Goal: Task Accomplishment & Management: Manage account settings

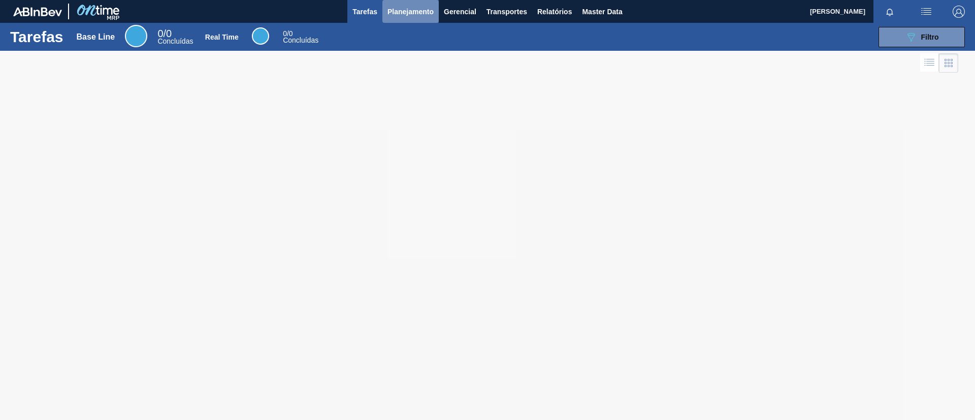
click at [413, 11] on span "Planejamento" at bounding box center [411, 12] width 46 height 12
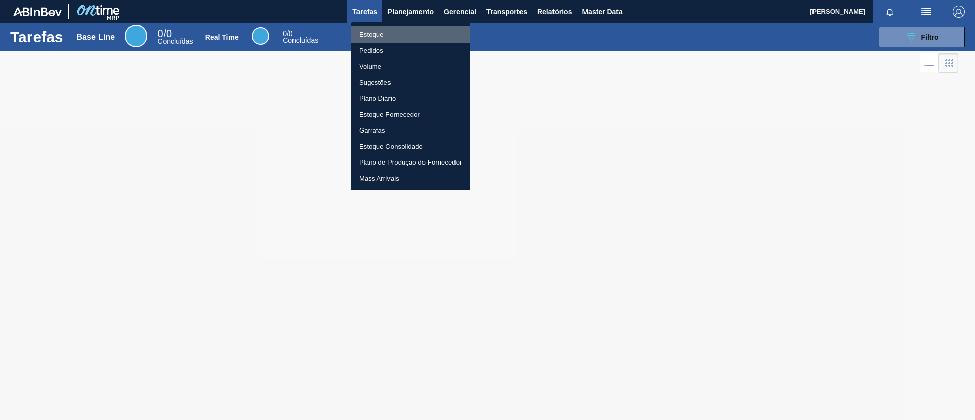
click at [415, 26] on li "Estoque" at bounding box center [410, 34] width 119 height 16
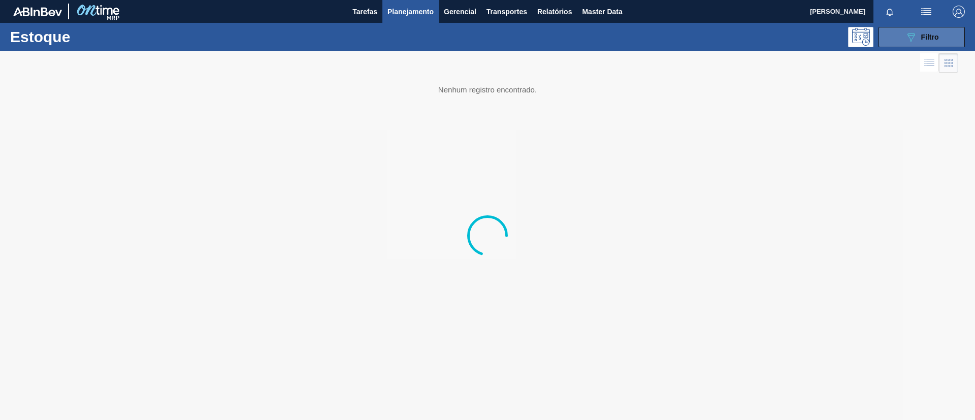
click at [943, 30] on button "089F7B8B-B2A5-4AFE-B5C0-19BA573D28AC Filtro" at bounding box center [922, 37] width 86 height 20
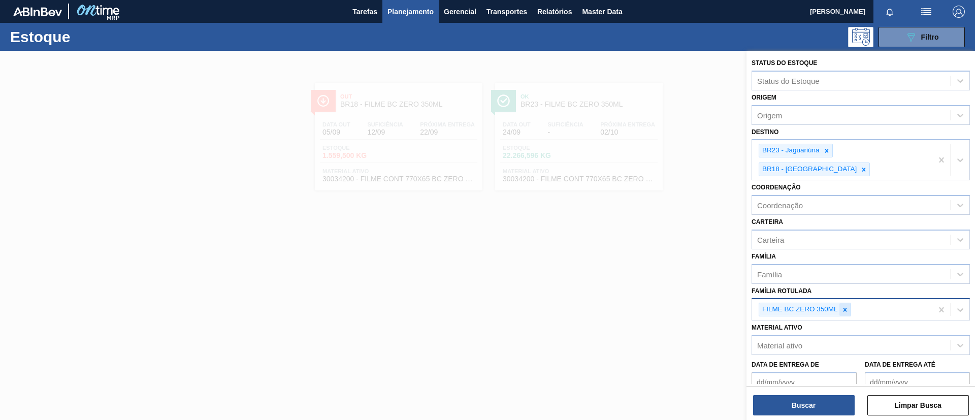
click at [845, 303] on div at bounding box center [845, 309] width 11 height 13
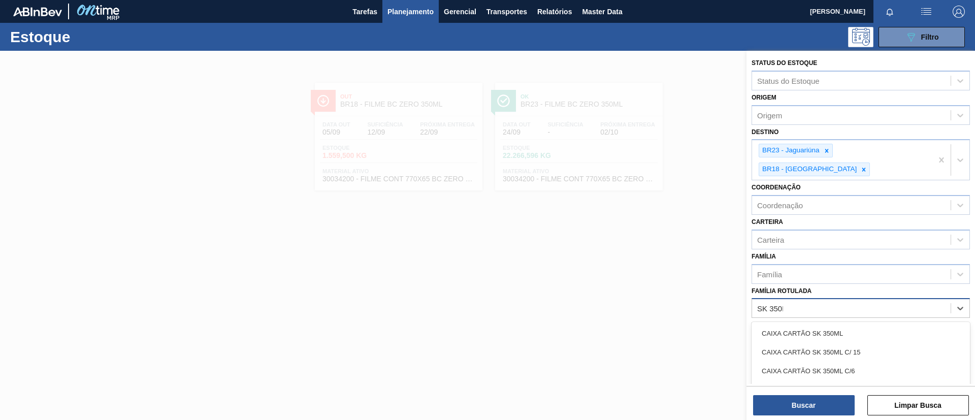
type Rotulada "SK 350ML"
drag, startPoint x: 803, startPoint y: 374, endPoint x: 826, endPoint y: 224, distance: 152.1
click at [803, 381] on div "FILME SK 350ML" at bounding box center [861, 390] width 218 height 19
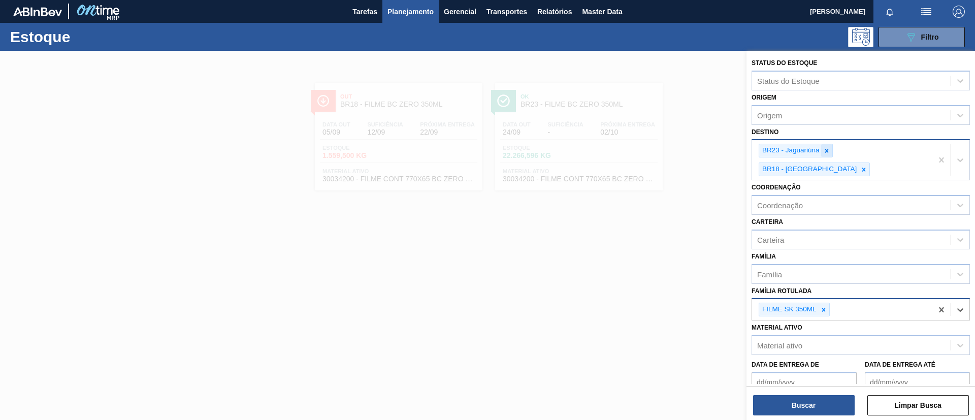
click at [829, 154] on icon at bounding box center [827, 150] width 7 height 7
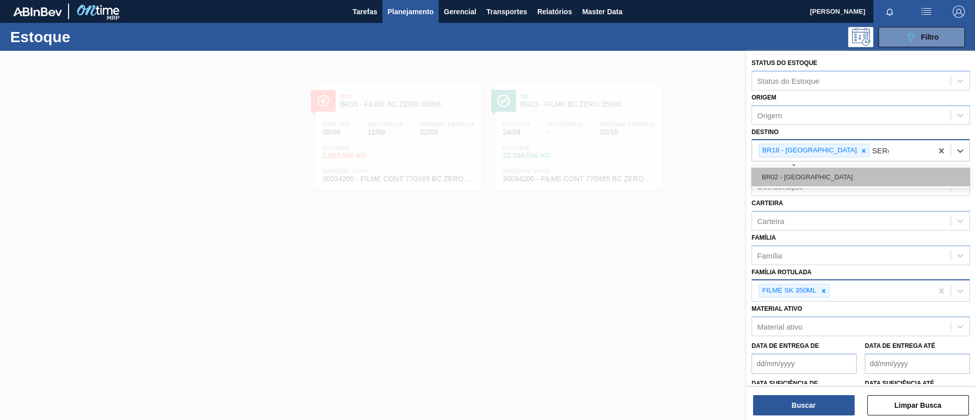
type input "SERg"
click at [837, 181] on div "Coordenação" at bounding box center [851, 186] width 199 height 15
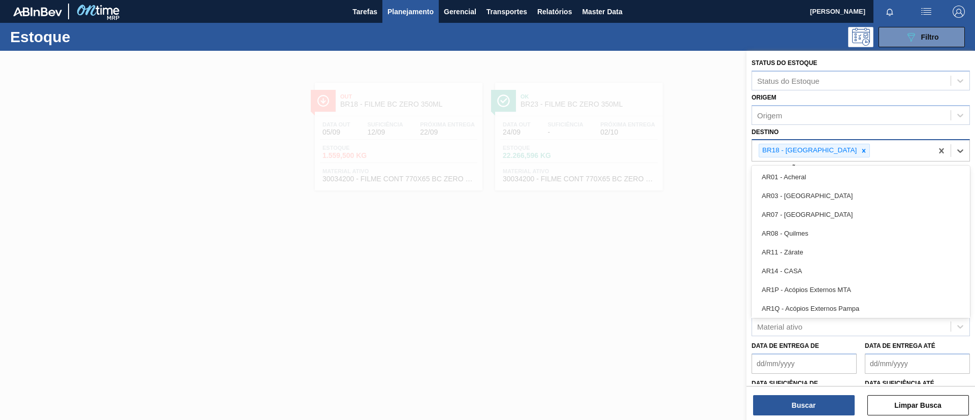
drag, startPoint x: 837, startPoint y: 181, endPoint x: 866, endPoint y: 160, distance: 36.3
click at [866, 160] on div "BR18 - [GEOGRAPHIC_DATA]" at bounding box center [842, 150] width 180 height 21
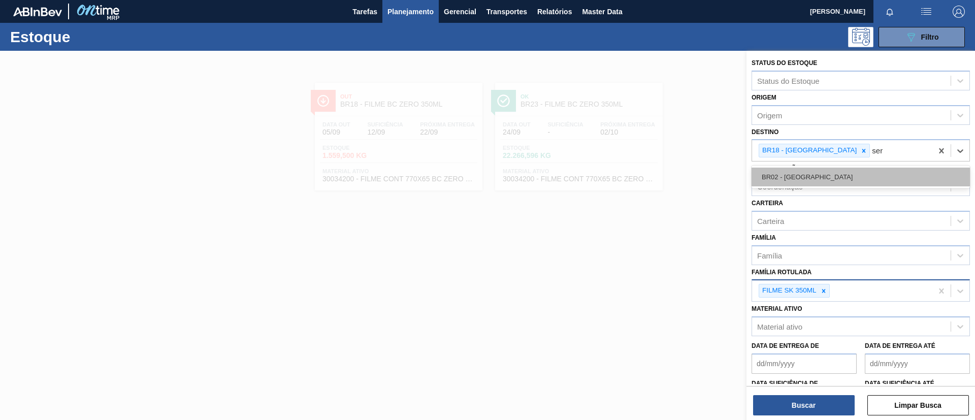
type input "serg"
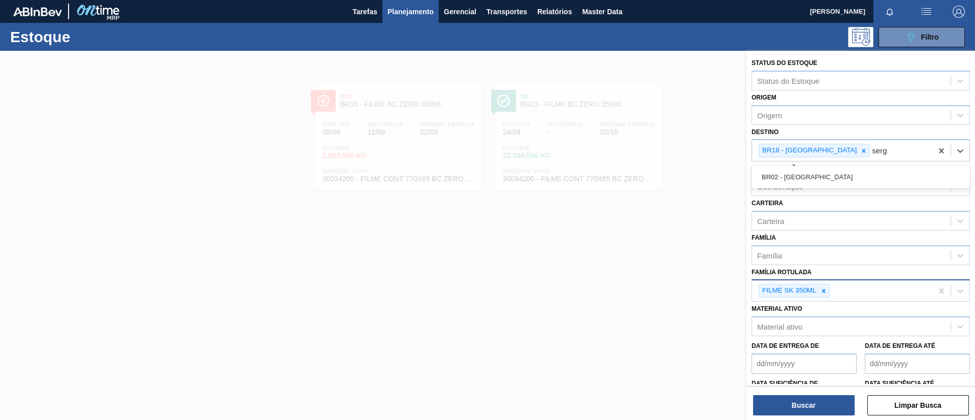
click at [860, 170] on div "BR02 - [GEOGRAPHIC_DATA]" at bounding box center [861, 177] width 218 height 19
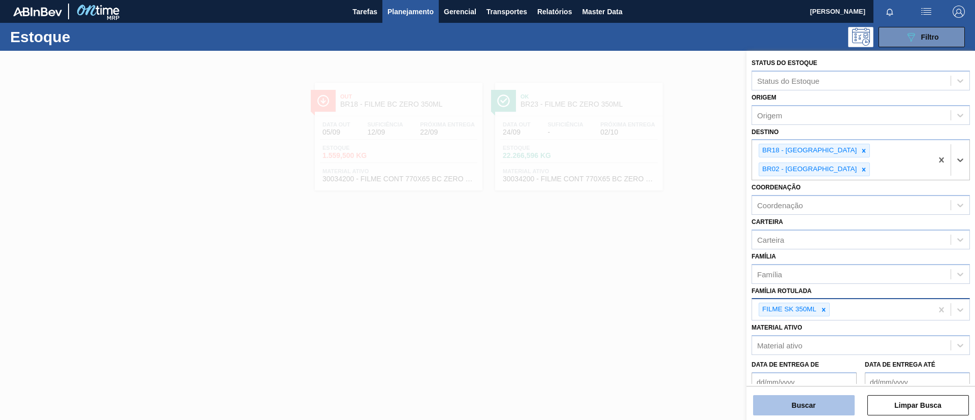
click at [800, 404] on button "Buscar" at bounding box center [804, 405] width 102 height 20
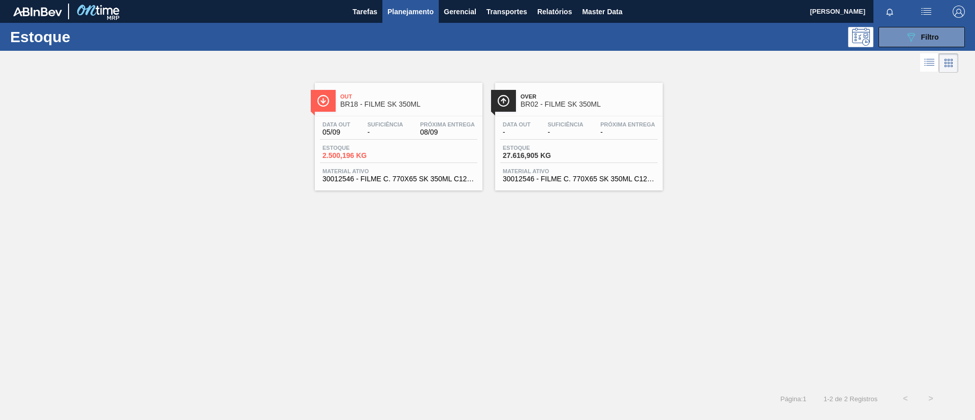
drag, startPoint x: 476, startPoint y: 75, endPoint x: 456, endPoint y: 46, distance: 35.0
click at [456, 46] on div "089F7B8B-B2A5-4AFE-B5C0-19BA573D28AC Filtro" at bounding box center [566, 37] width 808 height 20
drag, startPoint x: 456, startPoint y: 46, endPoint x: 377, endPoint y: 37, distance: 78.8
click at [377, 37] on div "089F7B8B-B2A5-4AFE-B5C0-19BA573D28AC Filtro" at bounding box center [566, 37] width 808 height 20
drag, startPoint x: 19, startPoint y: 223, endPoint x: 57, endPoint y: 197, distance: 46.8
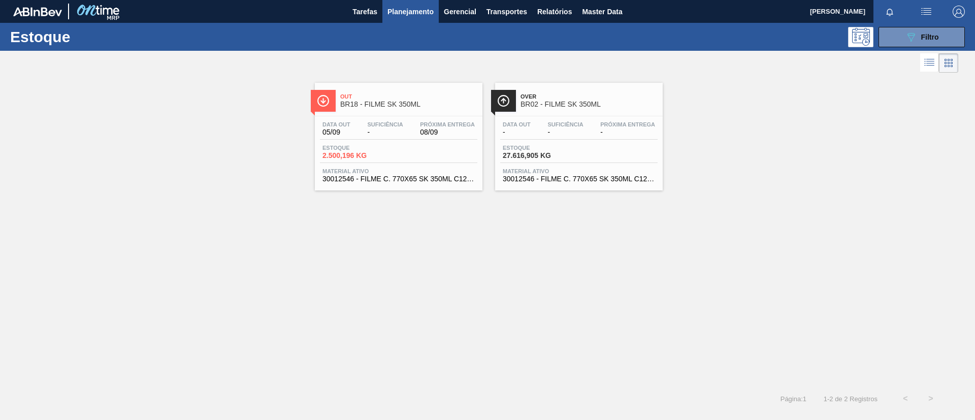
click at [19, 223] on div "Out BR18 - FILME SK 350ML Data out 05/09 Suficiência - Próxima Entrega 08/09 Es…" at bounding box center [487, 230] width 975 height 311
click at [404, 21] on button "Planejamento" at bounding box center [411, 11] width 56 height 23
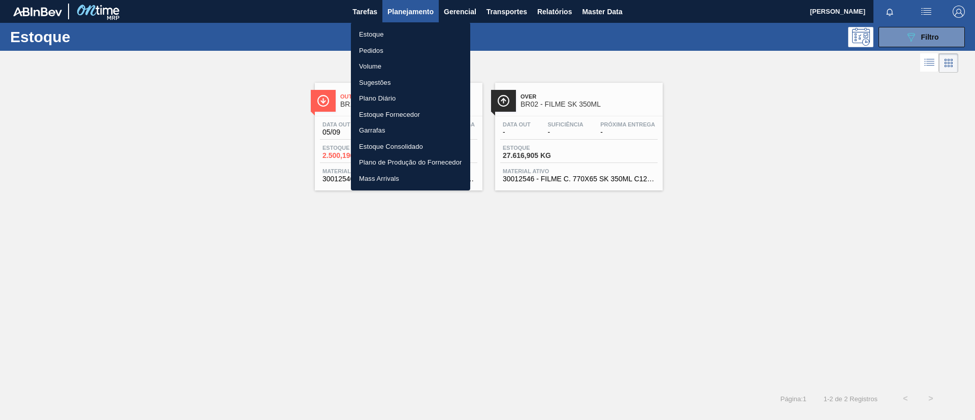
click at [390, 52] on li "Pedidos" at bounding box center [410, 51] width 119 height 16
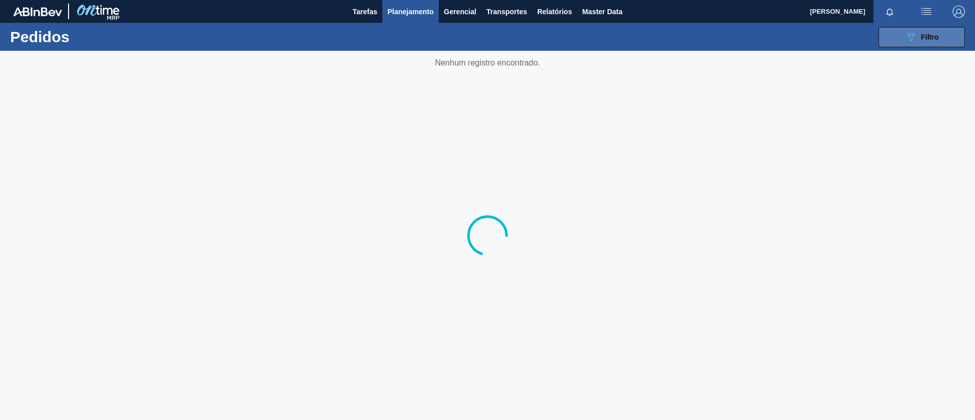
click at [926, 37] on span "Filtro" at bounding box center [931, 37] width 18 height 8
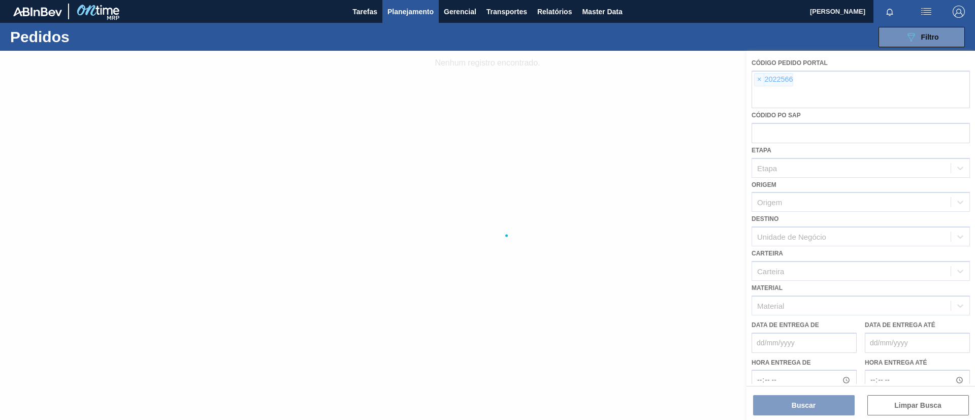
click at [755, 75] on div at bounding box center [487, 235] width 975 height 369
click at [761, 79] on div at bounding box center [487, 235] width 975 height 369
click at [760, 80] on div at bounding box center [487, 235] width 975 height 369
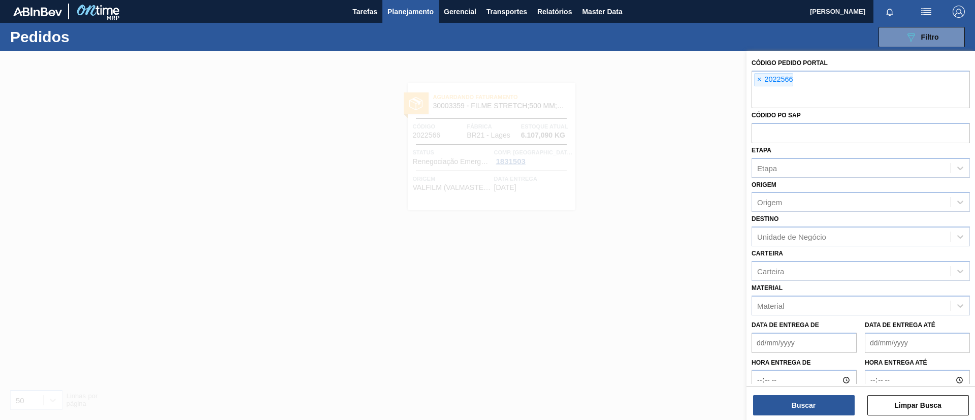
click at [758, 80] on span "×" at bounding box center [760, 80] width 10 height 12
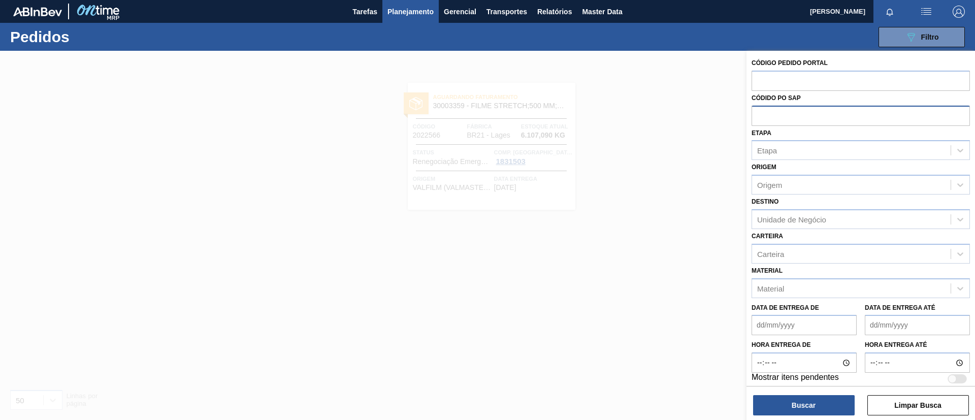
paste input "1984209"
type input "1984209"
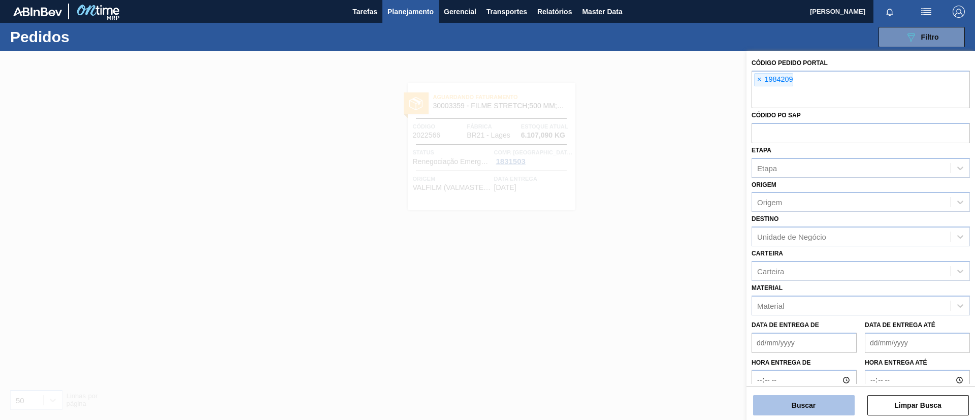
click at [807, 403] on button "Buscar" at bounding box center [804, 405] width 102 height 20
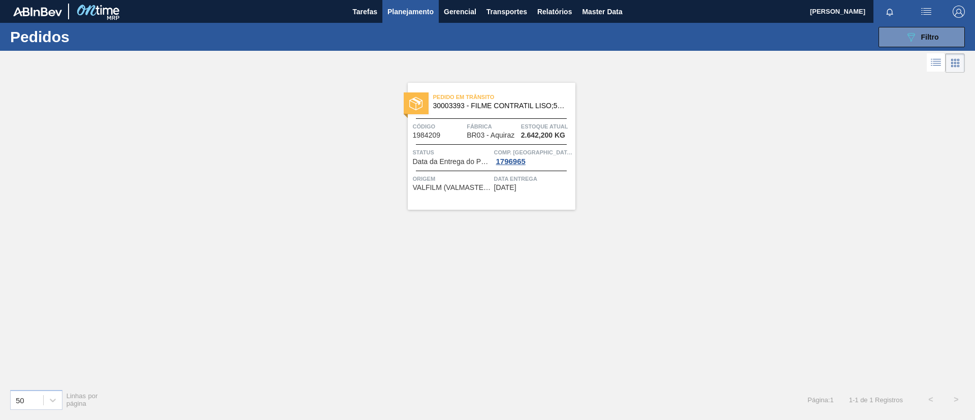
click at [513, 118] on div at bounding box center [491, 118] width 151 height 1
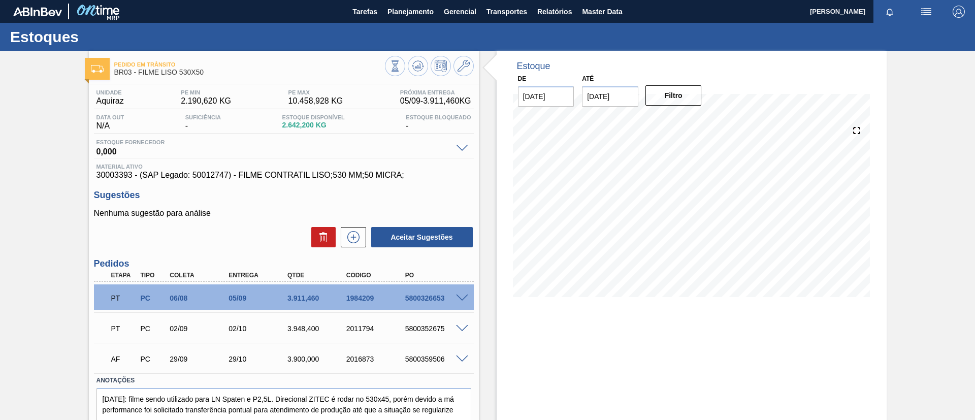
click at [461, 295] on div at bounding box center [464, 298] width 20 height 8
click at [463, 296] on span at bounding box center [462, 299] width 12 height 8
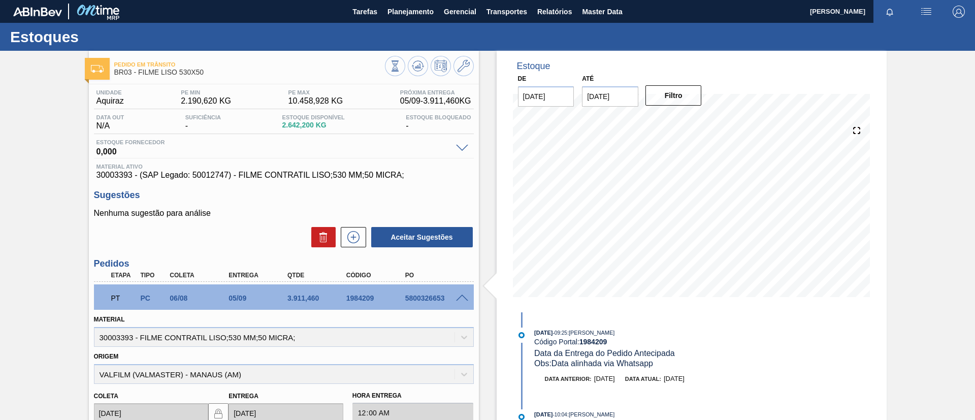
scroll to position [76, 0]
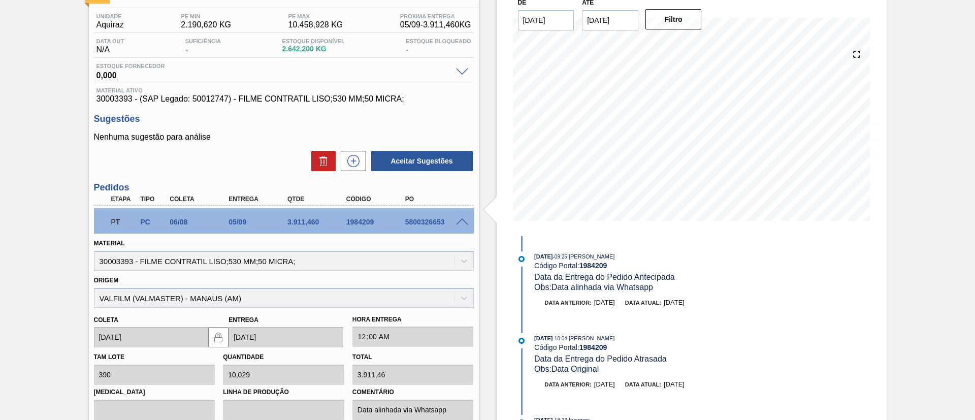
click at [0, 178] on div "Pedido em Trânsito BR03 - FILME LISO 530X50 Unidade Aquiraz PE MIN 2.190,620 KG…" at bounding box center [487, 301] width 975 height 652
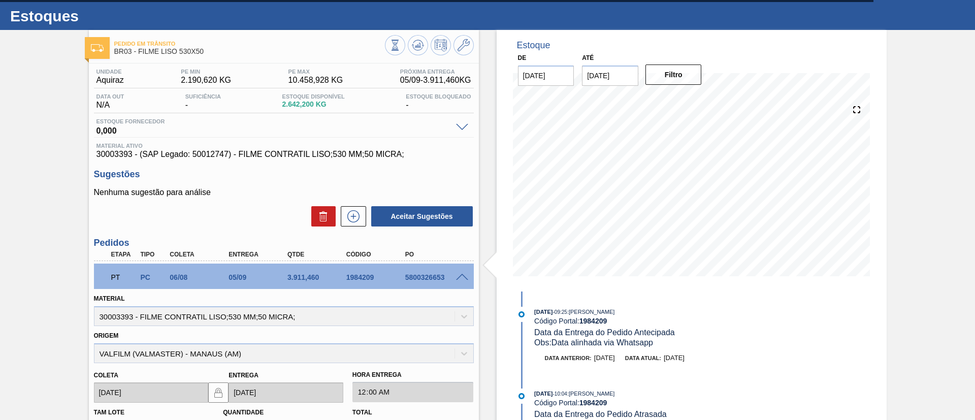
scroll to position [0, 0]
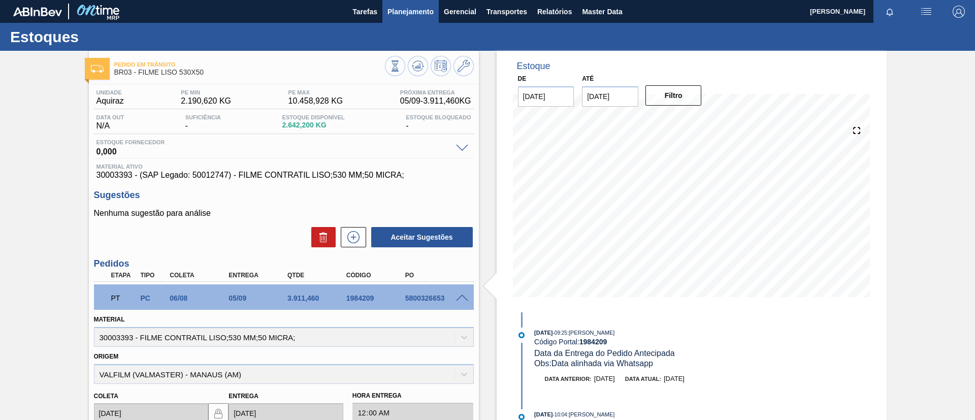
click at [428, 20] on button "Planejamento" at bounding box center [411, 11] width 56 height 23
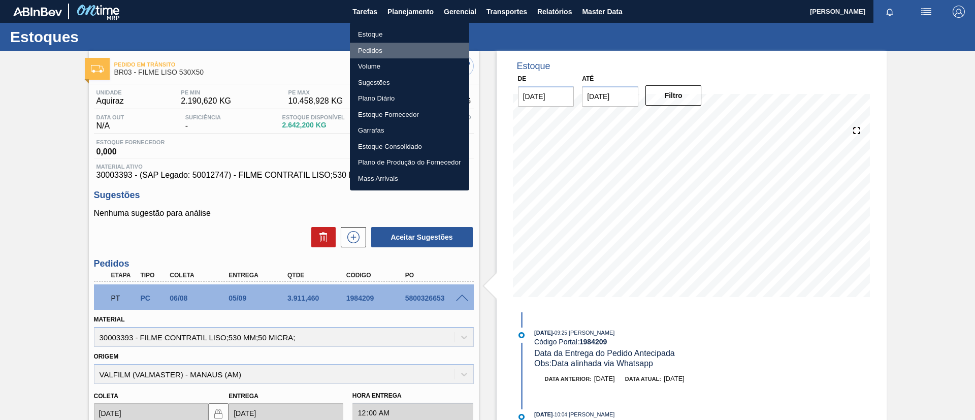
click at [399, 45] on li "Pedidos" at bounding box center [409, 51] width 119 height 16
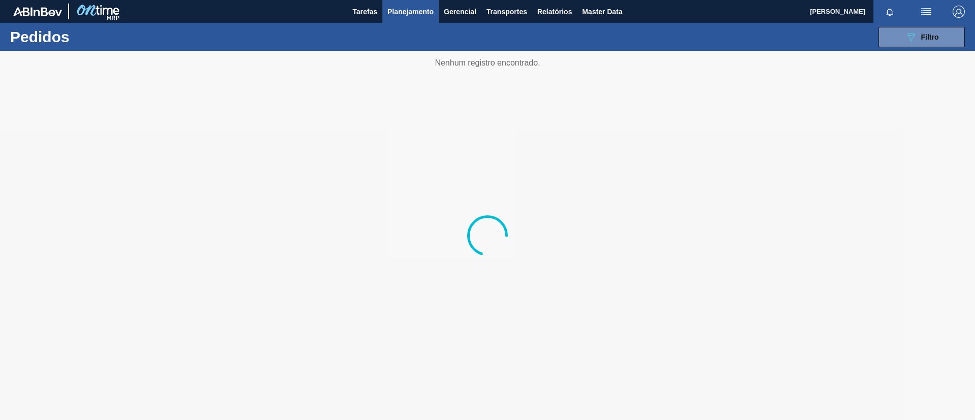
click at [912, 47] on div "089F7B8B-B2A5-4AFE-B5C0-19BA573D28AC Filtro Código Pedido Portal × 1984209 Códi…" at bounding box center [566, 37] width 808 height 30
click at [909, 45] on button "089F7B8B-B2A5-4AFE-B5C0-19BA573D28AC Filtro" at bounding box center [922, 37] width 86 height 20
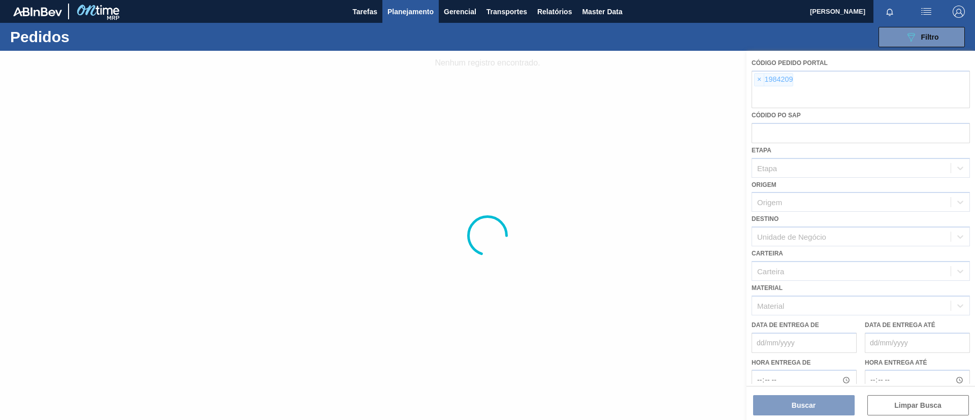
drag, startPoint x: 750, startPoint y: 75, endPoint x: 756, endPoint y: 78, distance: 7.1
click at [756, 78] on div at bounding box center [487, 235] width 975 height 369
click at [756, 79] on div at bounding box center [487, 235] width 975 height 369
click at [760, 81] on div at bounding box center [487, 235] width 975 height 369
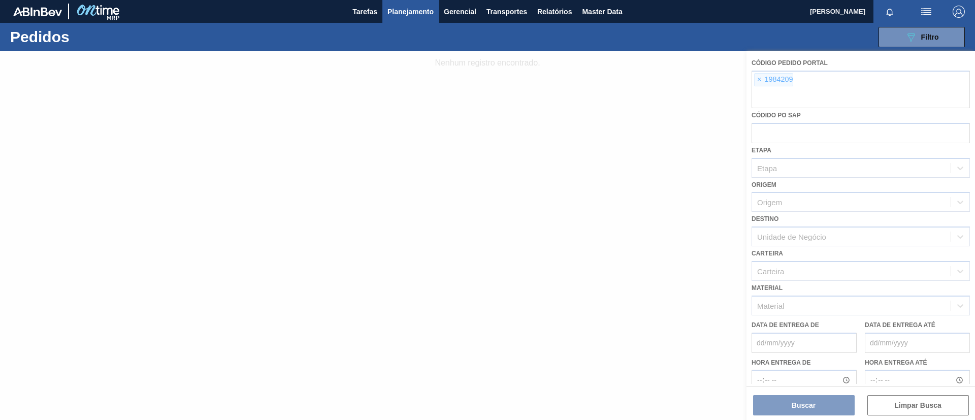
click at [758, 80] on div at bounding box center [487, 235] width 975 height 369
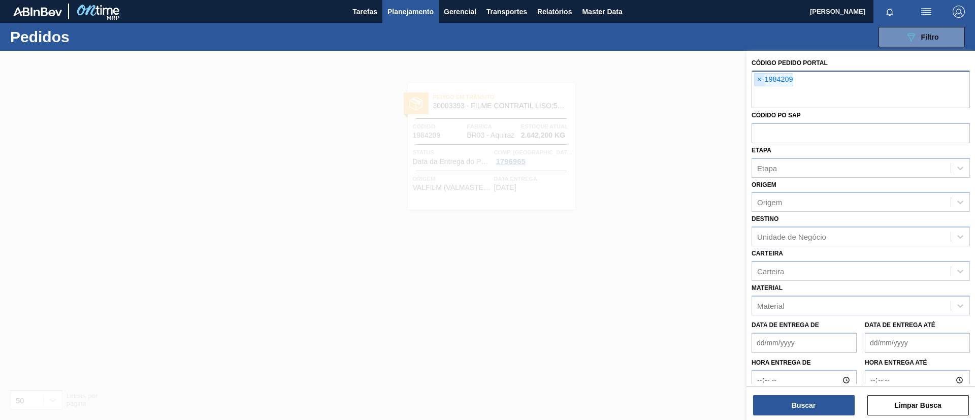
click at [758, 82] on span "×" at bounding box center [760, 80] width 10 height 12
paste input "text"
click at [811, 395] on button "Buscar" at bounding box center [804, 405] width 102 height 20
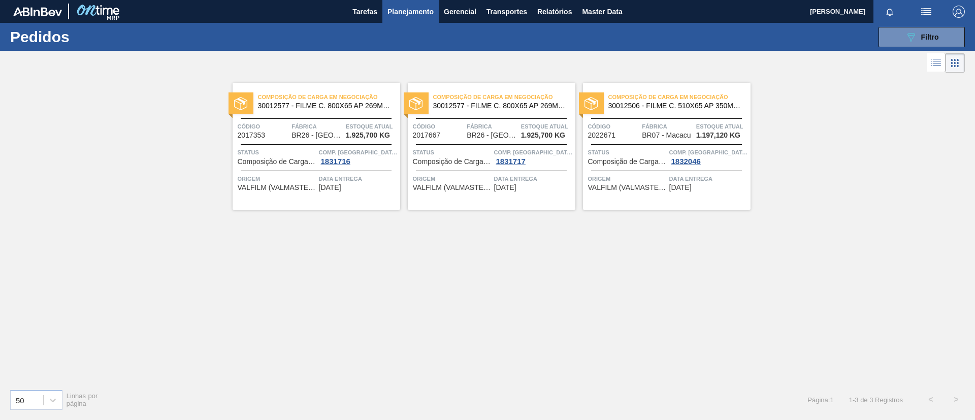
click at [490, 92] on span "Composição de Carga em Negociação" at bounding box center [504, 97] width 142 height 10
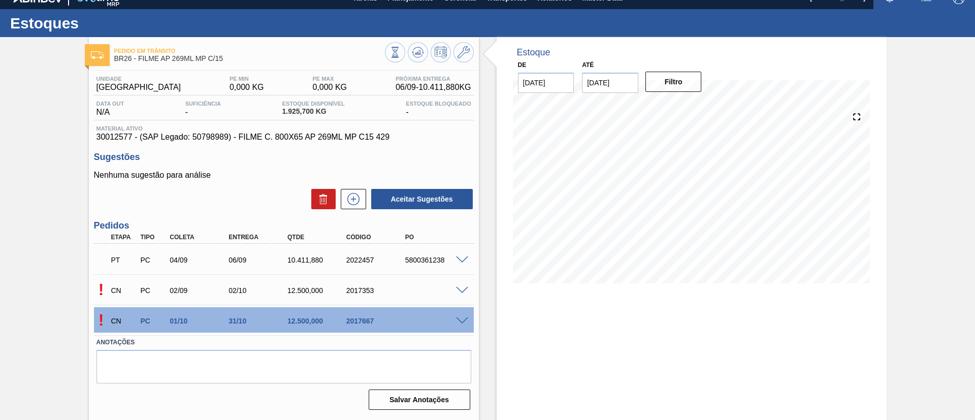
scroll to position [17, 0]
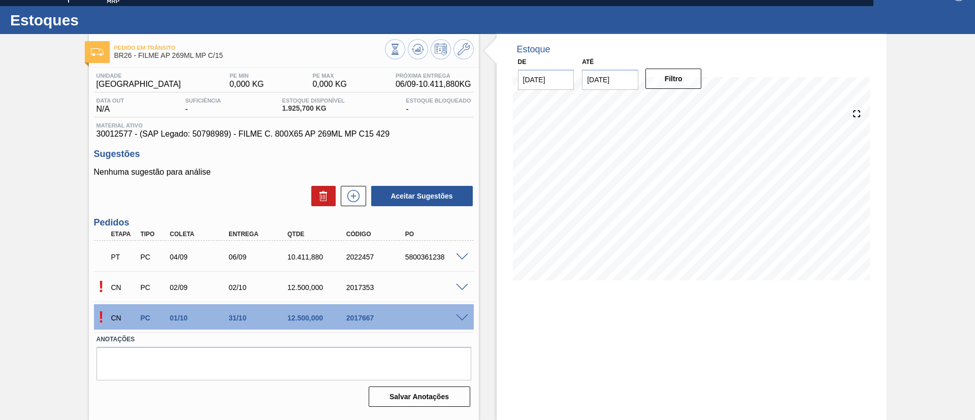
click at [455, 282] on div "CN PC 02/09 02/10 12.500,000 2017353" at bounding box center [281, 286] width 353 height 20
click at [456, 283] on div at bounding box center [464, 287] width 20 height 8
click at [461, 287] on span at bounding box center [462, 288] width 12 height 8
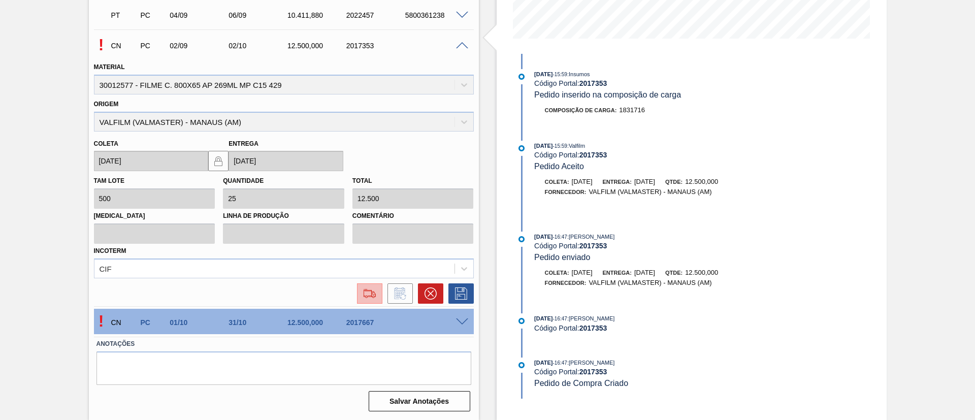
click at [375, 295] on img at bounding box center [370, 294] width 16 height 12
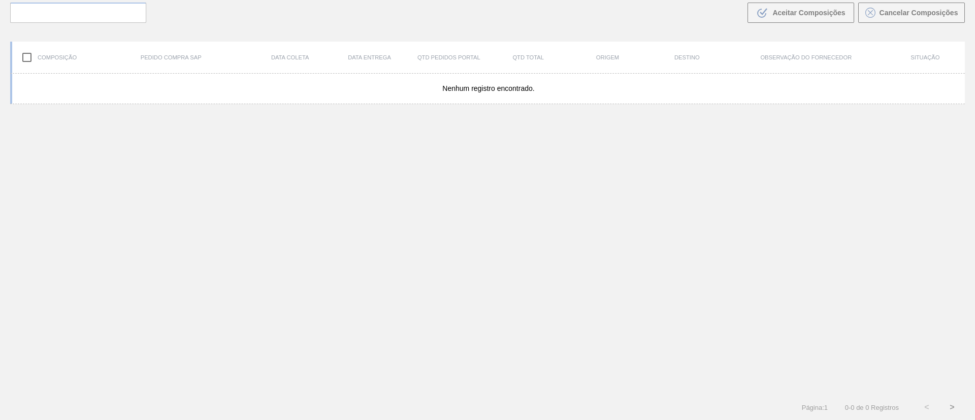
scroll to position [73, 0]
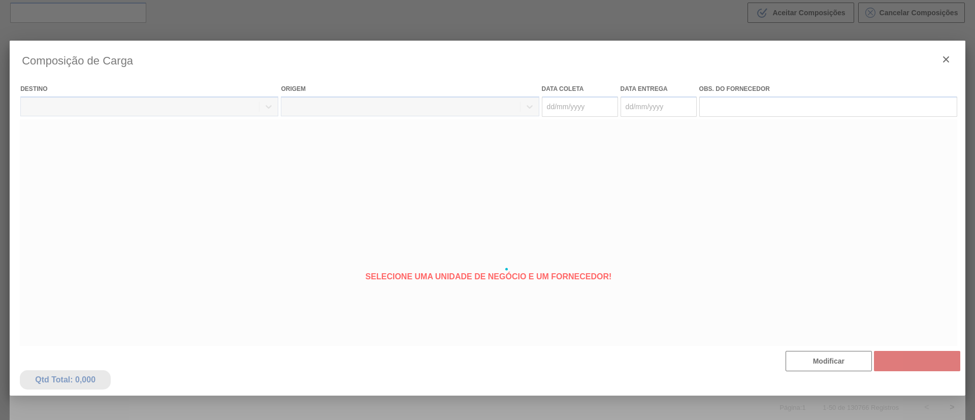
type coleta "02/09/2025"
type entrega "02/10/2025"
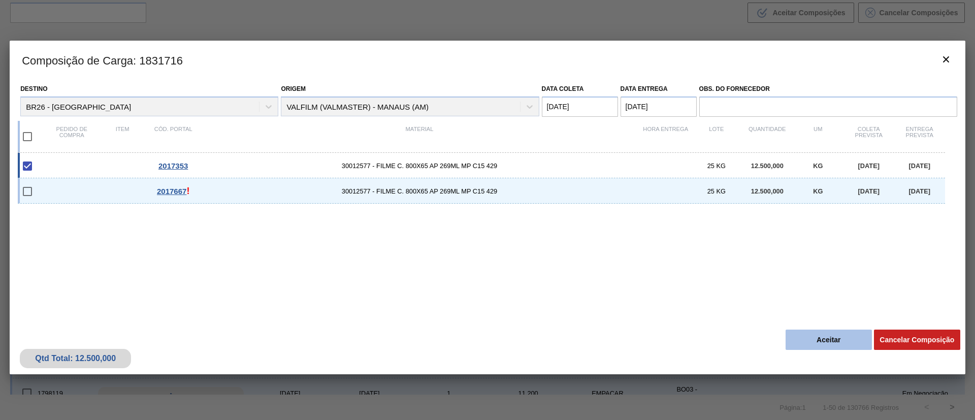
click at [831, 334] on button "Aceitar" at bounding box center [829, 340] width 86 height 20
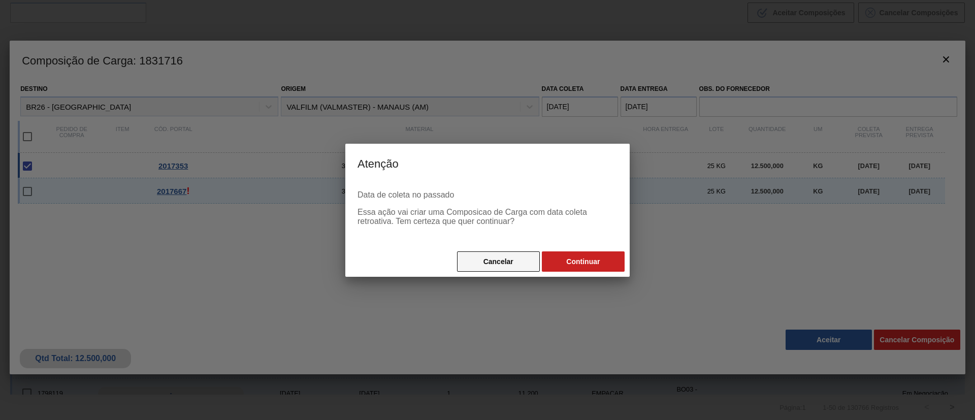
click at [489, 264] on button "Cancelar" at bounding box center [498, 261] width 83 height 20
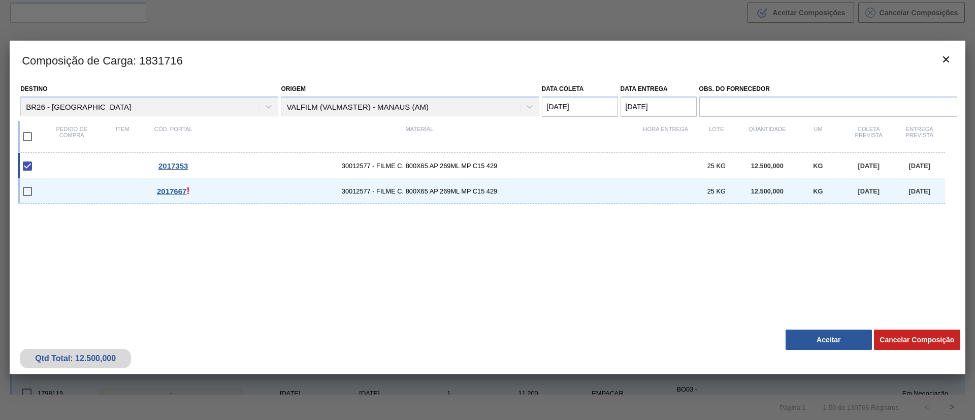
click at [585, 106] on coleta "02/09/2025" at bounding box center [580, 107] width 76 height 20
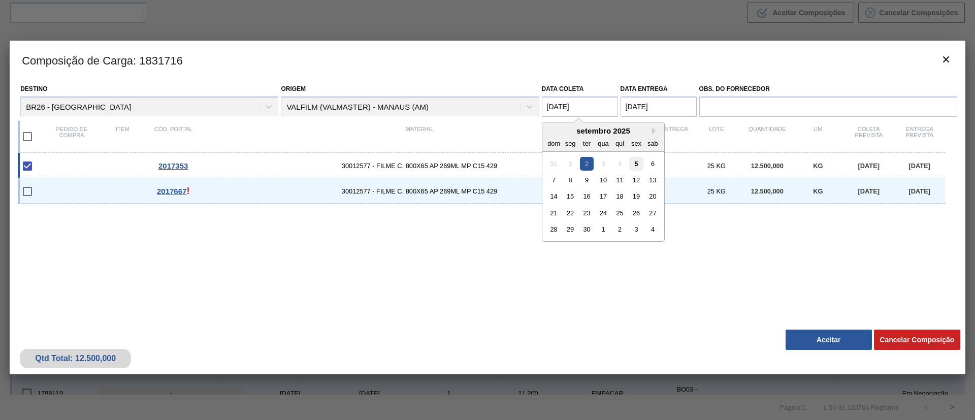
click at [636, 166] on div "5" at bounding box center [636, 163] width 14 height 14
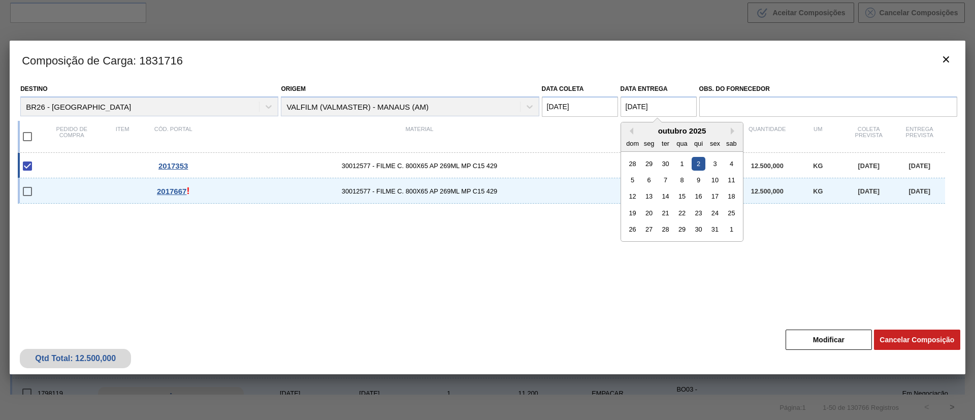
click at [636, 101] on entrega "02/10/2025" at bounding box center [659, 107] width 76 height 20
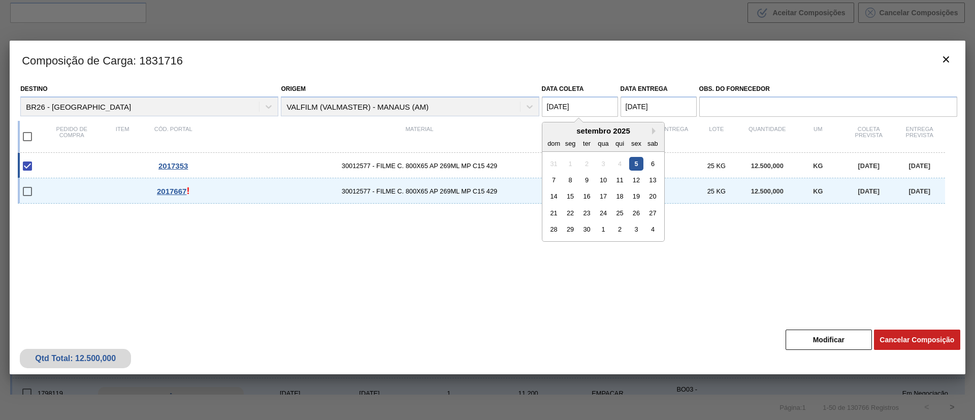
click at [599, 100] on coleta "[DATE]" at bounding box center [580, 107] width 76 height 20
click at [565, 179] on div "8" at bounding box center [570, 180] width 14 height 14
type coleta "08/09/2025"
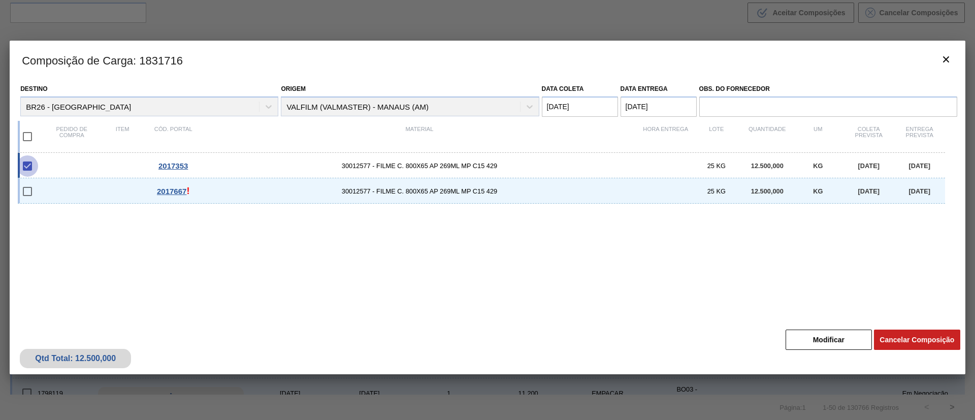
click at [33, 167] on input "checkbox" at bounding box center [27, 165] width 21 height 21
click at [25, 171] on input "checkbox" at bounding box center [27, 165] width 21 height 21
checkbox input "true"
click at [842, 342] on button "Modificar" at bounding box center [829, 340] width 86 height 20
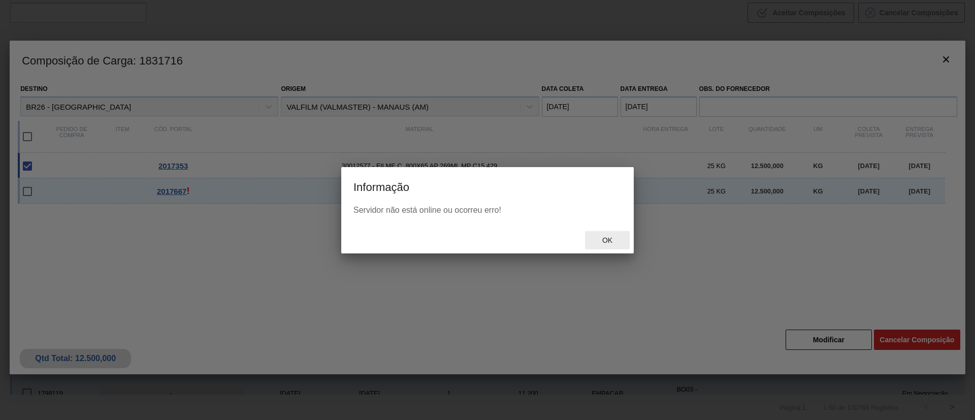
click at [615, 248] on div "Ok" at bounding box center [607, 240] width 45 height 19
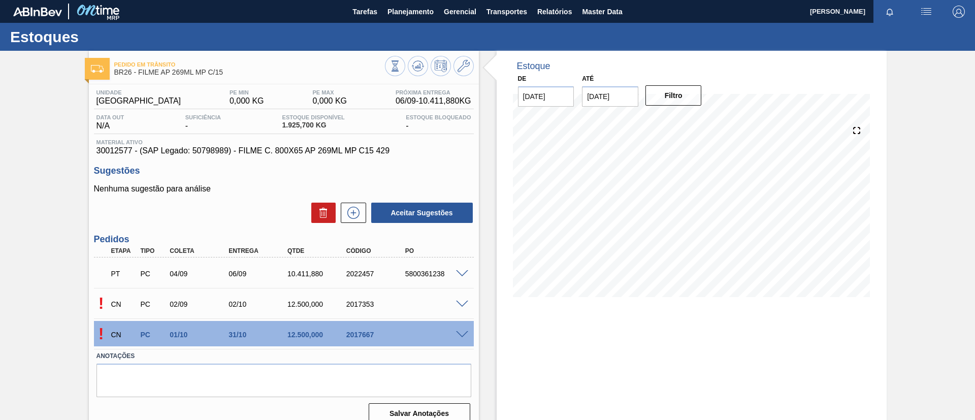
click at [460, 297] on div "! CN PC 02/09 02/10 12.500,000 2017353" at bounding box center [284, 303] width 380 height 25
drag, startPoint x: 463, startPoint y: 300, endPoint x: 464, endPoint y: 306, distance: 6.2
click at [464, 306] on div at bounding box center [464, 304] width 20 height 8
click at [464, 306] on span at bounding box center [462, 305] width 12 height 8
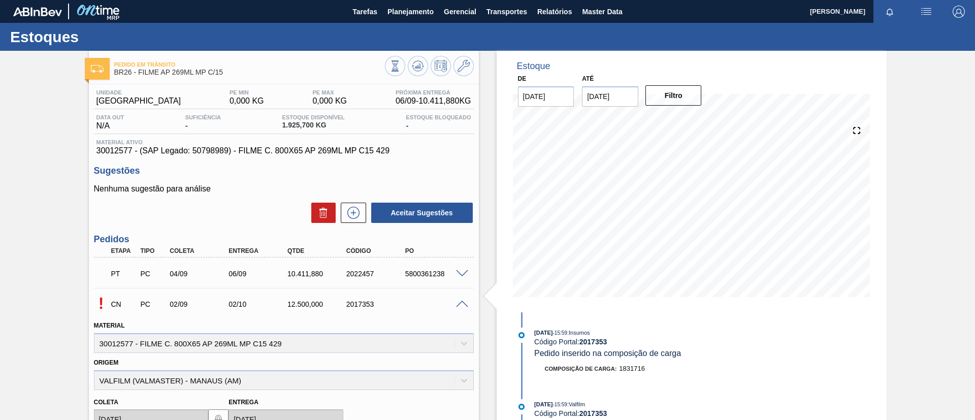
scroll to position [229, 0]
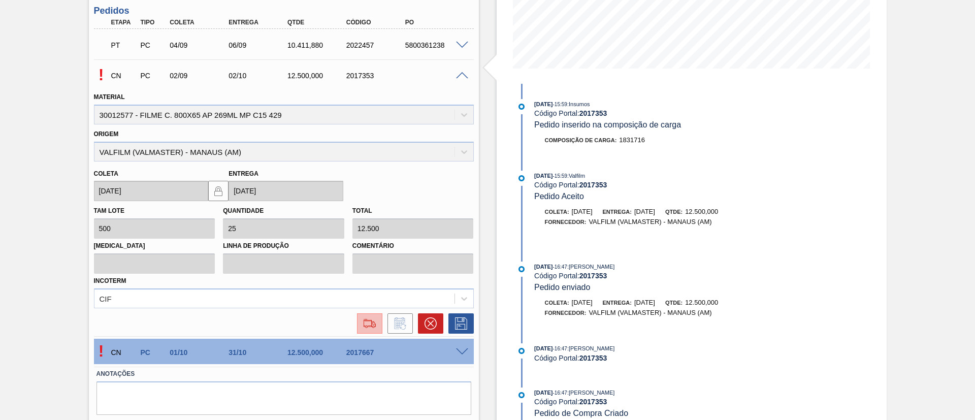
click at [365, 320] on img at bounding box center [370, 324] width 16 height 12
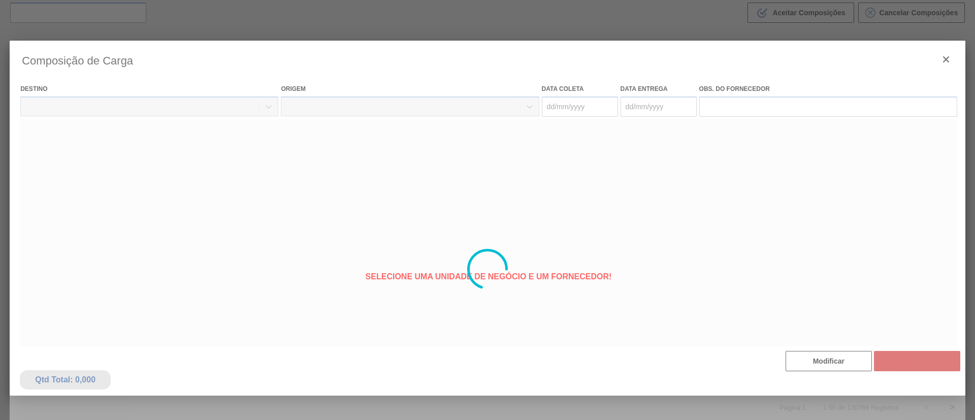
type coleta "02/09/2025"
type entrega "02/10/2025"
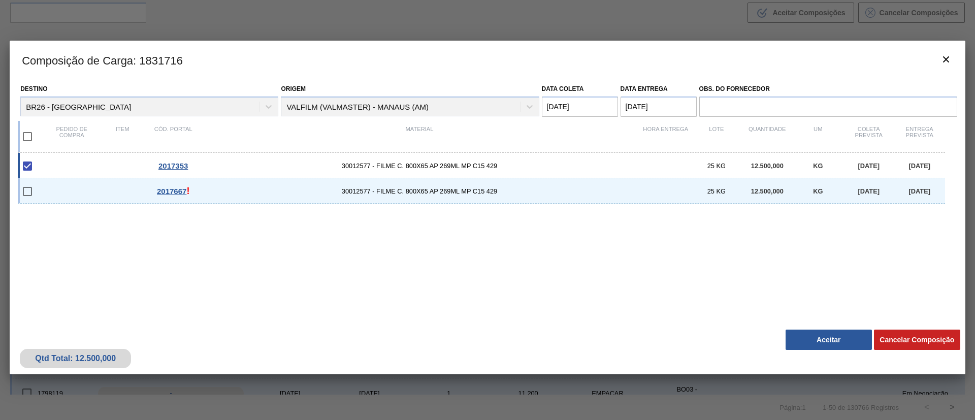
click at [582, 113] on coleta "02/09/2025" at bounding box center [580, 107] width 76 height 20
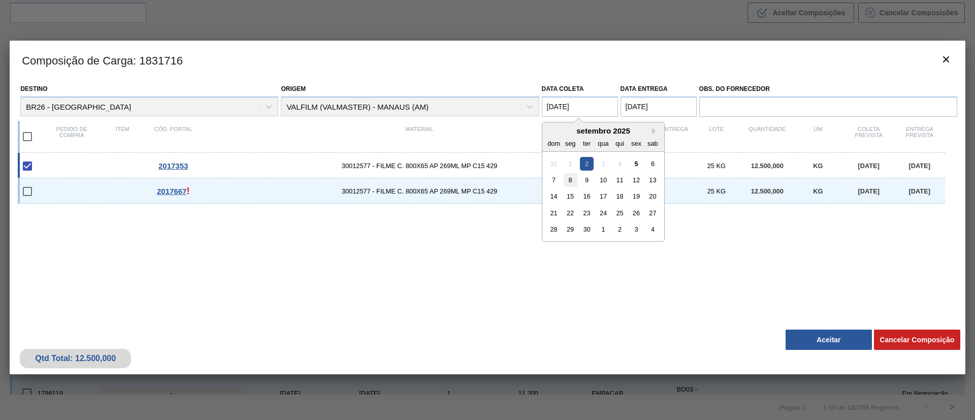
click at [570, 176] on div "8" at bounding box center [570, 180] width 14 height 14
type coleta "08/09/2025"
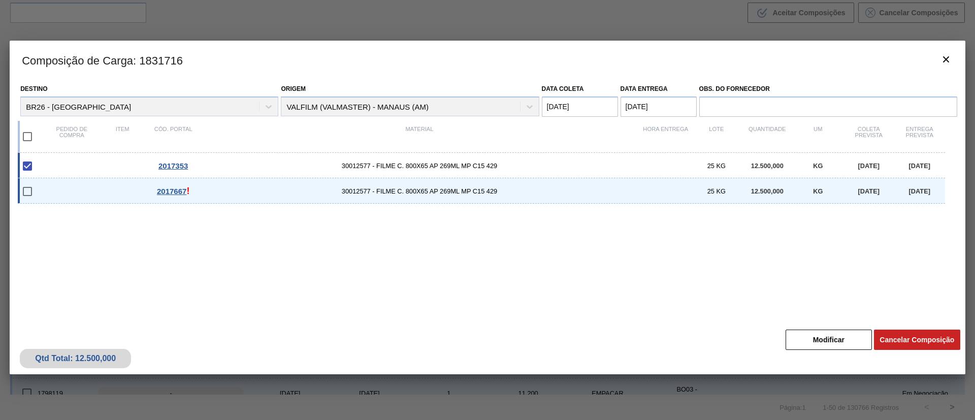
click at [36, 189] on input "checkbox" at bounding box center [27, 191] width 21 height 21
click at [29, 195] on input "checkbox" at bounding box center [27, 191] width 21 height 21
click at [23, 191] on input "checkbox" at bounding box center [27, 191] width 21 height 21
click at [28, 196] on input "checkbox" at bounding box center [27, 191] width 21 height 21
checkbox input "false"
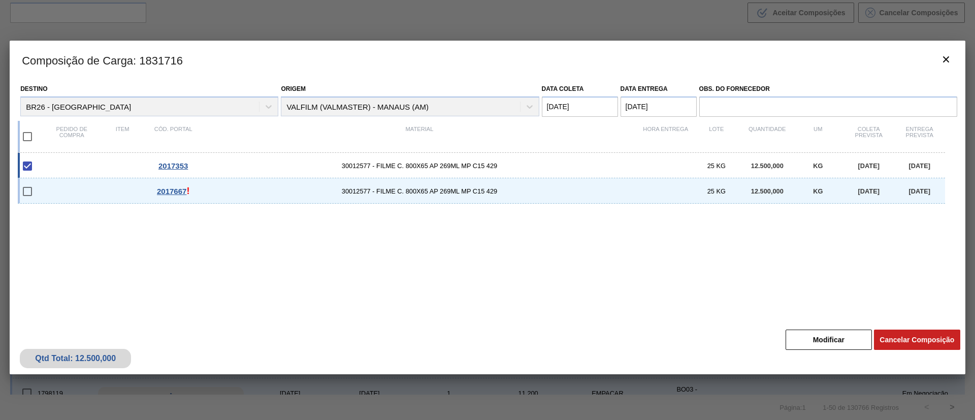
click at [27, 171] on input "checkbox" at bounding box center [27, 165] width 21 height 21
click at [28, 167] on input "checkbox" at bounding box center [27, 165] width 21 height 21
checkbox input "true"
click at [25, 191] on input "checkbox" at bounding box center [27, 191] width 21 height 21
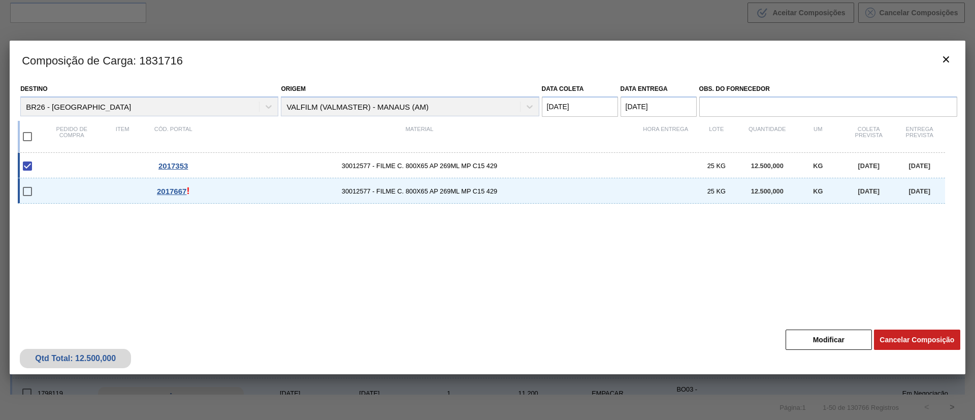
click at [25, 191] on input "checkbox" at bounding box center [27, 191] width 21 height 21
checkbox input "false"
click at [834, 350] on div "Qtd Total: 12.500,000 Cancelar Composição Modificar" at bounding box center [488, 350] width 956 height 50
click at [830, 347] on button "Modificar" at bounding box center [829, 340] width 86 height 20
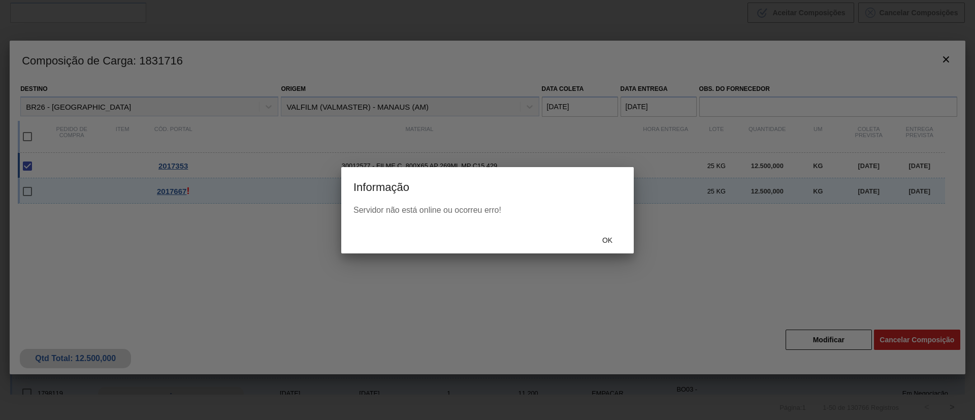
click at [619, 251] on div "Ok" at bounding box center [487, 240] width 293 height 26
click at [611, 245] on div "Ok" at bounding box center [607, 240] width 45 height 19
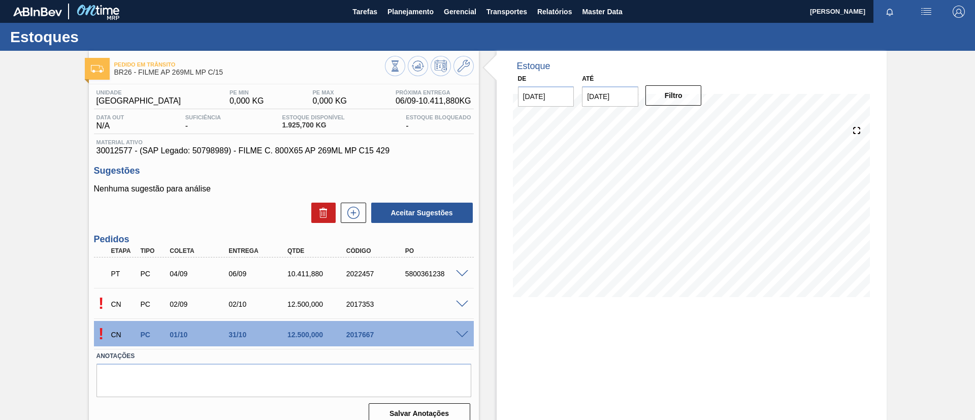
click at [0, 165] on div "Pedido em Trânsito BR26 - FILME AP 269ML MP C/15 Unidade Uberlândia PE MIN 0,00…" at bounding box center [487, 244] width 975 height 386
click at [456, 304] on span at bounding box center [462, 305] width 12 height 8
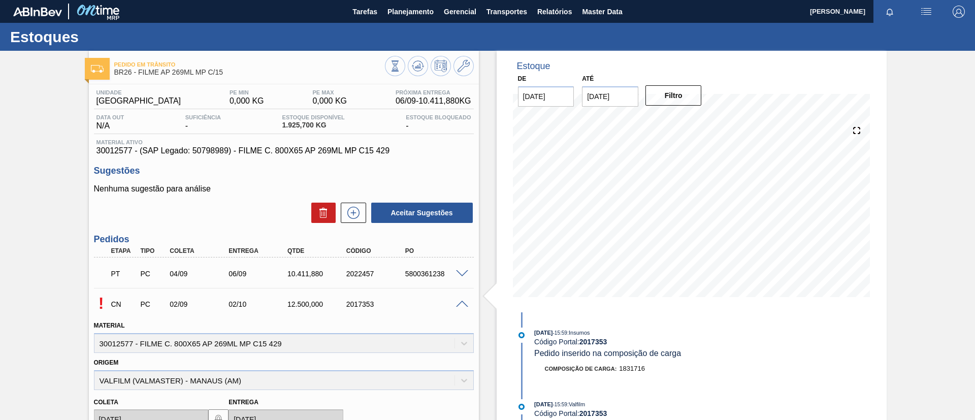
click at [0, 233] on div "Pedido em Trânsito BR26 - FILME AP 269ML MP C/15 Unidade Uberlândia PE MIN 0,00…" at bounding box center [487, 365] width 975 height 628
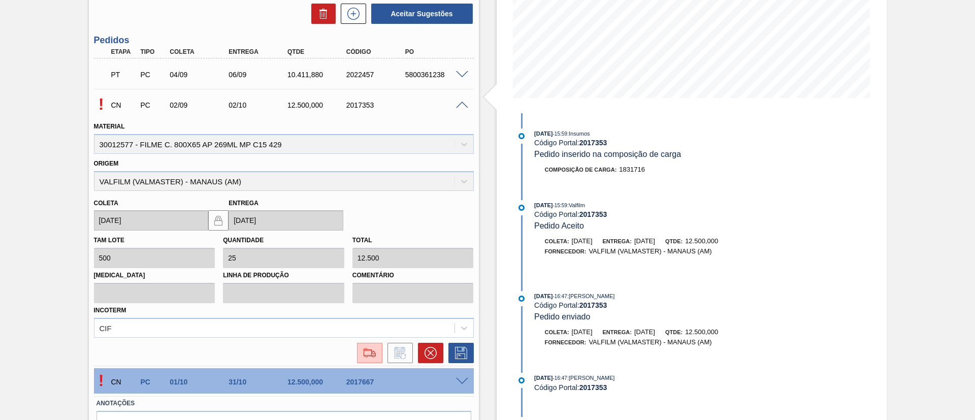
scroll to position [259, 0]
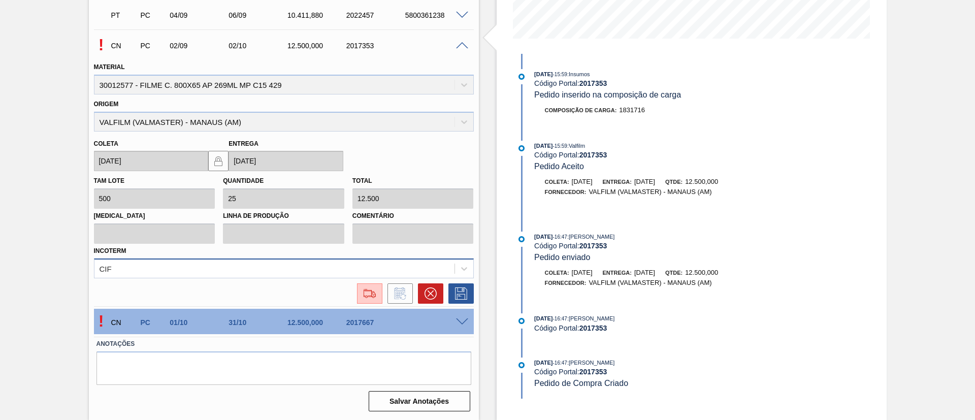
click at [437, 260] on div "CIF" at bounding box center [284, 269] width 380 height 20
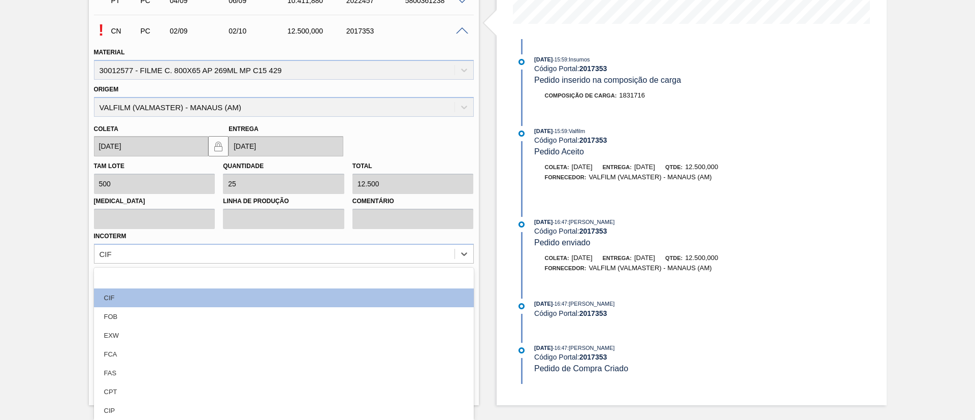
click at [0, 219] on div "Pedido em Trânsito BR26 - FILME AP 269ML MP C/15 Unidade Uberlândia PE MIN 0,00…" at bounding box center [487, 91] width 975 height 628
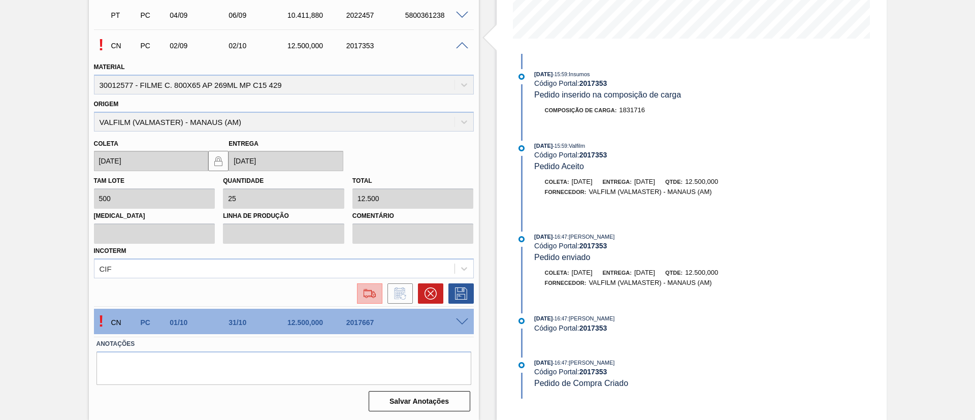
click at [376, 295] on img at bounding box center [370, 294] width 16 height 12
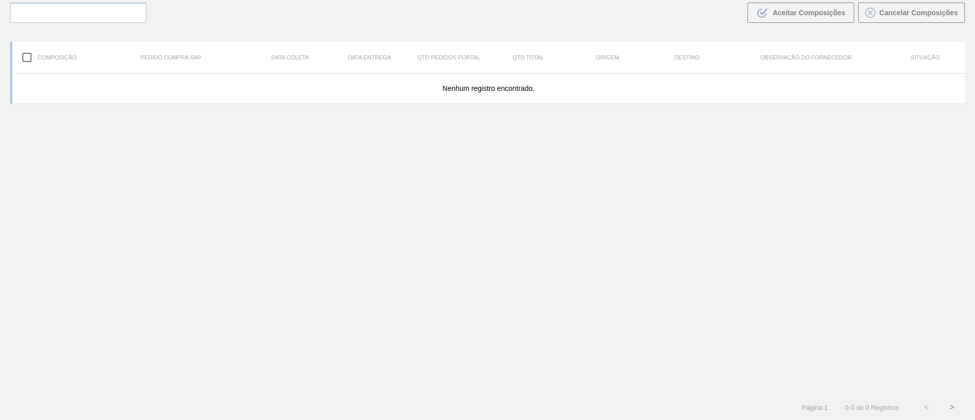
scroll to position [73, 0]
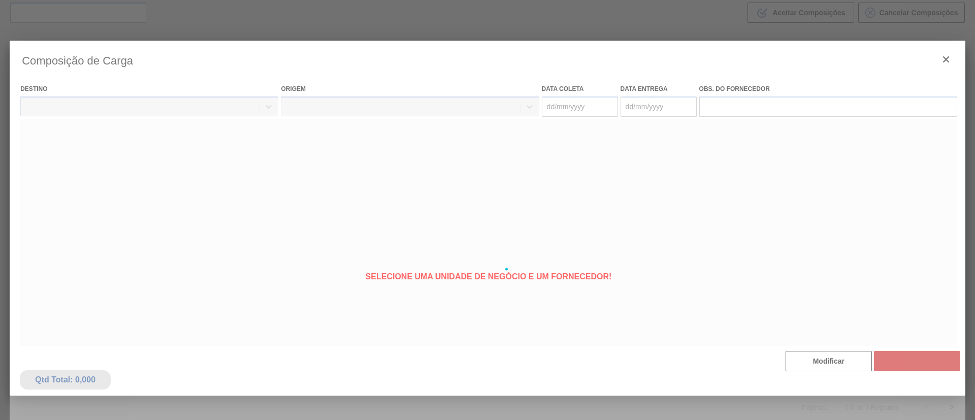
type coleta "02/09/2025"
type entrega "02/10/2025"
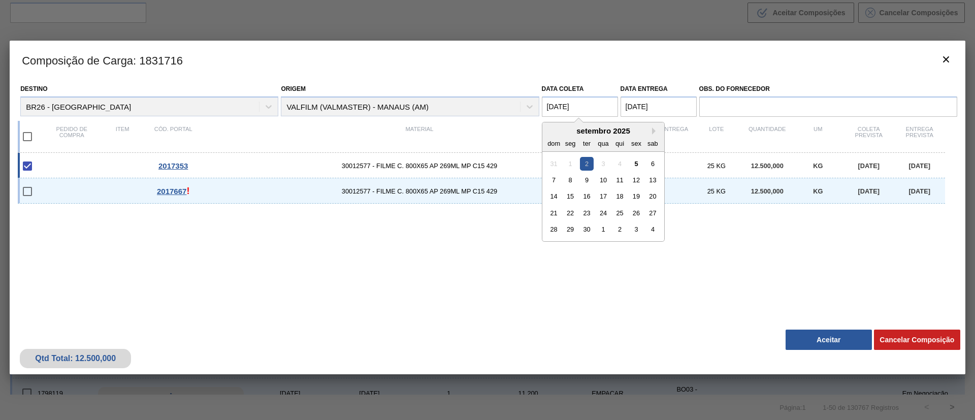
click at [583, 115] on coleta "02/09/2025" at bounding box center [580, 107] width 76 height 20
click at [635, 160] on div "5" at bounding box center [636, 163] width 14 height 14
type coleta "[DATE]"
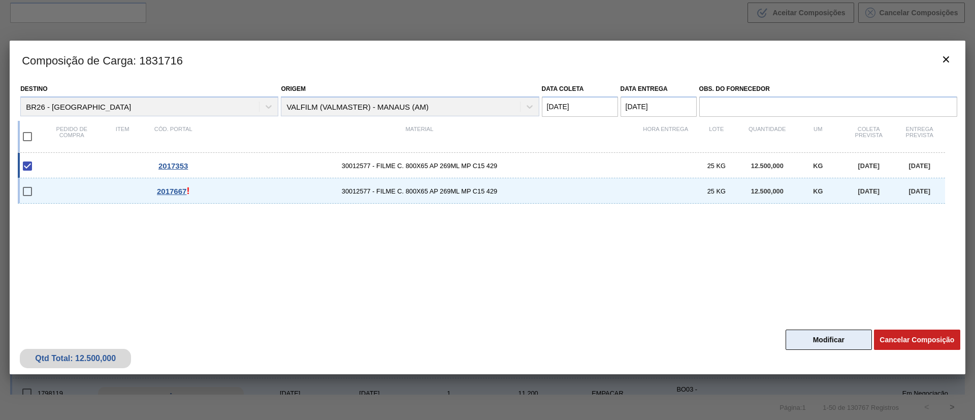
click at [811, 340] on button "Modificar" at bounding box center [829, 340] width 86 height 20
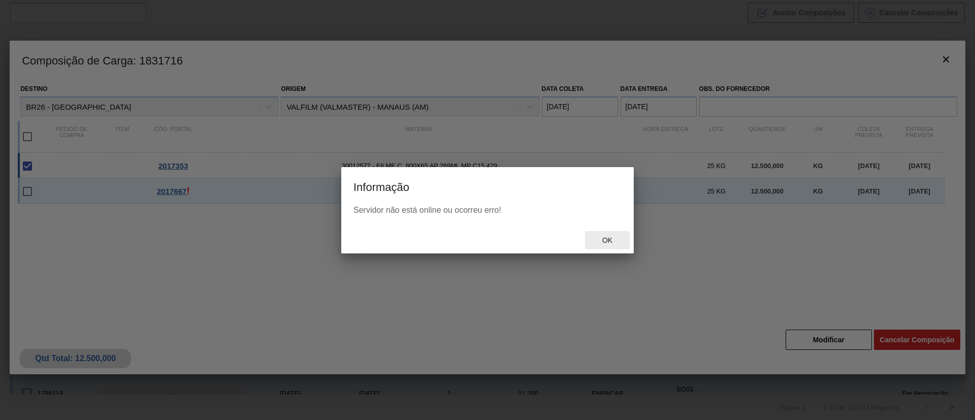
click at [625, 234] on div "Ok" at bounding box center [607, 240] width 45 height 19
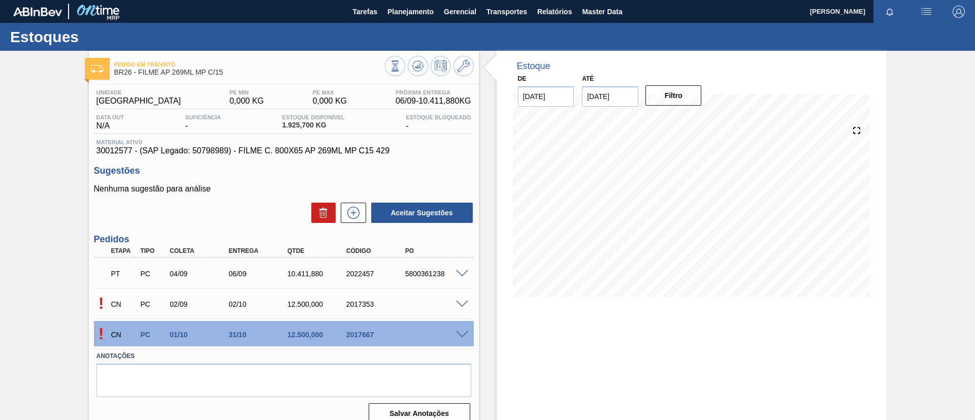
click at [459, 303] on span at bounding box center [462, 305] width 12 height 8
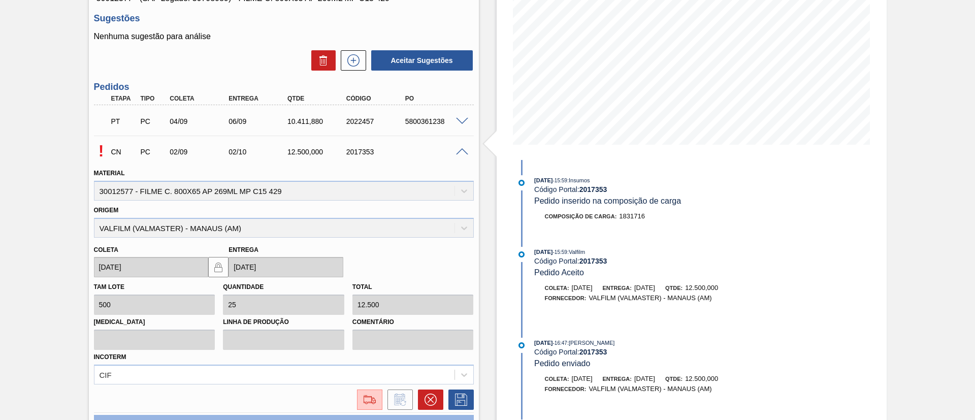
scroll to position [259, 0]
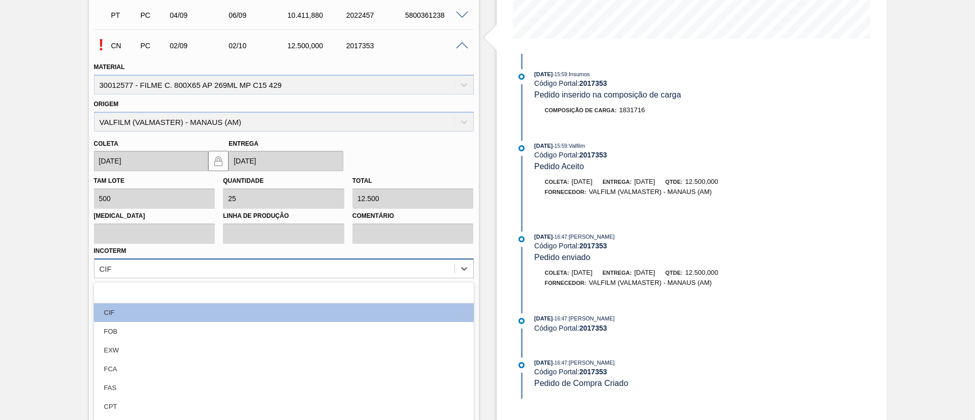
click at [296, 265] on div "Material 30012577 - FILME C. 800X65 AP 269ML MP C15 429 Origem VALFILM (VALMAST…" at bounding box center [284, 180] width 380 height 246
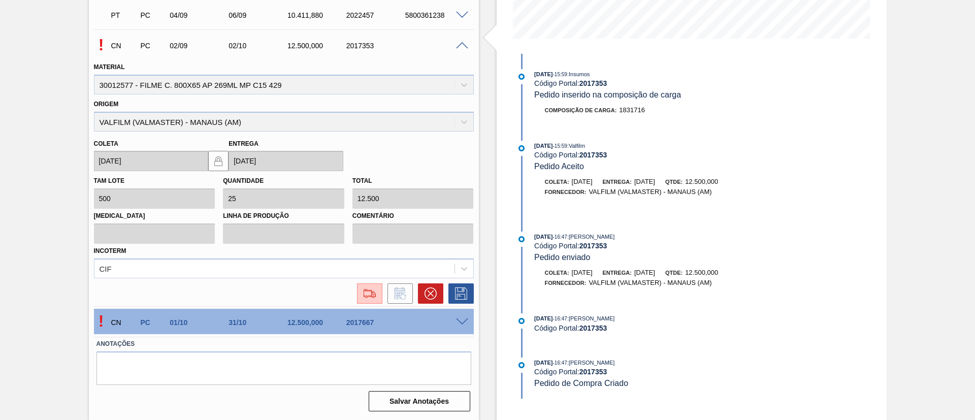
click at [0, 211] on div "Pedido em Trânsito BR26 - FILME AP 269ML MP C/15 Unidade Uberlândia PE MIN 0,00…" at bounding box center [487, 106] width 975 height 628
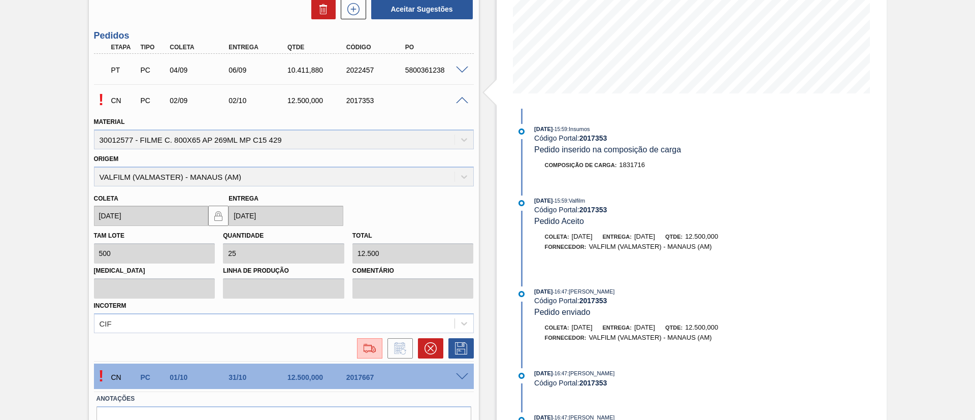
scroll to position [182, 0]
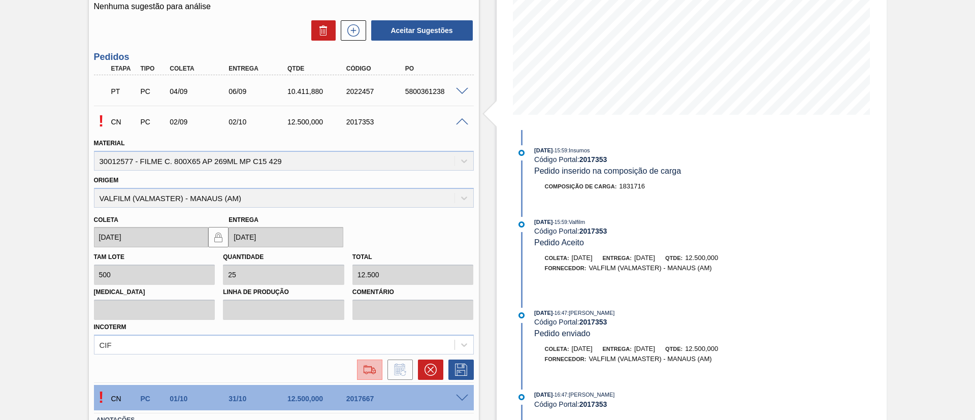
click at [358, 376] on button at bounding box center [369, 370] width 25 height 20
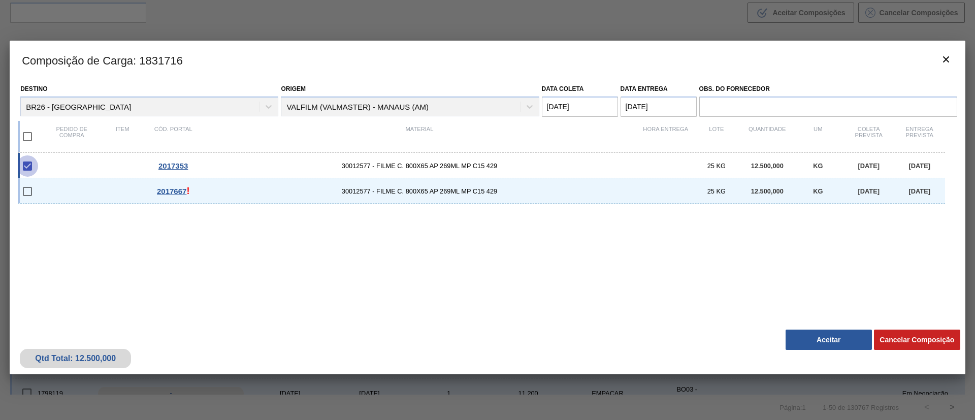
click at [29, 159] on input "checkbox" at bounding box center [27, 165] width 21 height 21
click at [31, 165] on input "checkbox" at bounding box center [27, 165] width 21 height 21
click at [30, 165] on input "checkbox" at bounding box center [27, 165] width 21 height 21
click at [29, 164] on input "checkbox" at bounding box center [27, 165] width 21 height 21
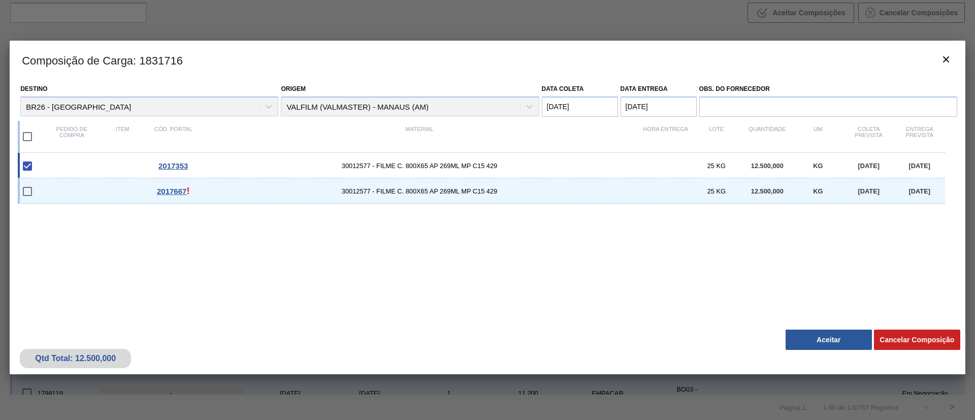
click at [28, 164] on input "checkbox" at bounding box center [27, 165] width 21 height 21
checkbox input "true"
click at [30, 186] on input "checkbox" at bounding box center [27, 191] width 21 height 21
click at [30, 189] on input "checkbox" at bounding box center [27, 191] width 21 height 21
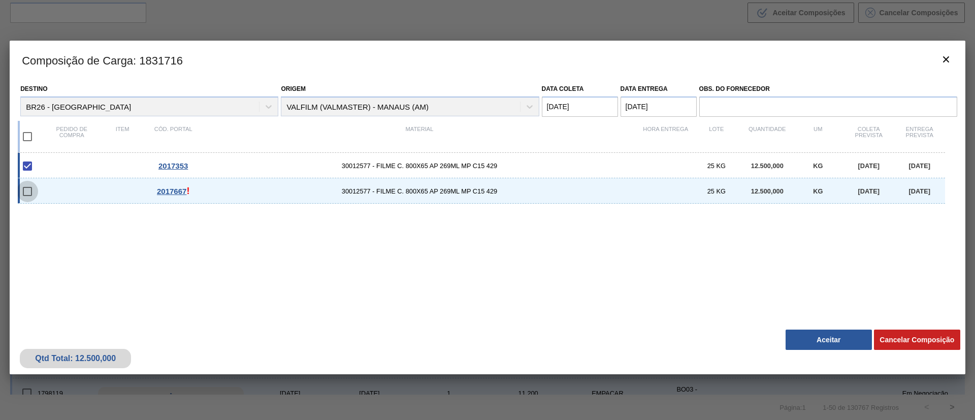
click at [29, 189] on input "checkbox" at bounding box center [27, 191] width 21 height 21
click at [29, 188] on input "checkbox" at bounding box center [27, 191] width 21 height 21
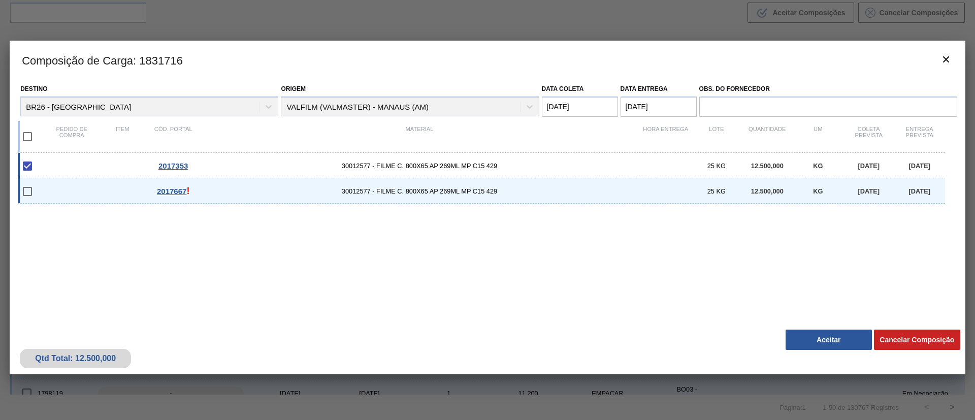
click at [28, 188] on input "checkbox" at bounding box center [27, 191] width 21 height 21
click at [34, 186] on input "checkbox" at bounding box center [27, 191] width 21 height 21
checkbox input "false"
click at [192, 186] on div "2017667 !" at bounding box center [173, 191] width 51 height 11
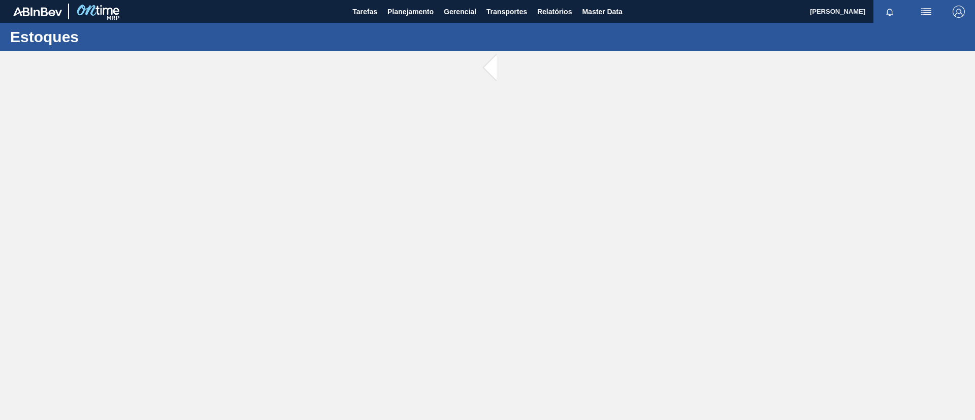
drag, startPoint x: 189, startPoint y: 203, endPoint x: 122, endPoint y: 194, distance: 68.1
click at [122, 194] on main "Tarefas Planejamento Gerencial Transportes Relatórios Master Data TOMAS SIMOES …" at bounding box center [487, 210] width 975 height 420
drag, startPoint x: 149, startPoint y: 209, endPoint x: 144, endPoint y: 204, distance: 7.6
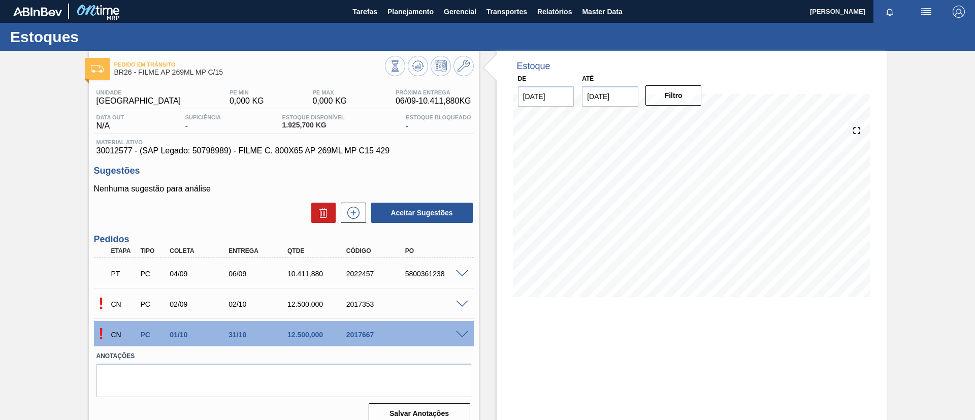
click at [458, 309] on div "! CN PC 02/09 02/10 12.500,000 2017353" at bounding box center [284, 303] width 380 height 25
click at [458, 301] on span at bounding box center [462, 305] width 12 height 8
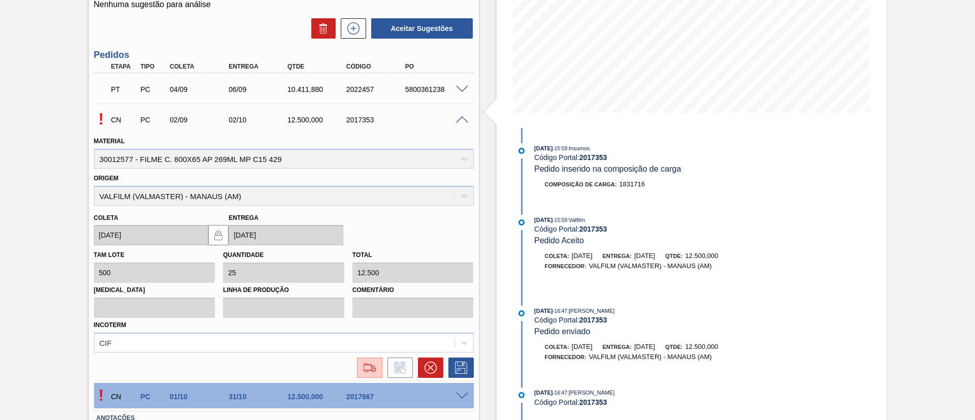
scroll to position [152, 0]
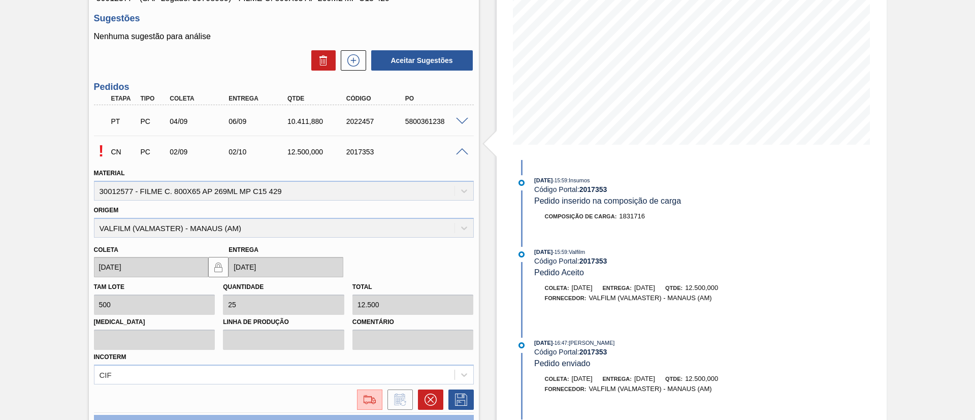
click at [459, 158] on div "! CN PC 02/09 02/10 12.500,000 2017353" at bounding box center [284, 150] width 380 height 25
click at [458, 153] on span at bounding box center [462, 152] width 12 height 8
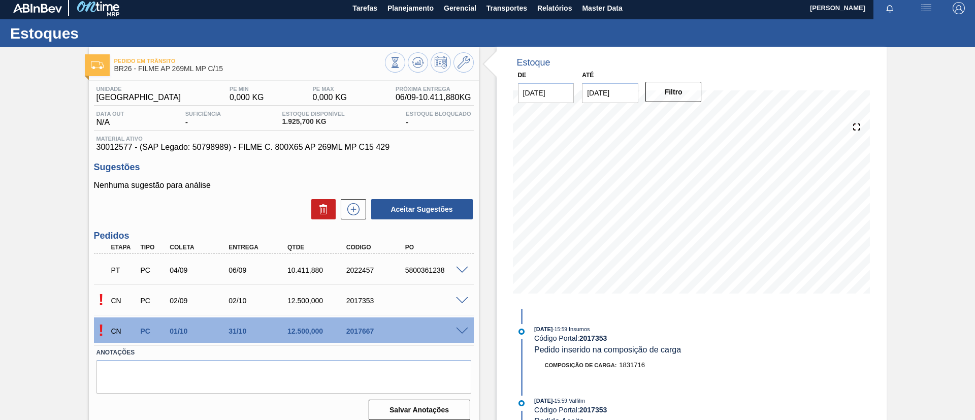
scroll to position [0, 0]
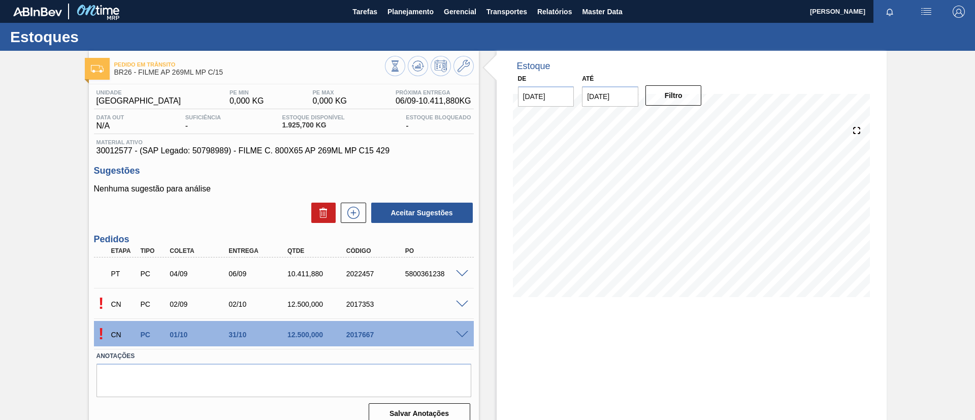
drag, startPoint x: 159, startPoint y: 205, endPoint x: 11, endPoint y: 212, distance: 148.0
click at [11, 212] on div "Pedido em Trânsito BR26 - FILME AP 269ML MP C/15 Unidade Uberlândia PE MIN 0,00…" at bounding box center [487, 244] width 975 height 386
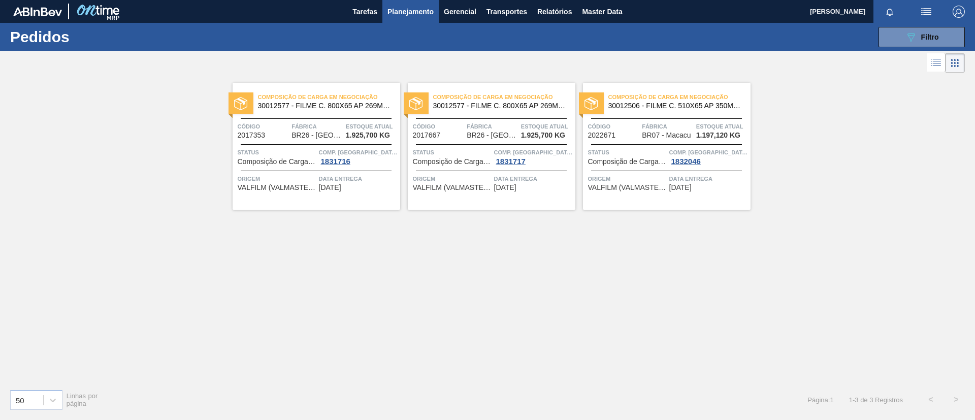
click at [684, 110] on div "Composição de Carga em Negociação 30012506 - FILME C. 510X65 AP 350ML MP C18 429" at bounding box center [667, 101] width 168 height 23
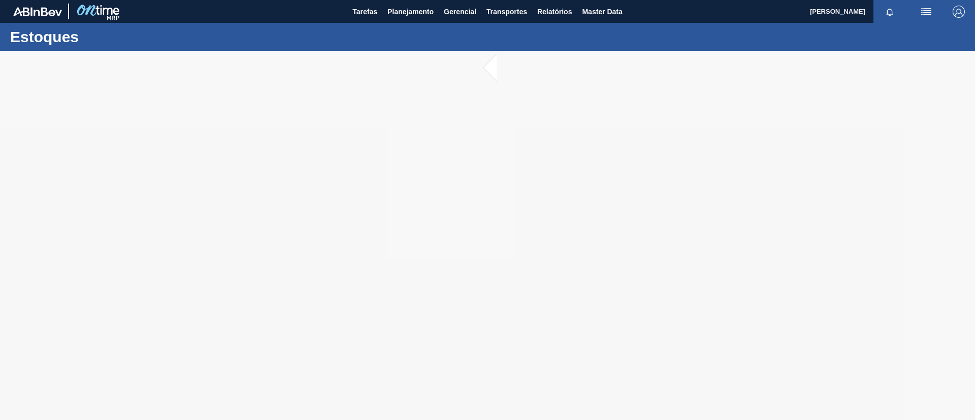
drag, startPoint x: 441, startPoint y: 163, endPoint x: 114, endPoint y: 180, distance: 327.7
click at [114, 180] on div at bounding box center [487, 235] width 975 height 369
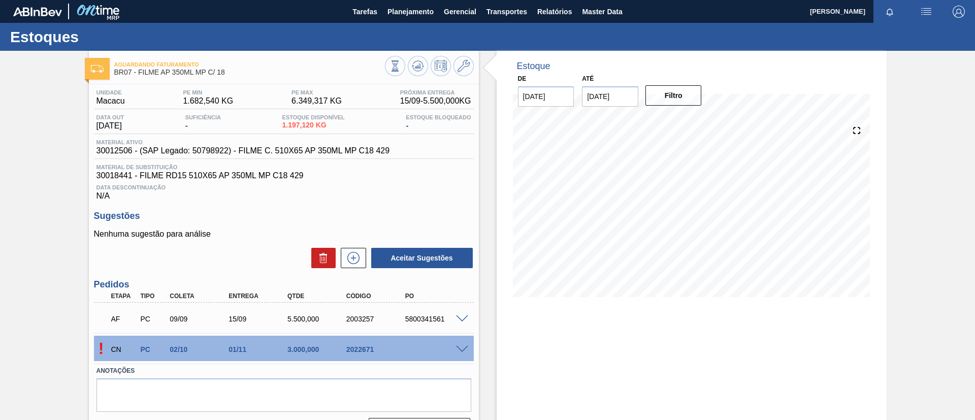
click at [461, 346] on span at bounding box center [462, 350] width 12 height 8
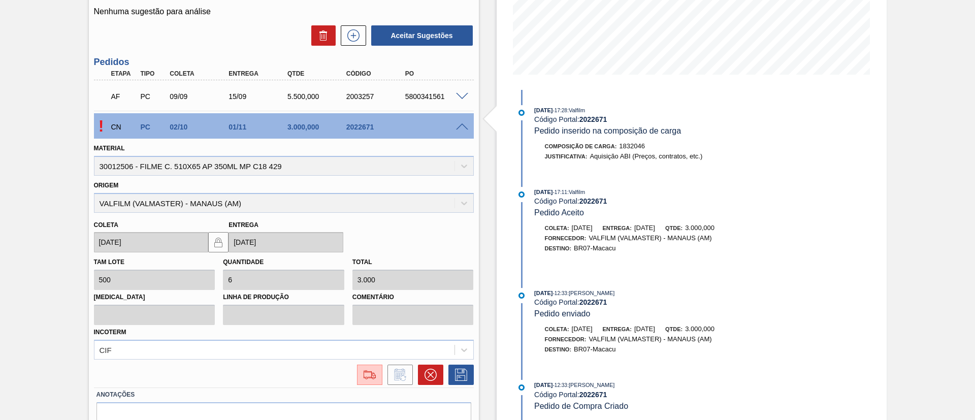
scroll to position [273, 0]
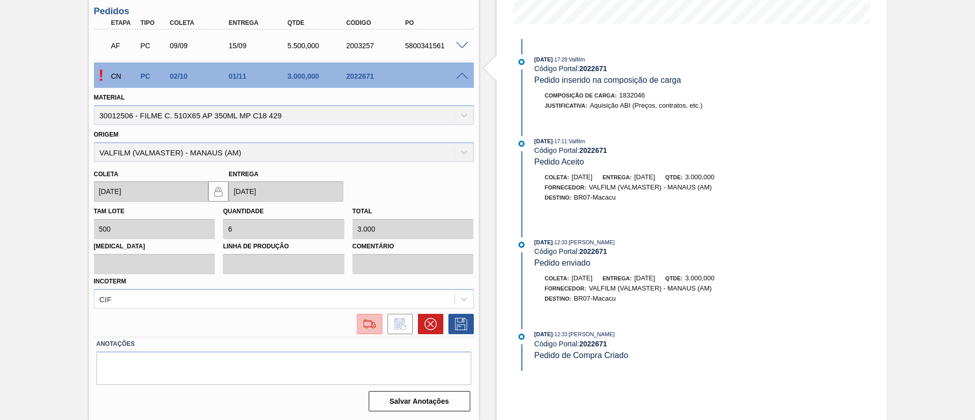
click at [367, 326] on img at bounding box center [370, 324] width 16 height 12
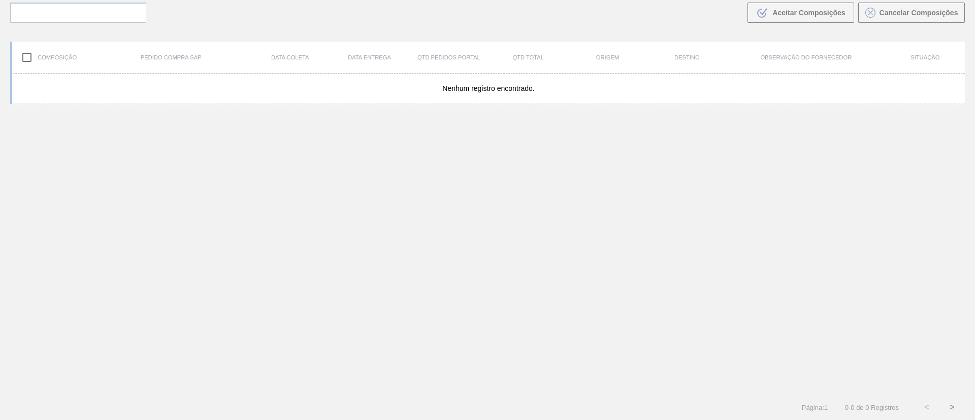
scroll to position [73, 0]
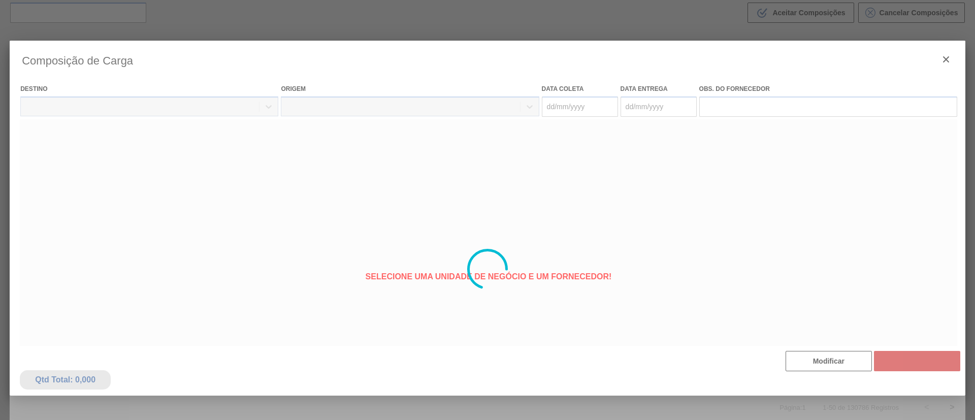
type coleta "02/10/2025"
type entrega "[DATE]"
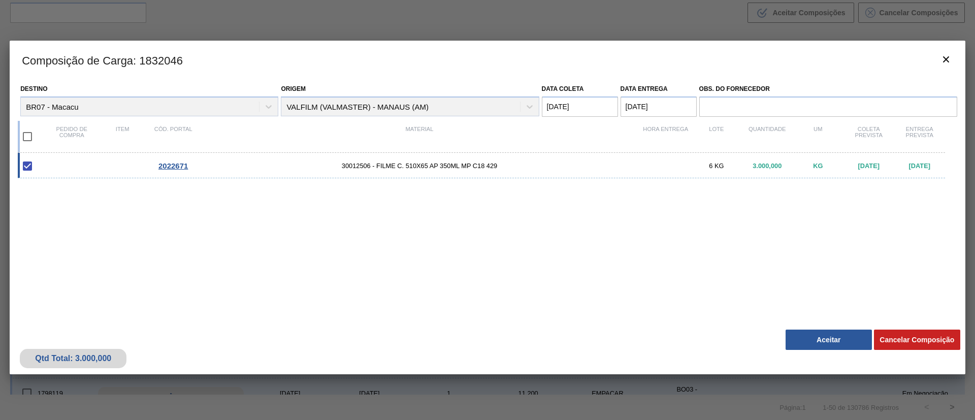
click at [828, 327] on div "Qtd Total: 3.000,000 Cancelar Composição Aceitar" at bounding box center [488, 350] width 956 height 50
click at [829, 337] on button "Aceitar" at bounding box center [829, 340] width 86 height 20
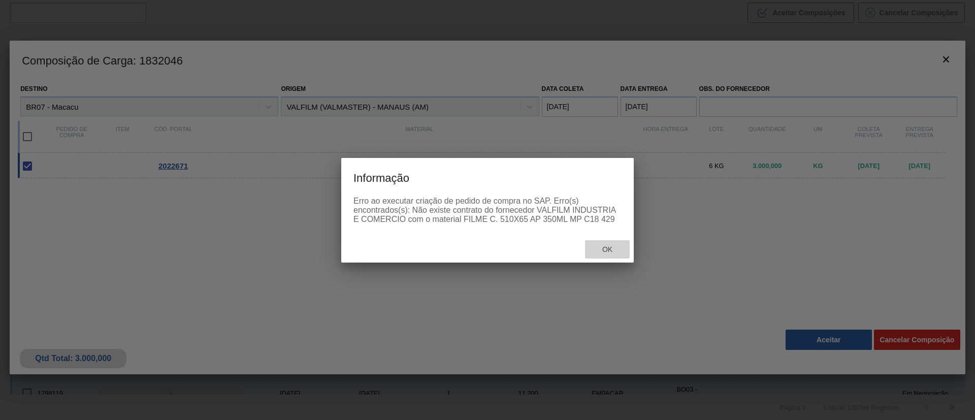
click at [603, 249] on span "Ok" at bounding box center [607, 249] width 26 height 8
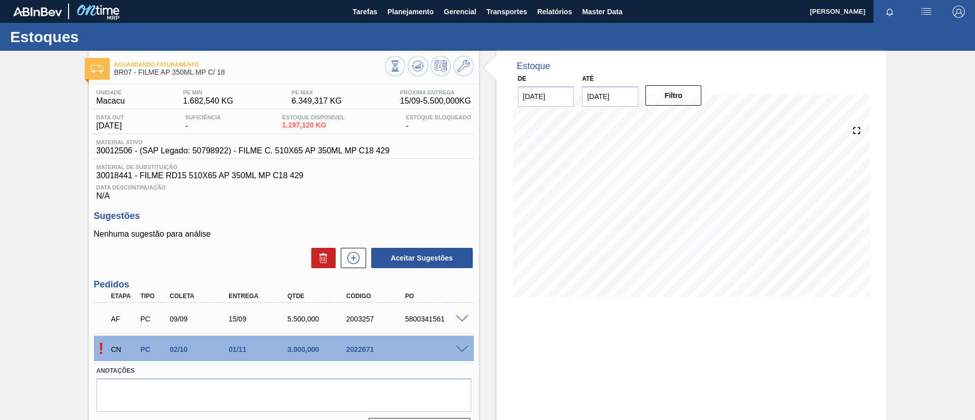
click at [460, 345] on div at bounding box center [464, 349] width 20 height 8
click at [463, 348] on span at bounding box center [462, 350] width 12 height 8
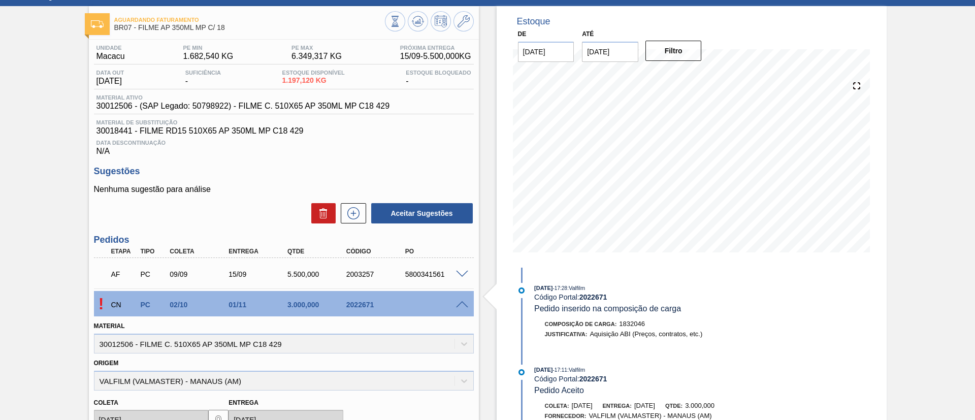
click at [462, 303] on span at bounding box center [462, 305] width 12 height 8
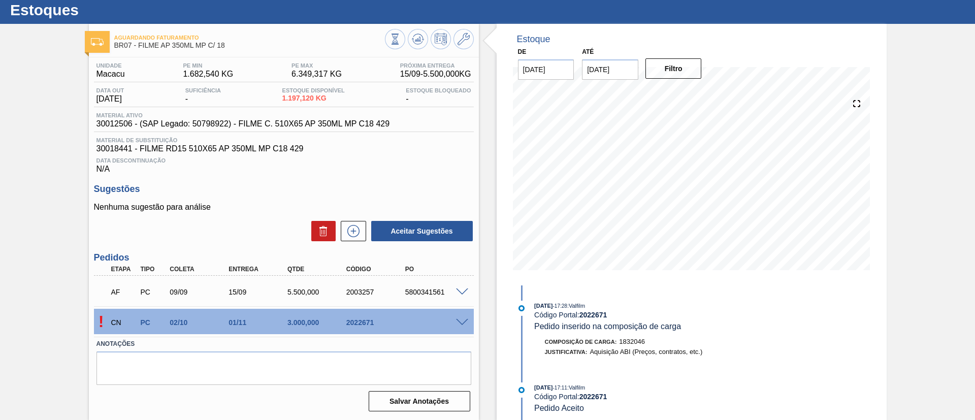
scroll to position [27, 0]
click at [362, 234] on button at bounding box center [353, 231] width 25 height 20
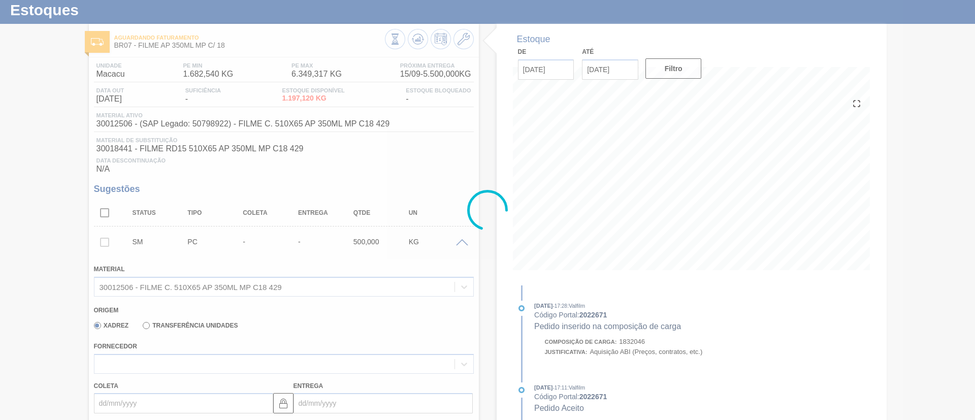
click at [225, 355] on div at bounding box center [487, 210] width 975 height 420
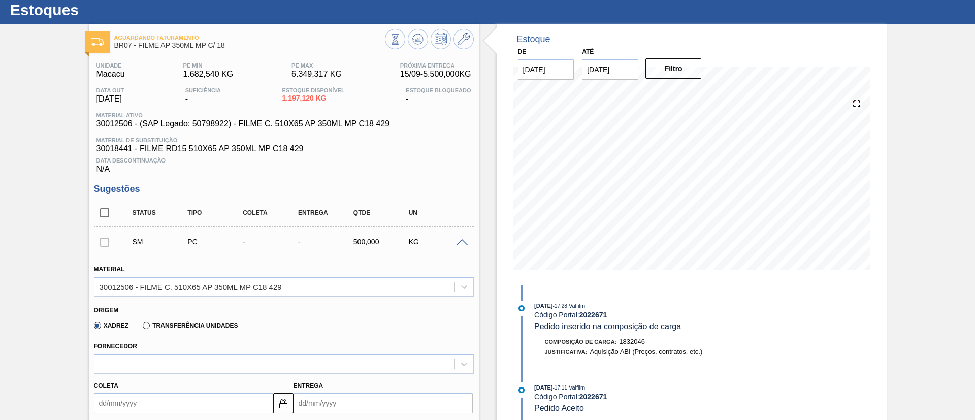
click at [228, 365] on div at bounding box center [274, 364] width 360 height 15
click at [454, 239] on div at bounding box center [464, 242] width 20 height 8
click at [459, 241] on span at bounding box center [462, 243] width 12 height 8
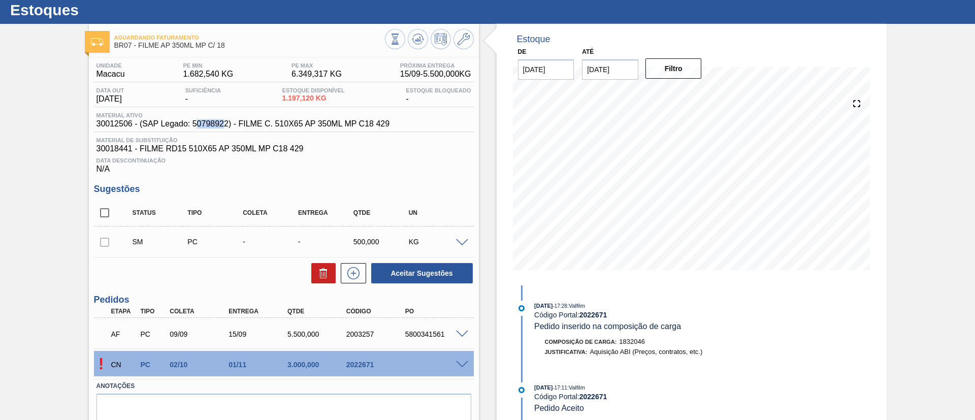
drag, startPoint x: 195, startPoint y: 126, endPoint x: 225, endPoint y: 125, distance: 30.0
click at [225, 125] on span "30012506 - (SAP Legado: 50798922) - FILME C. 510X65 AP 350ML MP C18 429" at bounding box center [244, 123] width 294 height 9
drag, startPoint x: 193, startPoint y: 124, endPoint x: 228, endPoint y: 125, distance: 35.1
click at [228, 125] on span "30012506 - (SAP Legado: 50798922) - FILME C. 510X65 AP 350ML MP C18 429" at bounding box center [244, 123] width 294 height 9
copy span "50798922"
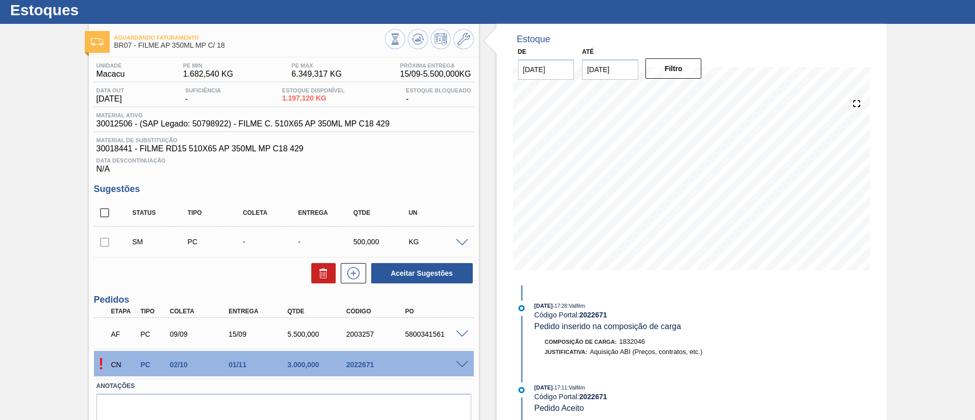
drag, startPoint x: 6, startPoint y: 139, endPoint x: 21, endPoint y: 149, distance: 18.7
click at [6, 139] on div "Aguardando Faturamento BR07 - FILME AP 350ML MP C/ 18 Unidade Macacu PE MIN 1.6…" at bounding box center [487, 243] width 975 height 438
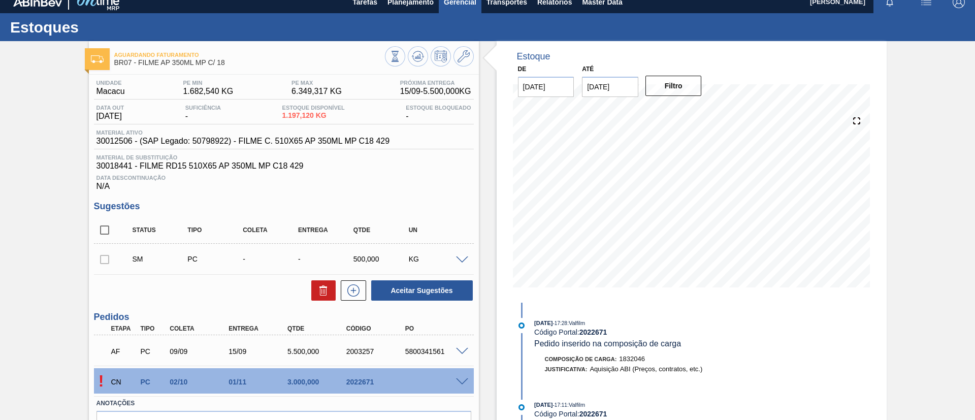
scroll to position [0, 0]
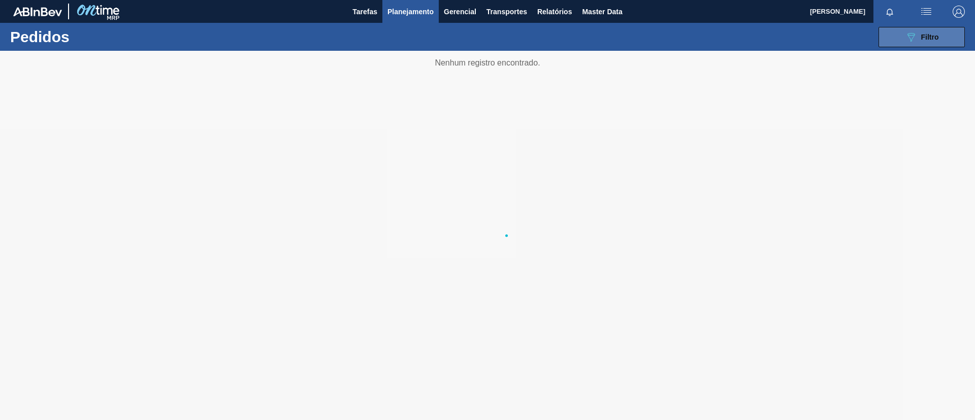
click at [932, 36] on span "Filtro" at bounding box center [931, 37] width 18 height 8
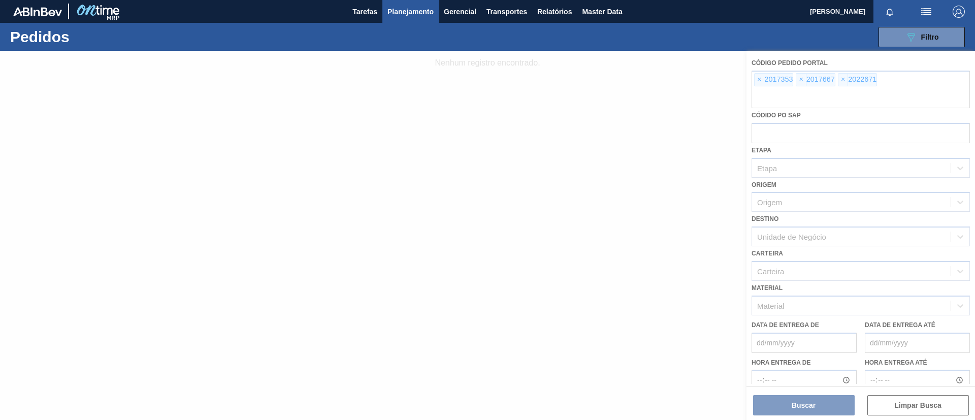
click at [758, 84] on div at bounding box center [487, 235] width 975 height 369
click at [758, 82] on div at bounding box center [487, 235] width 975 height 369
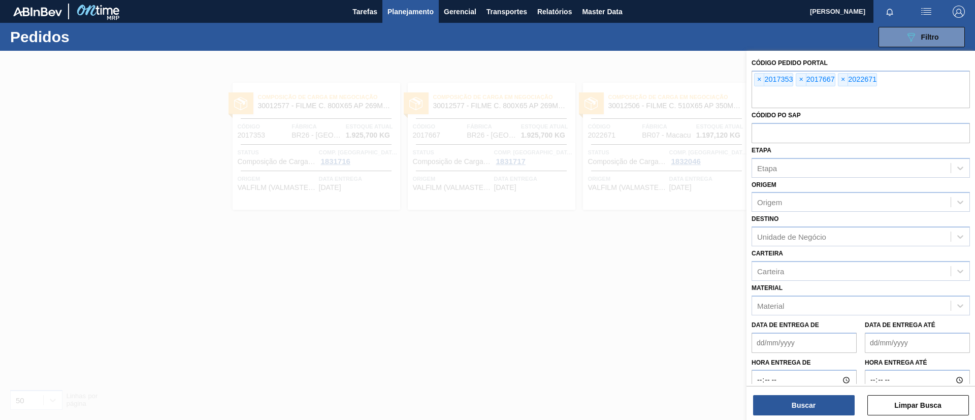
click at [760, 82] on span "×" at bounding box center [760, 80] width 10 height 12
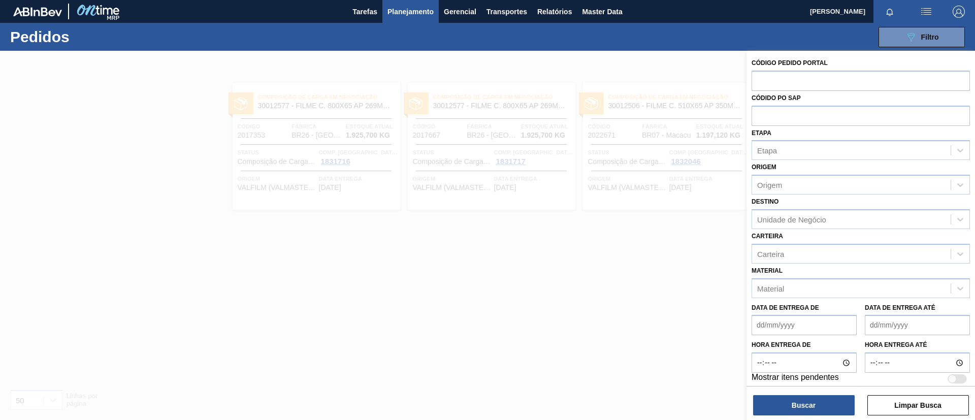
click at [760, 82] on input "text" at bounding box center [861, 80] width 218 height 19
paste input "2022604"
type input "2022604"
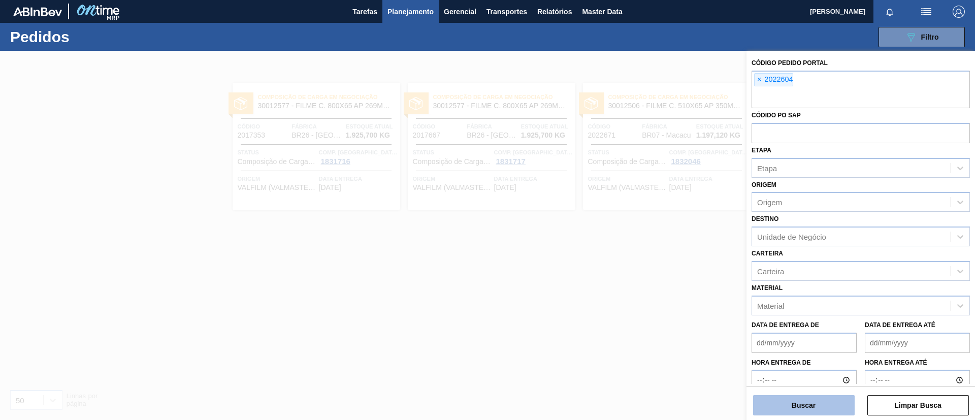
click at [807, 395] on button "Buscar" at bounding box center [804, 405] width 102 height 20
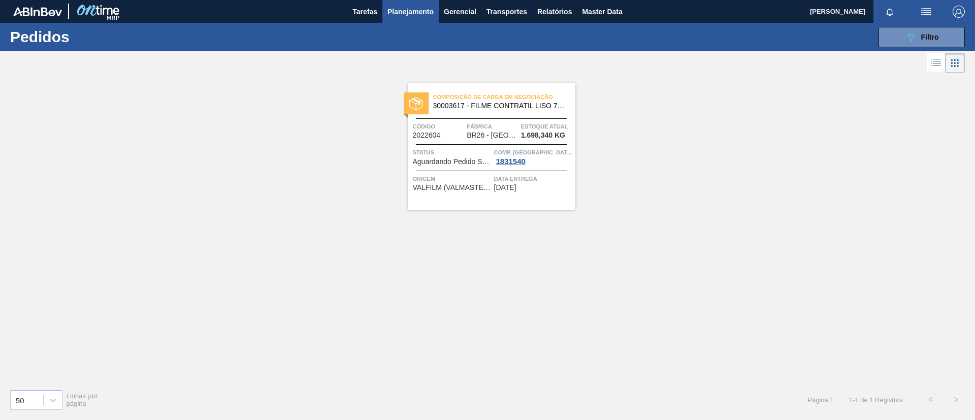
click at [528, 99] on span "Composição de Carga em Negociação" at bounding box center [504, 97] width 142 height 10
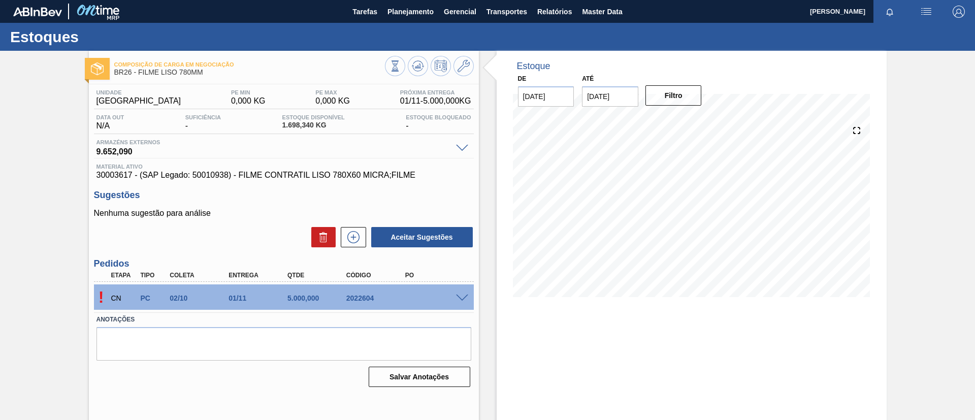
click at [0, 150] on div "Composição de Carga em Negociação BR26 - FILME LISO 780MM Unidade Uberlândia PE…" at bounding box center [487, 244] width 975 height 386
click at [457, 300] on span at bounding box center [462, 299] width 12 height 8
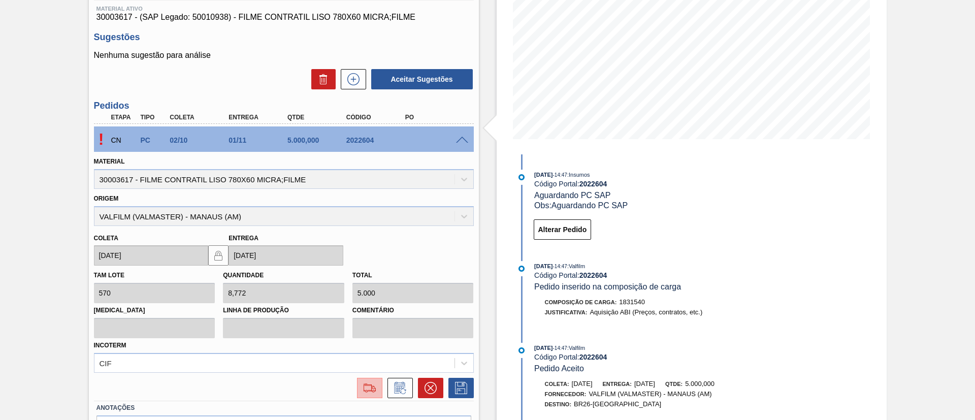
scroll to position [222, 0]
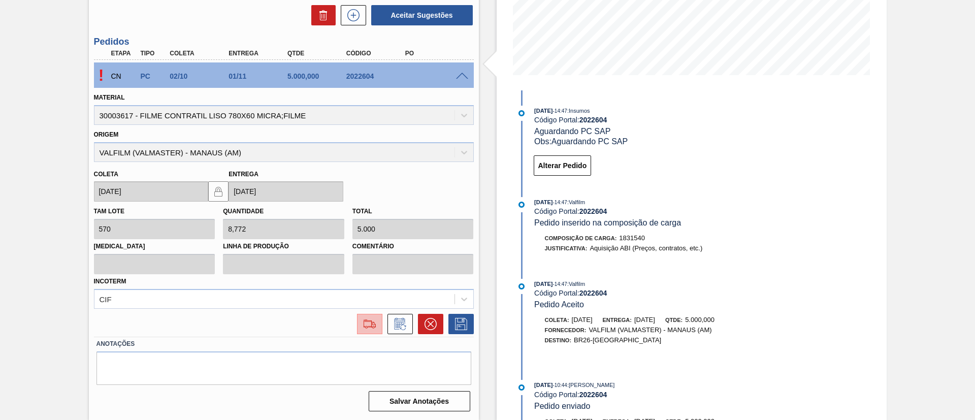
click at [374, 332] on button at bounding box center [369, 324] width 25 height 20
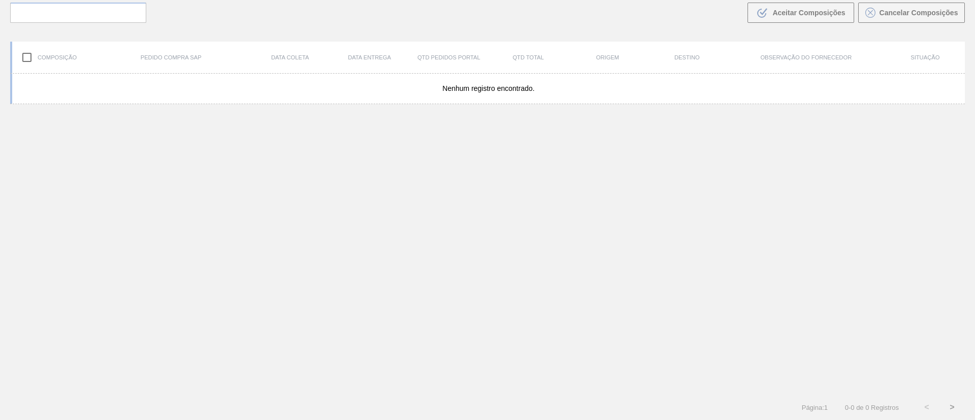
scroll to position [73, 0]
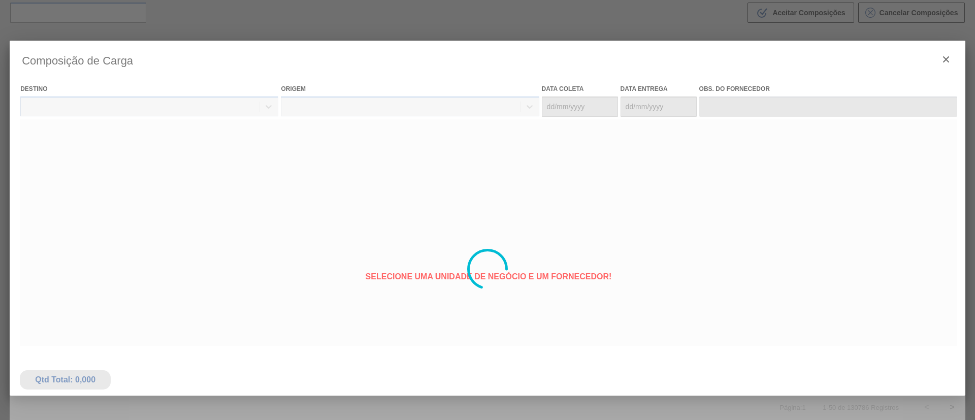
type coleta "02/10/2025"
type entrega "[DATE]"
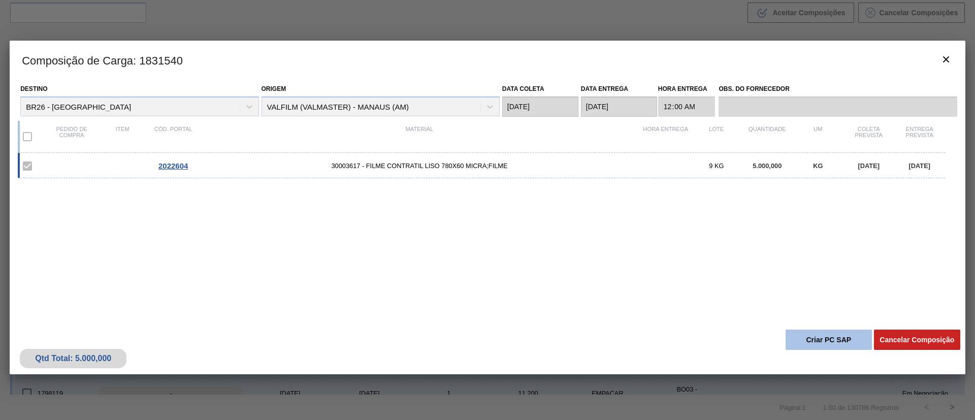
click at [829, 339] on button "Criar PC SAP" at bounding box center [829, 340] width 86 height 20
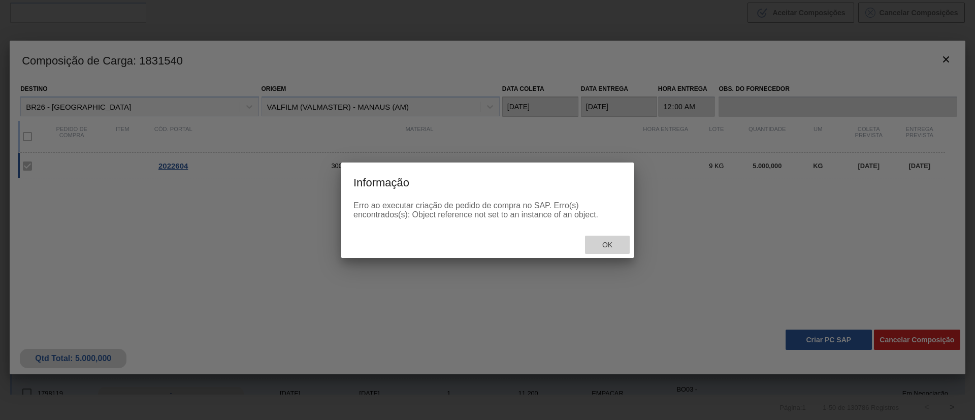
click at [609, 251] on div "Ok" at bounding box center [607, 245] width 45 height 19
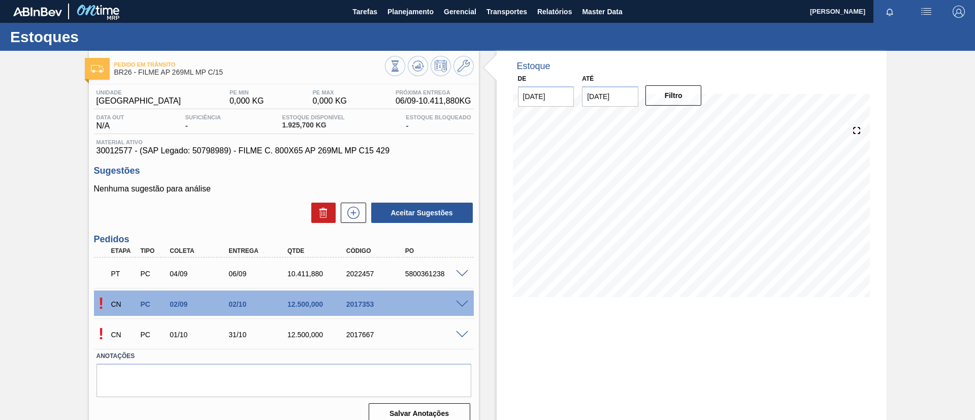
click at [464, 296] on div "! CN PC 02/09 02/10 12.500,000 2017353" at bounding box center [284, 303] width 380 height 25
click at [611, 103] on input "19/09/2025" at bounding box center [610, 96] width 56 height 20
click at [693, 122] on button "Next Month" at bounding box center [695, 120] width 7 height 7
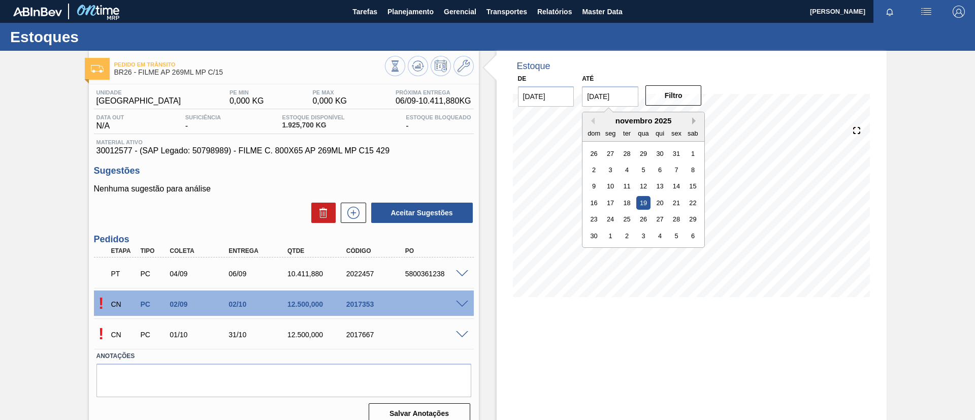
click at [693, 122] on button "Next Month" at bounding box center [695, 120] width 7 height 7
click at [658, 203] on div "26" at bounding box center [660, 203] width 14 height 14
type input "[DATE]"
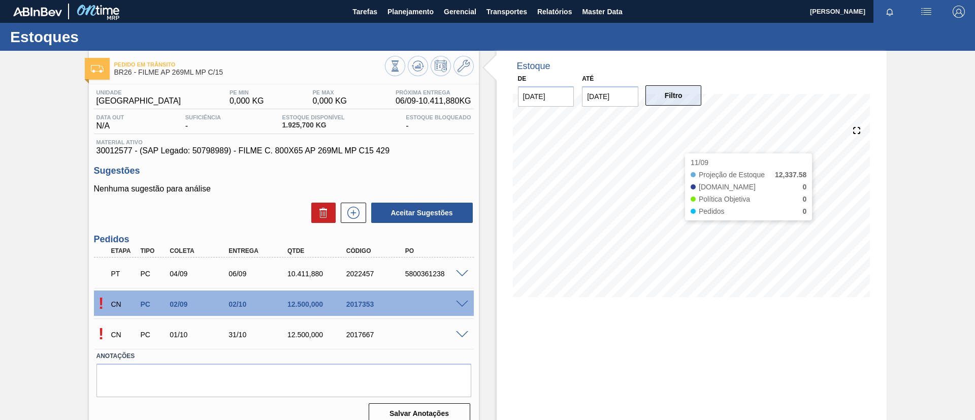
click at [685, 100] on button "Filtro" at bounding box center [674, 95] width 56 height 20
click at [461, 297] on div "! CN PC 02/09 02/10 12.500,000 2017353" at bounding box center [284, 303] width 380 height 25
click at [463, 305] on span at bounding box center [462, 305] width 12 height 8
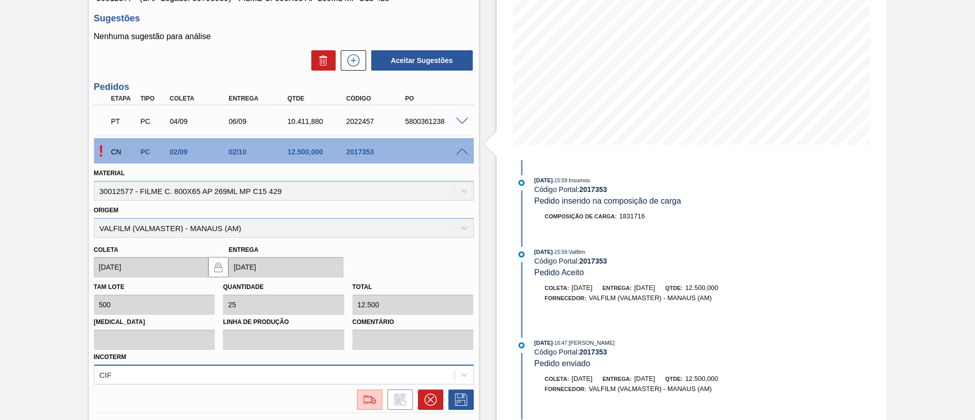
click at [183, 372] on div "CIF" at bounding box center [284, 375] width 380 height 20
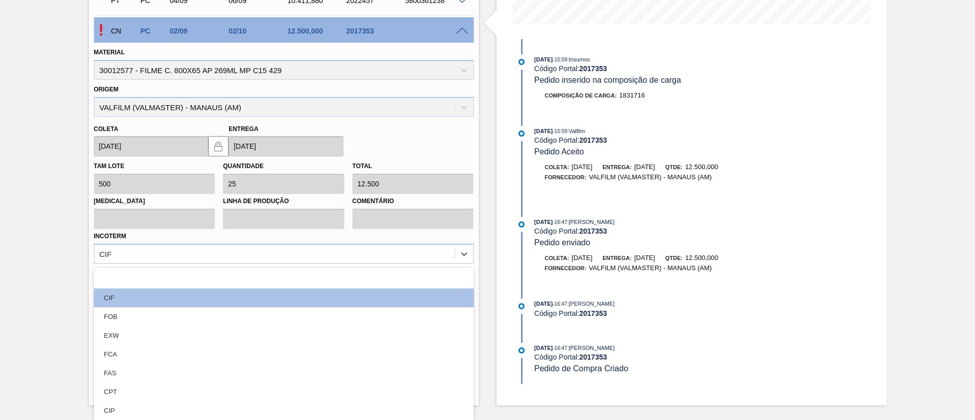
click at [0, 249] on div "Pedido em Trânsito BR26 - FILME AP 269ML MP C/15 Unidade Uberlândia PE MIN 0,00…" at bounding box center [487, 91] width 975 height 628
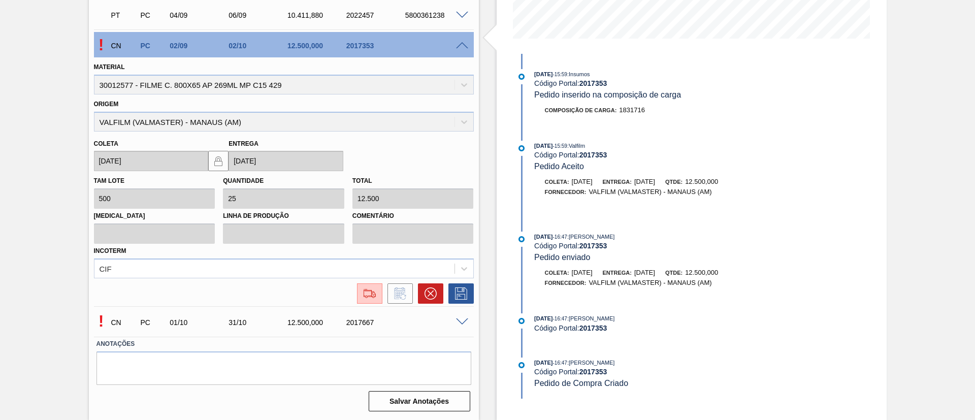
scroll to position [182, 0]
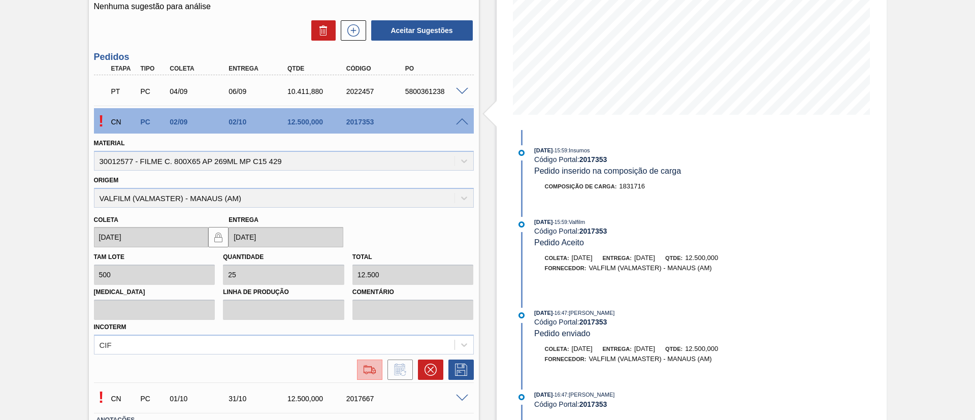
click at [367, 375] on img at bounding box center [370, 370] width 16 height 12
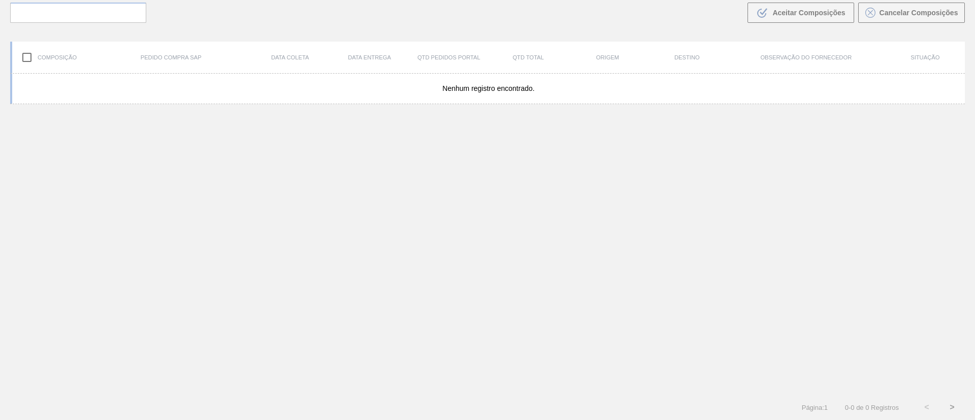
scroll to position [73, 0]
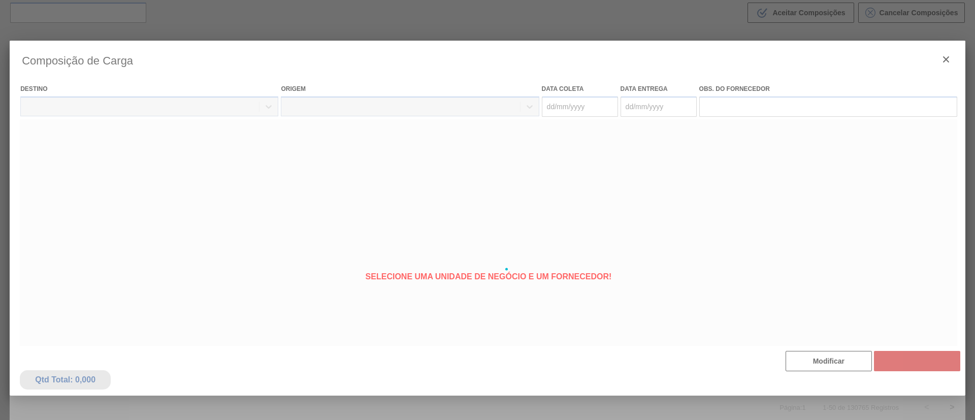
type coleta "02/09/2025"
type entrega "[DATE]"
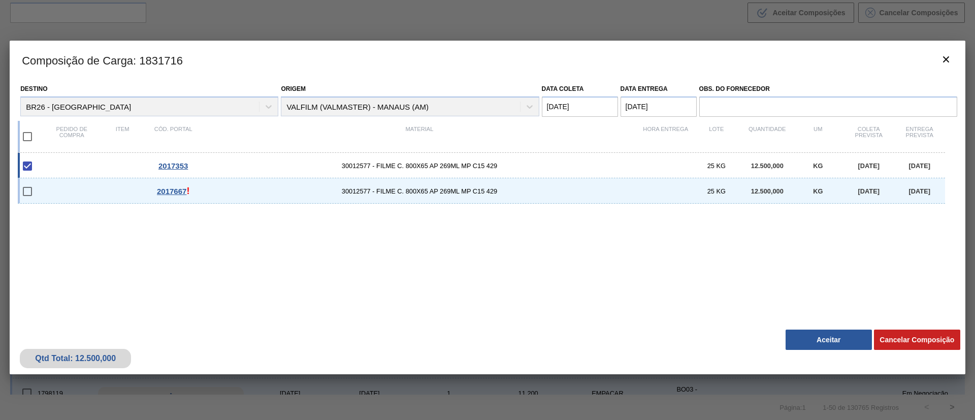
click at [23, 168] on input "checkbox" at bounding box center [27, 165] width 21 height 21
click at [26, 164] on input "checkbox" at bounding box center [27, 165] width 21 height 21
checkbox input "true"
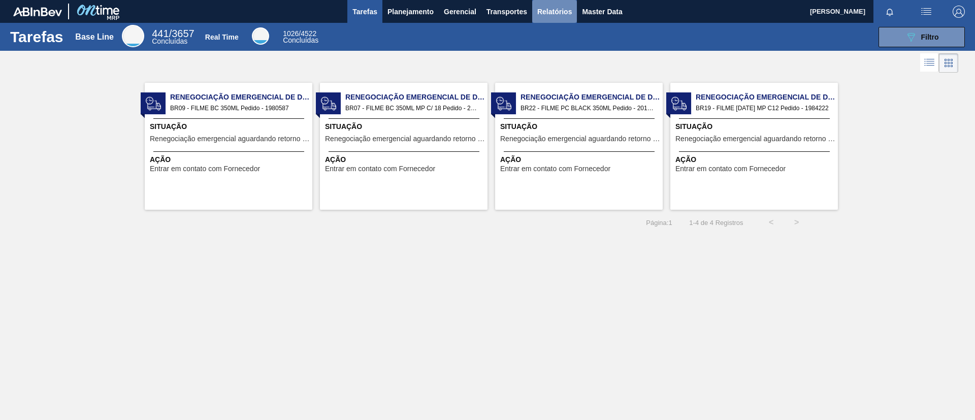
click at [573, 14] on button "Relatórios" at bounding box center [554, 11] width 45 height 23
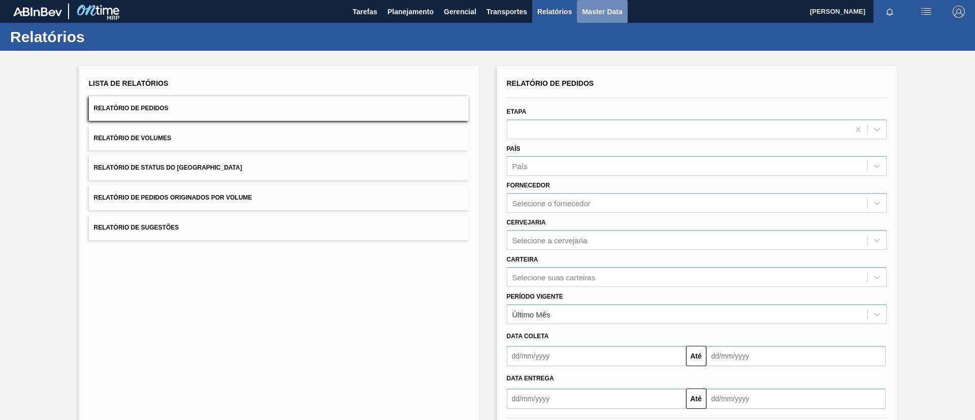
click at [599, 14] on span "Master Data" at bounding box center [602, 12] width 40 height 12
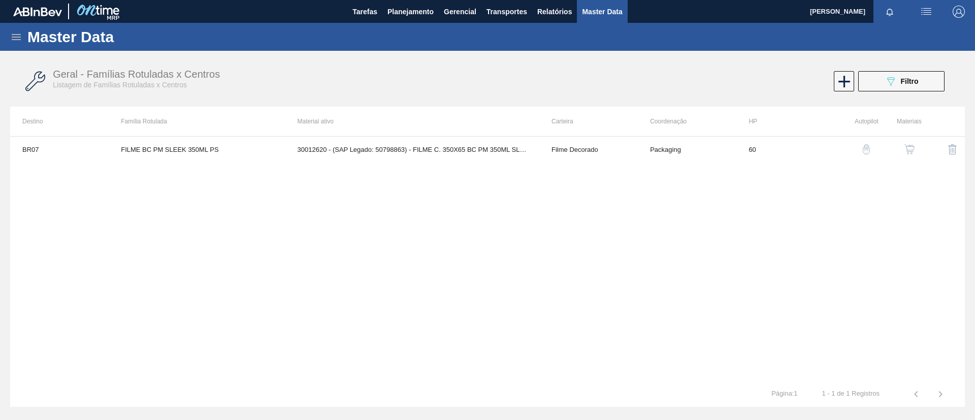
click at [17, 39] on icon at bounding box center [16, 37] width 9 height 6
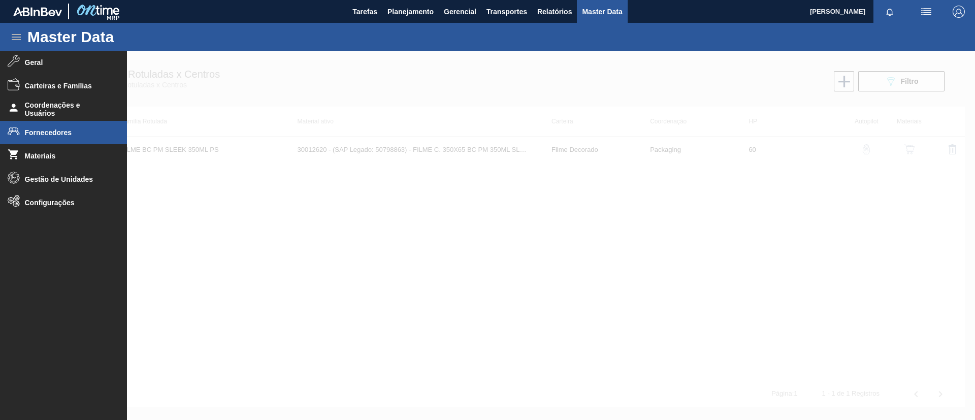
click at [58, 130] on span "Fornecedores" at bounding box center [67, 133] width 84 height 8
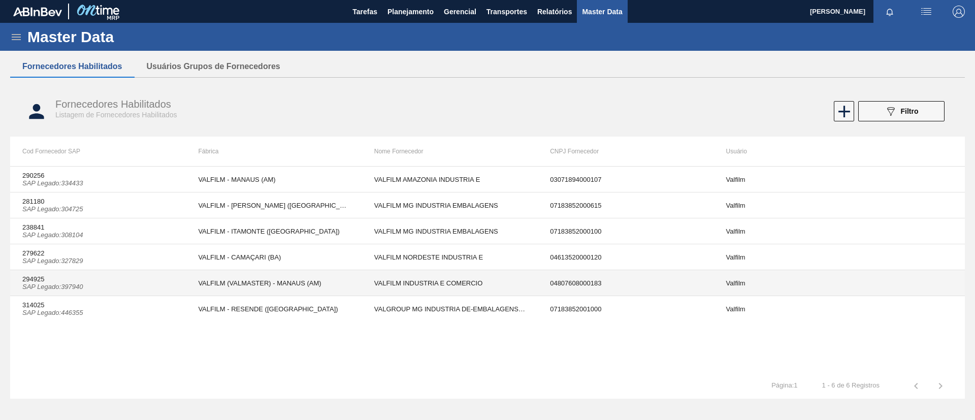
click at [164, 290] on td "294925 SAP Legado : 397940" at bounding box center [98, 283] width 176 height 26
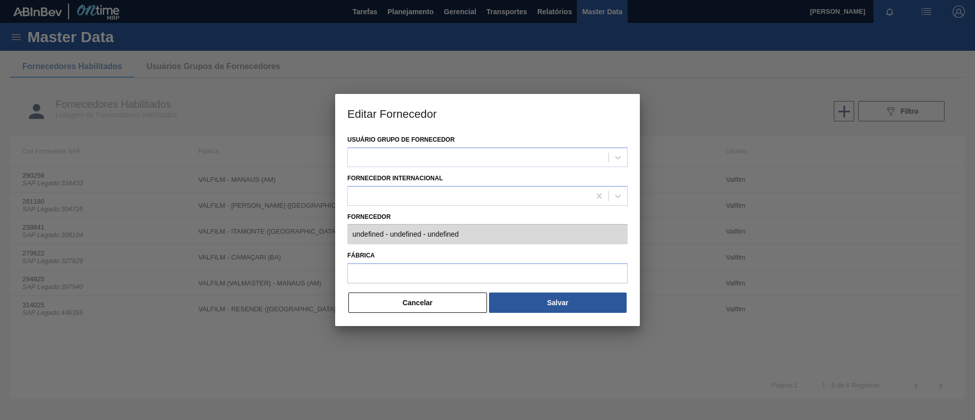
type input "294925 (SAP Legado: 397940) - VALFILM INDUSTRIA E COMERCIO - 04807608000183"
type input "VALFILM (VALMASTER) - MANAUS (AM)"
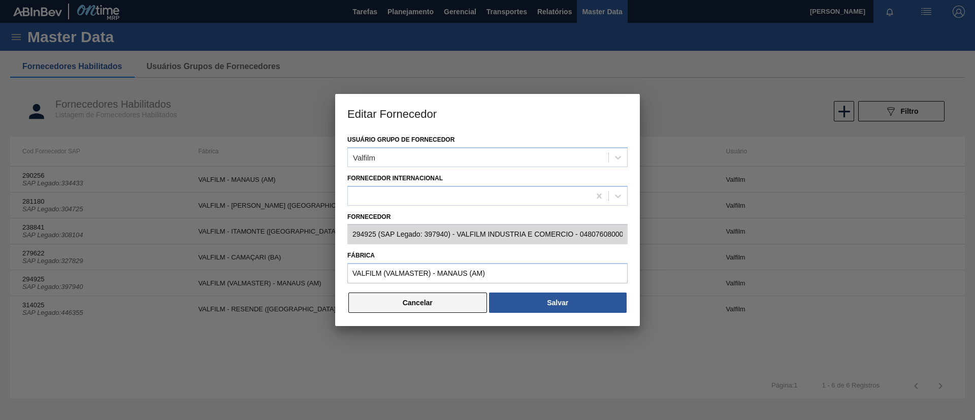
click at [420, 309] on button "Cancelar" at bounding box center [418, 303] width 139 height 20
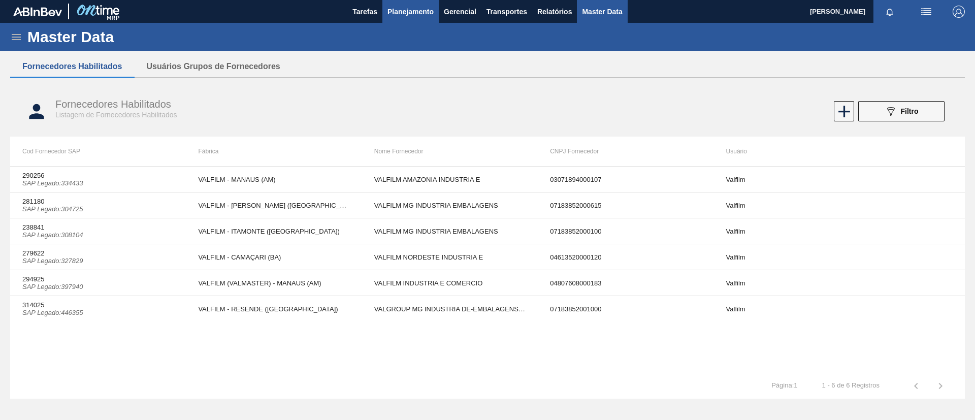
click at [414, 13] on span "Planejamento" at bounding box center [411, 12] width 46 height 12
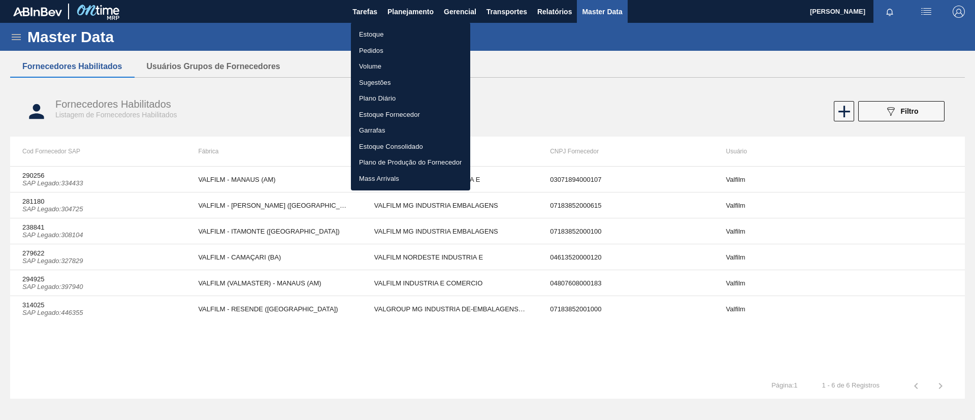
click at [403, 28] on li "Estoque" at bounding box center [410, 34] width 119 height 16
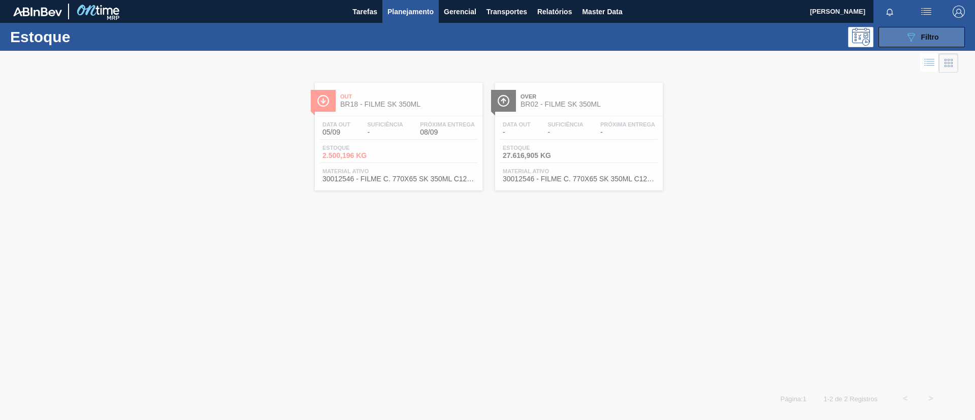
click at [944, 40] on button "089F7B8B-B2A5-4AFE-B5C0-19BA573D28AC Filtro" at bounding box center [922, 37] width 86 height 20
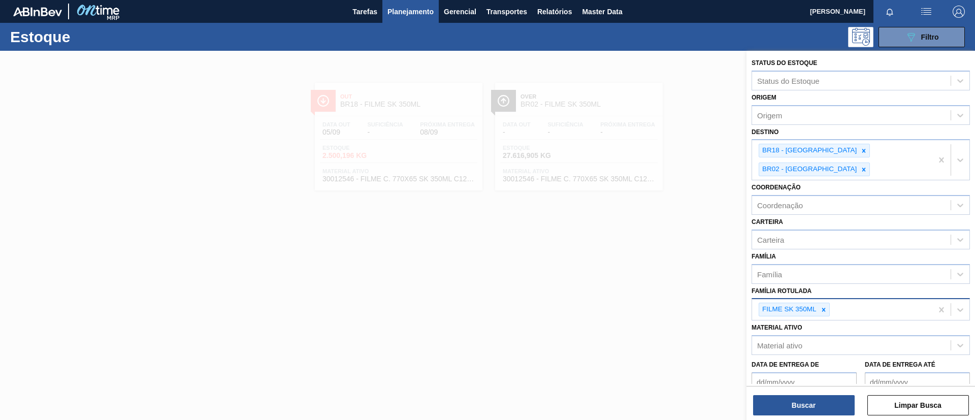
drag, startPoint x: 831, startPoint y: 266, endPoint x: 824, endPoint y: 293, distance: 27.4
click at [824, 306] on icon at bounding box center [823, 309] width 7 height 7
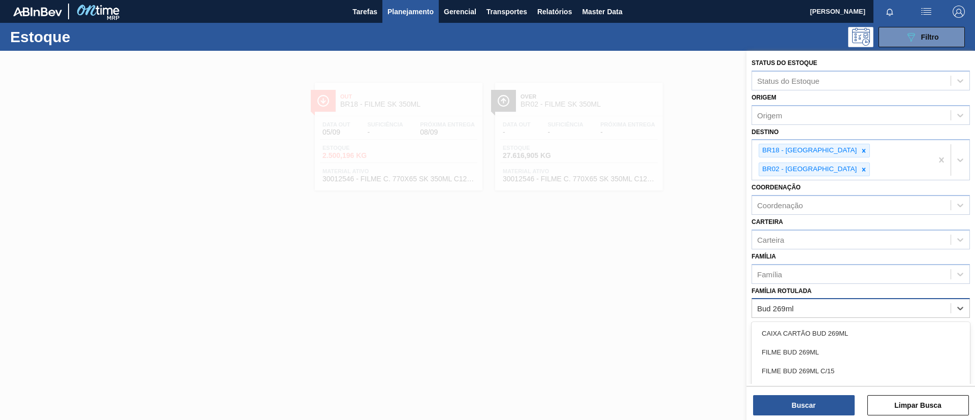
type Rotulada "Bud 269ml c"
click at [826, 324] on div "FILME BUD 269ML C/15" at bounding box center [861, 333] width 218 height 19
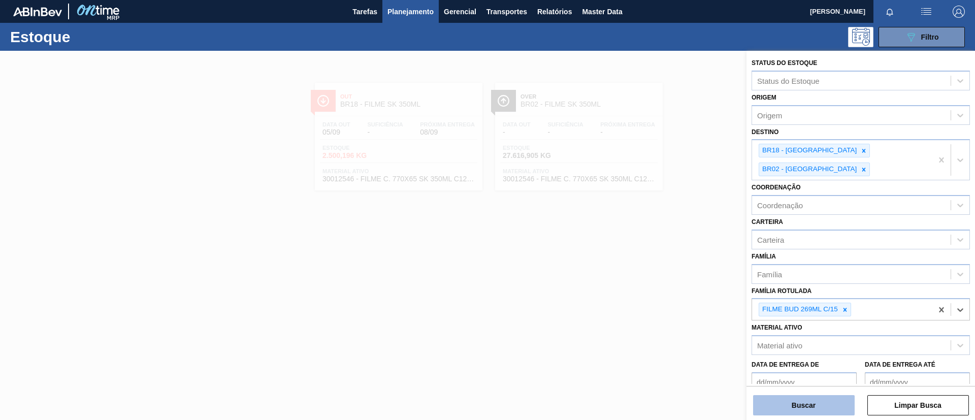
click at [814, 405] on button "Buscar" at bounding box center [804, 405] width 102 height 20
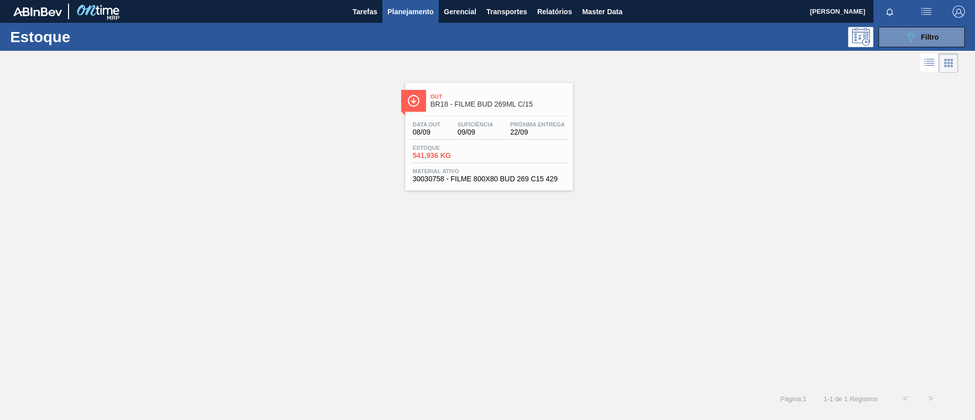
click at [446, 108] on div "Out BR18 - FILME BUD 269ML C/15" at bounding box center [499, 100] width 137 height 23
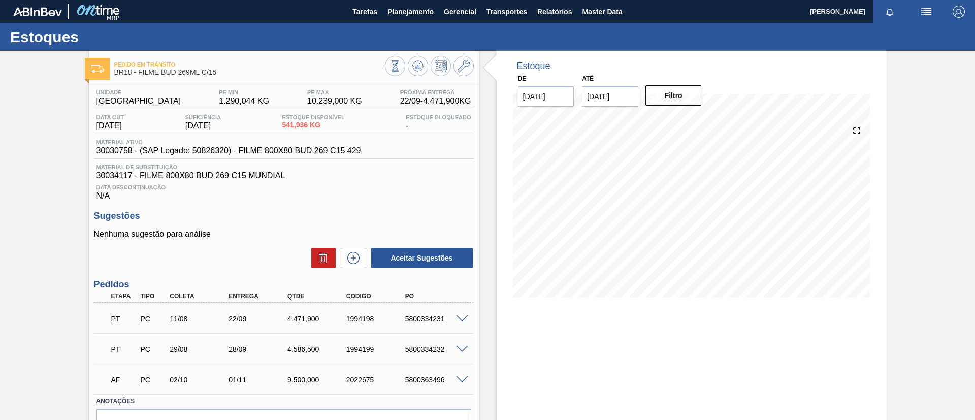
click at [420, 51] on div "Pedido em Trânsito BR18 - FILME BUD 269ML C/15" at bounding box center [284, 65] width 390 height 28
click at [418, 64] on icon at bounding box center [418, 66] width 12 height 12
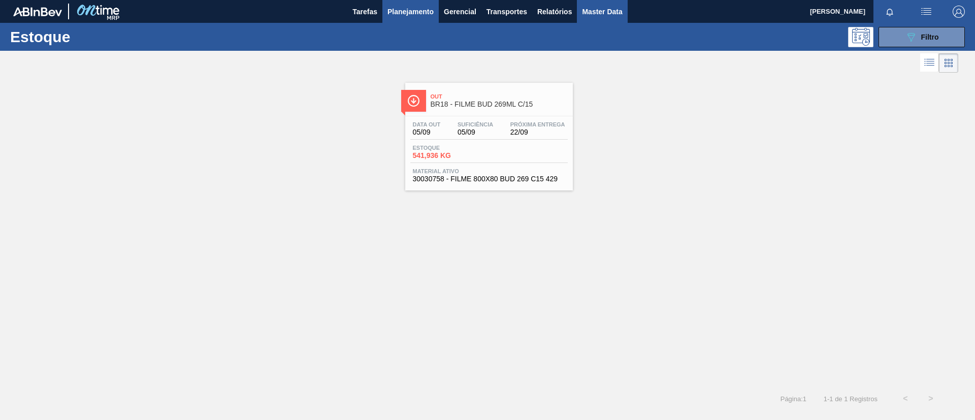
click at [602, 6] on span "Master Data" at bounding box center [602, 12] width 40 height 12
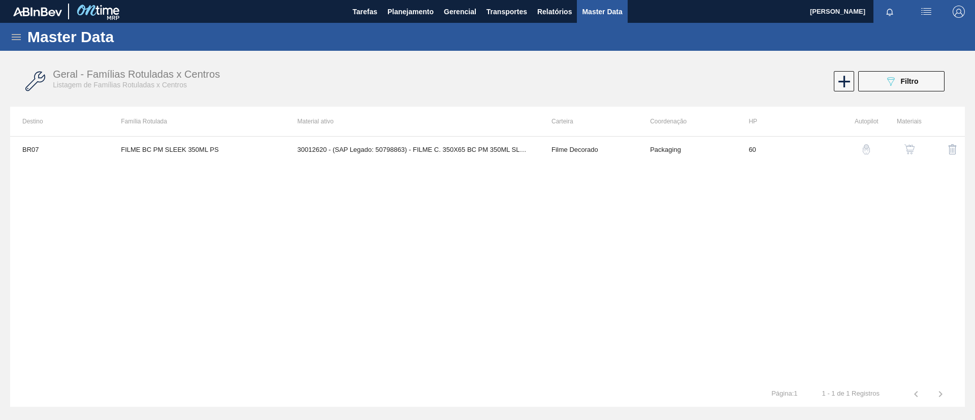
click at [17, 36] on icon at bounding box center [16, 37] width 9 height 6
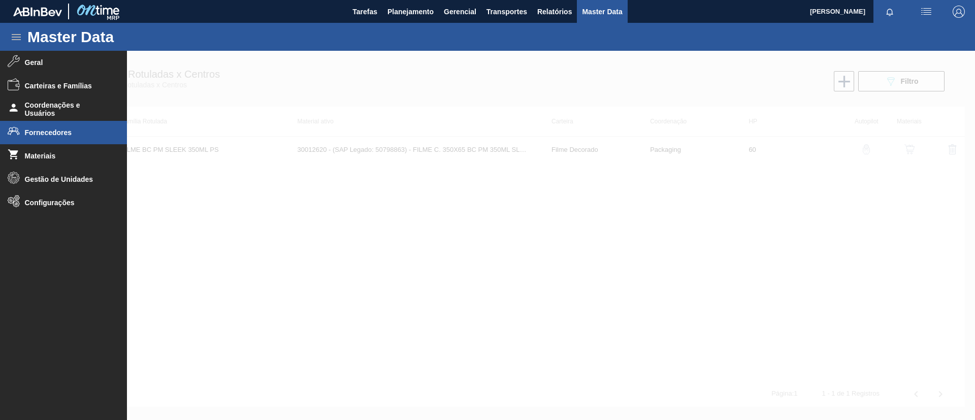
click at [83, 134] on span "Fornecedores" at bounding box center [67, 133] width 84 height 8
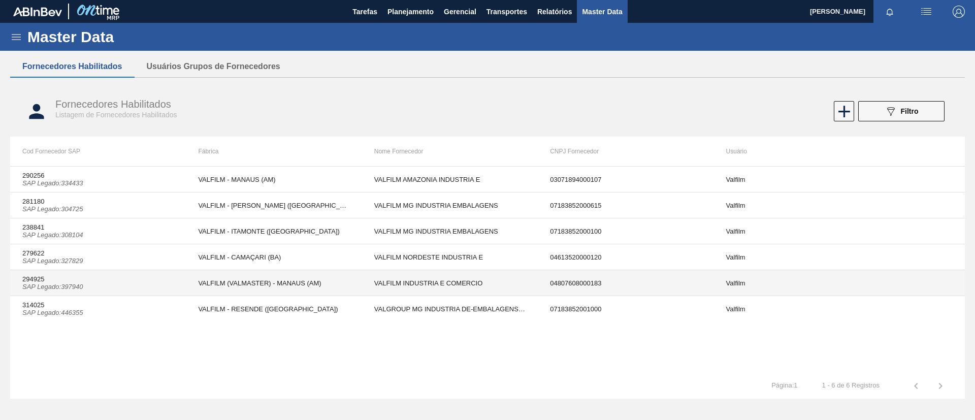
click at [176, 287] on td "294925 SAP Legado : 397940" at bounding box center [98, 283] width 176 height 26
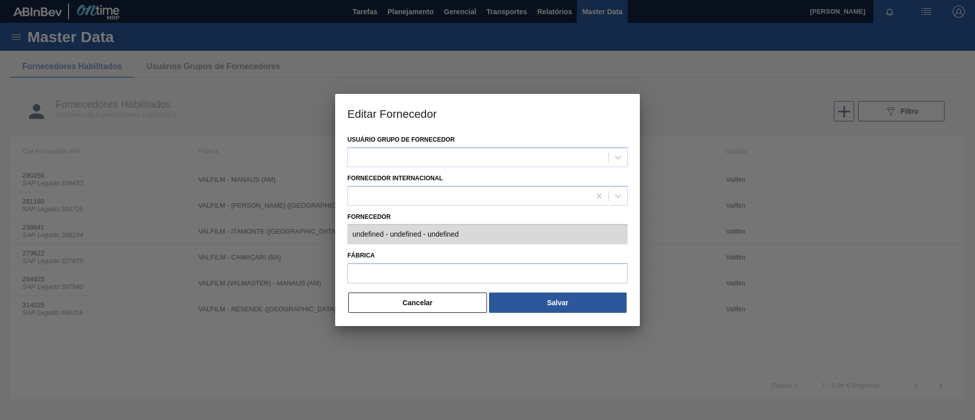
type input "294925 (SAP Legado: 397940) - VALFILM INDUSTRIA E COMERCIO - 04807608000183"
type input "VALFILM (VALMASTER) - MANAUS (AM)"
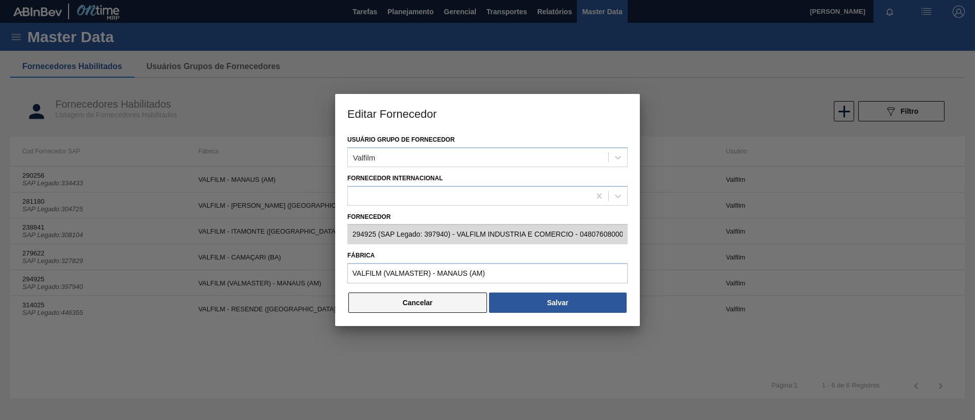
click at [445, 303] on button "Cancelar" at bounding box center [418, 303] width 139 height 20
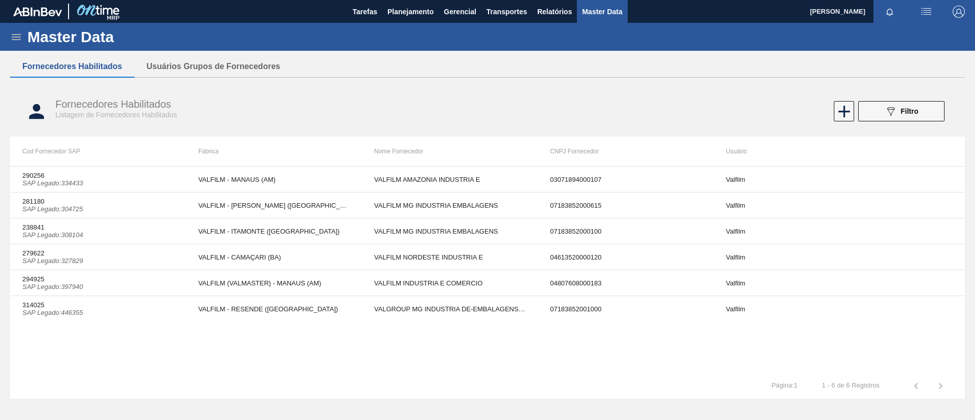
click at [446, 416] on div "Master Data Geral Carteiras e Famílias Coordenações e Usuários Fornecedores Mat…" at bounding box center [487, 221] width 975 height 397
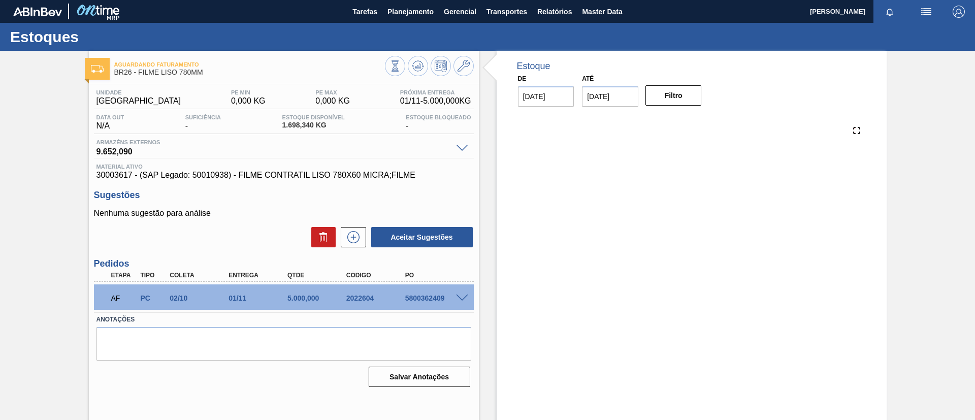
click at [301, 167] on span "Material ativo" at bounding box center [284, 167] width 375 height 6
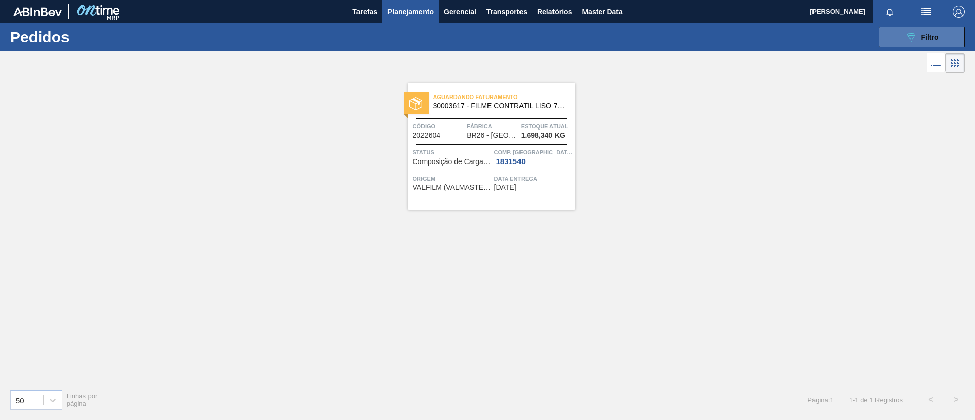
click at [926, 37] on span "Filtro" at bounding box center [931, 37] width 18 height 8
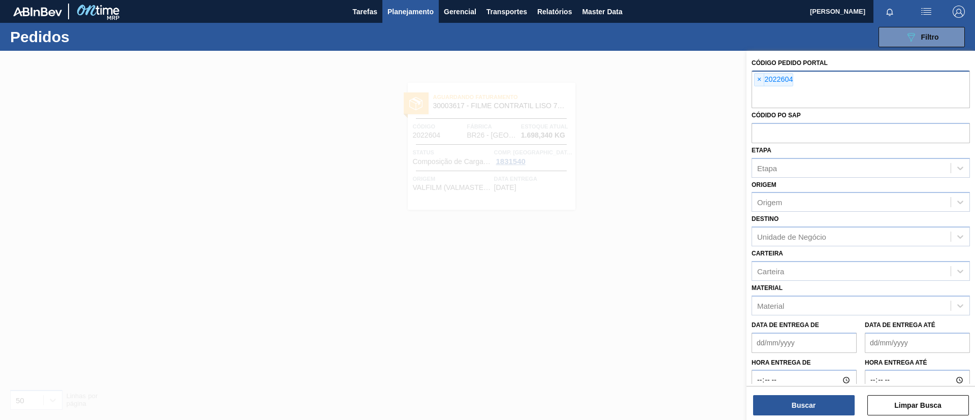
click at [756, 86] on div "× 2022604" at bounding box center [861, 90] width 218 height 38
paste input "2022671"
type input "2022671"
click at [760, 80] on span "×" at bounding box center [760, 80] width 10 height 12
click at [761, 83] on span "×" at bounding box center [760, 80] width 10 height 12
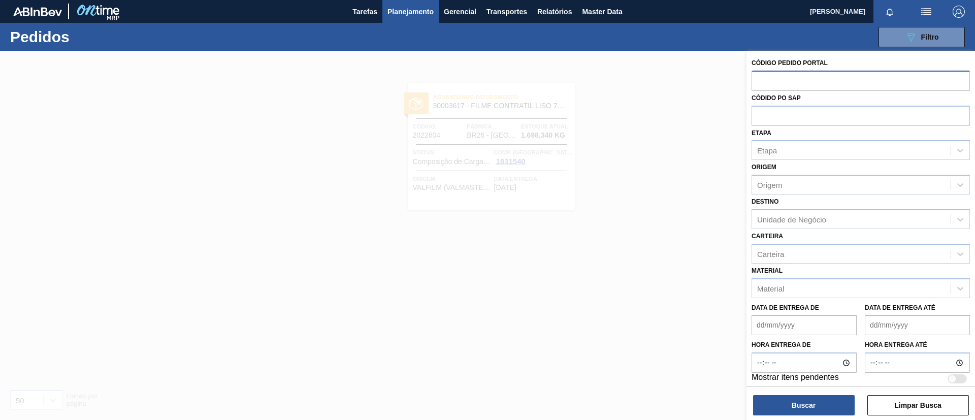
paste input "2022671"
type input "2022671"
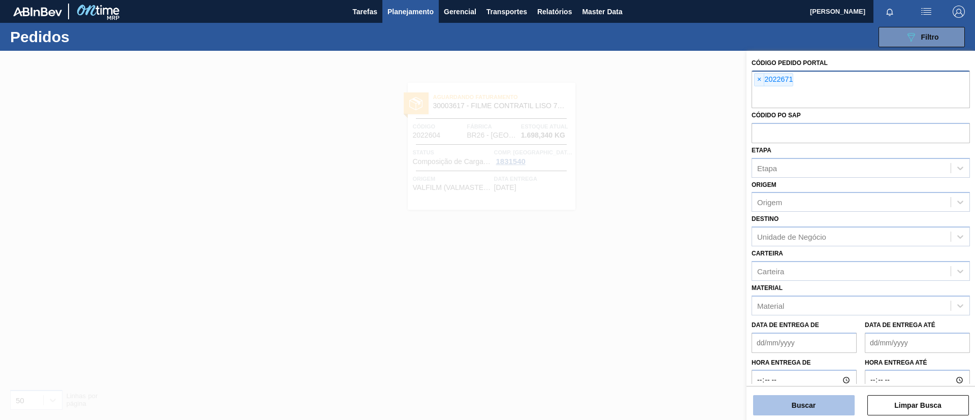
click at [821, 400] on button "Buscar" at bounding box center [804, 405] width 102 height 20
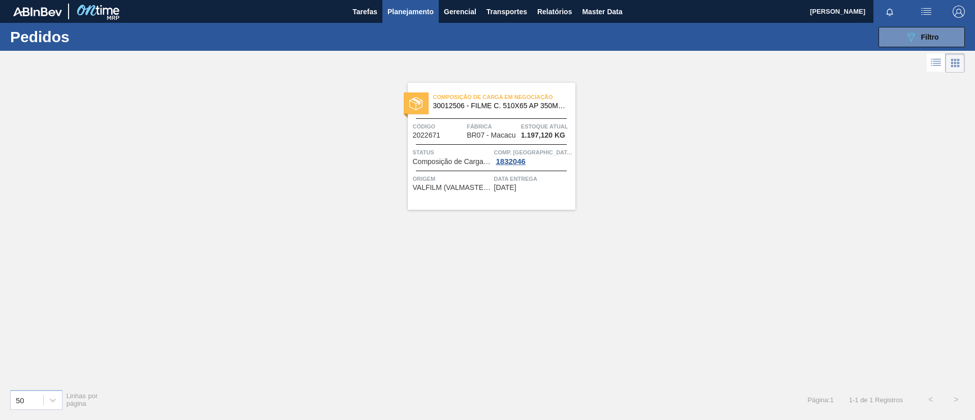
click at [535, 90] on div "Composição de [PERSON_NAME] em Negociação 30012506 - FILME C. 510X65 AP 350ML M…" at bounding box center [492, 99] width 168 height 18
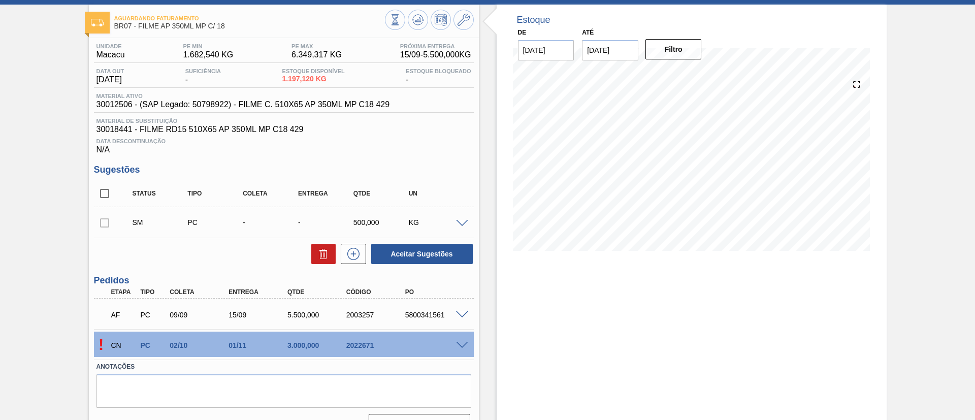
scroll to position [69, 0]
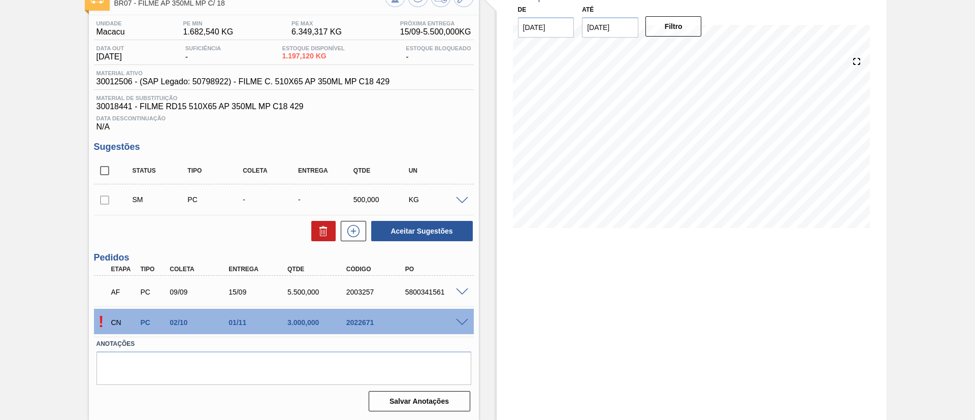
click at [451, 323] on div "CN PC 02/10 01/11 3.000,000 2022671" at bounding box center [281, 321] width 353 height 20
click at [458, 318] on div at bounding box center [464, 322] width 20 height 8
drag, startPoint x: 337, startPoint y: 326, endPoint x: 378, endPoint y: 326, distance: 40.6
click at [378, 326] on div "CN PC 02/10 01/11 3.000,000 2022671" at bounding box center [281, 321] width 353 height 20
copy div "2022671"
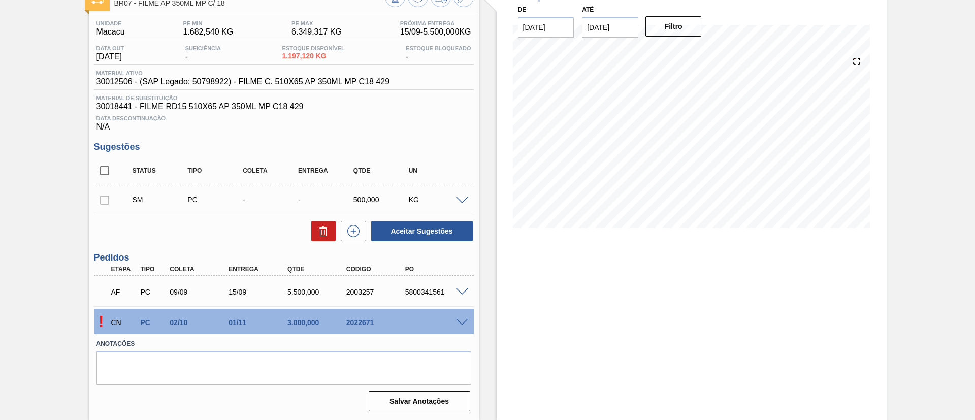
click at [0, 281] on div "Aguardando Faturamento BR07 - FILME AP 350ML MP C/ 18 Unidade Macacu PE MIN 1.6…" at bounding box center [487, 201] width 975 height 438
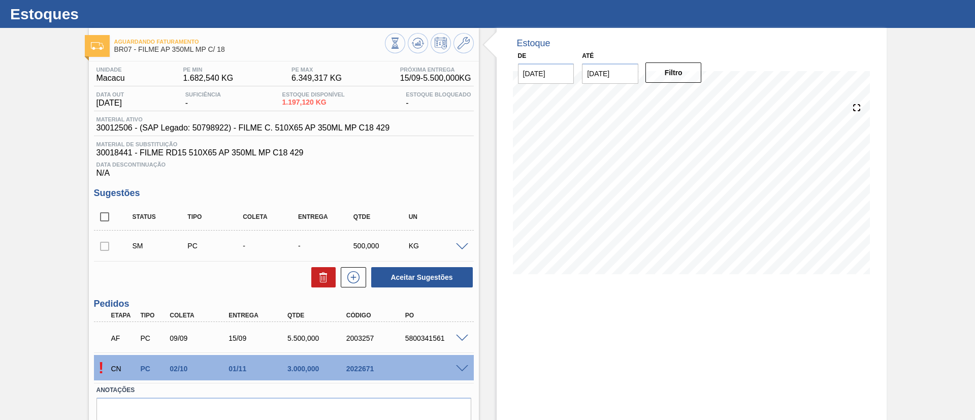
scroll to position [0, 0]
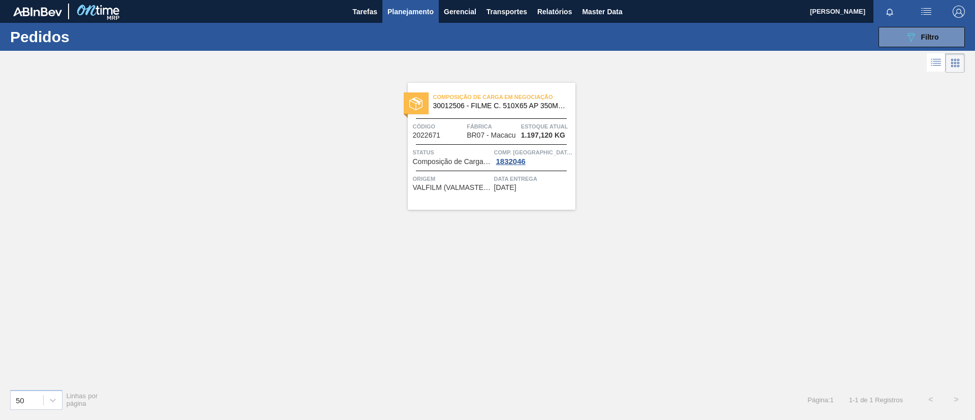
click at [920, 26] on div "089F7B8B-B2A5-4AFE-B5C0-19BA573D28AC Filtro Código Pedido Portal × 2022671 Códi…" at bounding box center [566, 37] width 808 height 30
click at [891, 36] on button "089F7B8B-B2A5-4AFE-B5C0-19BA573D28AC Filtro" at bounding box center [922, 37] width 86 height 20
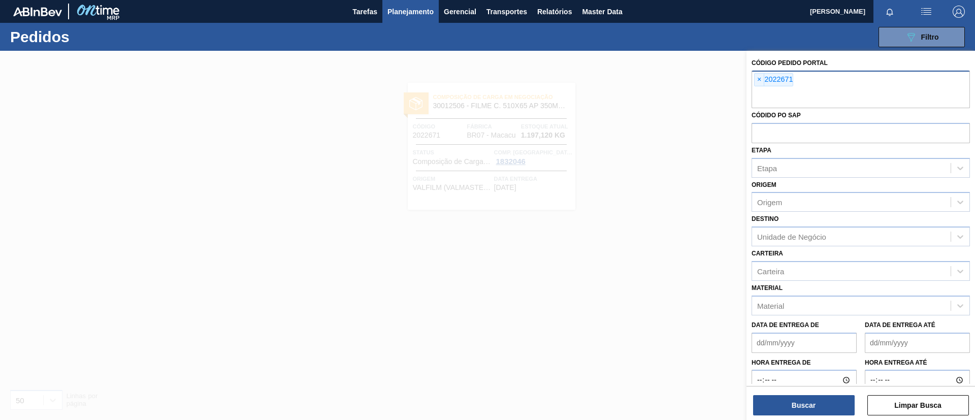
click at [842, 79] on div "× 2022671" at bounding box center [861, 90] width 218 height 38
paste input "text"
click at [806, 419] on div "Código Pedido Portal × 2022671 × 2017353 × 2017667 Códido PO SAP Etapa Etapa Or…" at bounding box center [861, 236] width 229 height 371
drag, startPoint x: 803, startPoint y: 413, endPoint x: 803, endPoint y: 407, distance: 5.6
click at [803, 408] on button "Buscar" at bounding box center [804, 405] width 102 height 20
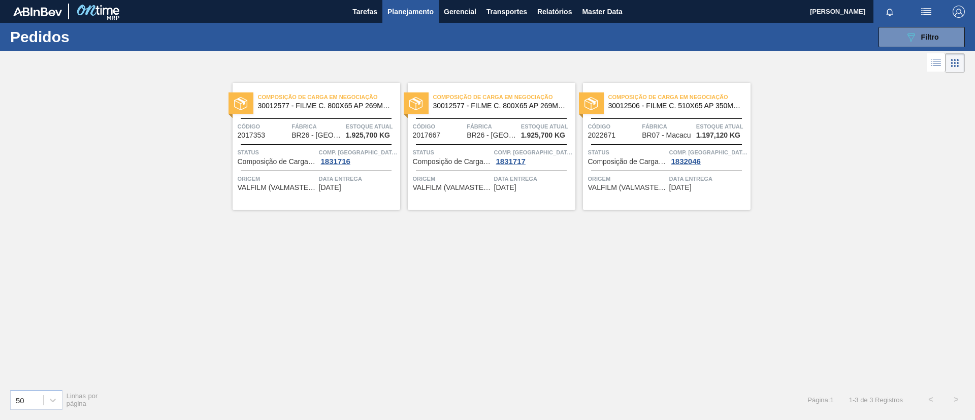
click at [667, 102] on span "30012506 - FILME C. 510X65 AP 350ML MP C18 429" at bounding box center [676, 106] width 134 height 8
click at [936, 45] on button "089F7B8B-B2A5-4AFE-B5C0-19BA573D28AC Filtro" at bounding box center [922, 37] width 86 height 20
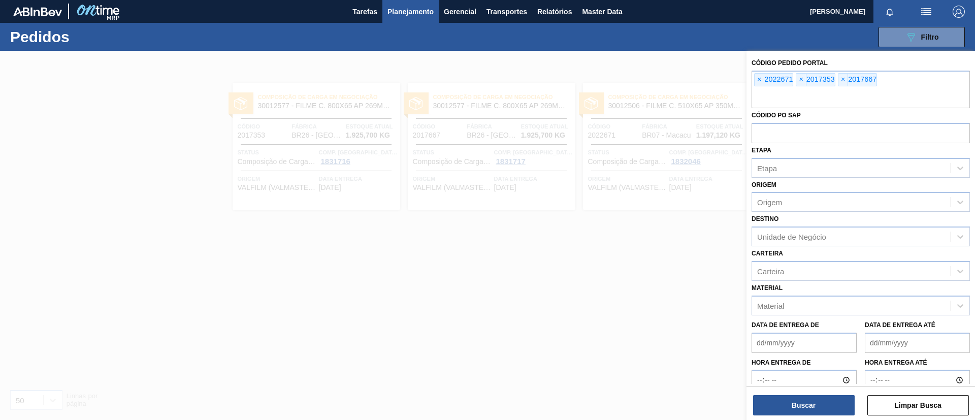
click at [414, 20] on button "Planejamento" at bounding box center [411, 11] width 56 height 23
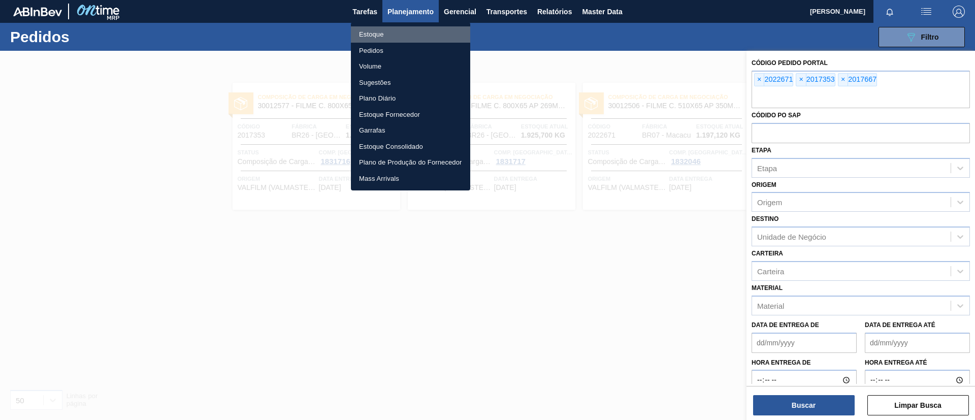
click at [403, 32] on li "Estoque" at bounding box center [410, 34] width 119 height 16
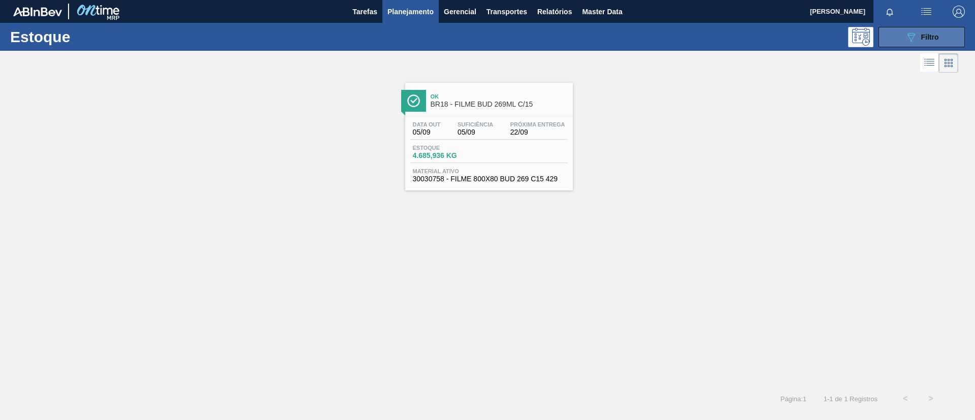
click at [921, 41] on div "089F7B8B-B2A5-4AFE-B5C0-19BA573D28AC Filtro" at bounding box center [922, 37] width 34 height 12
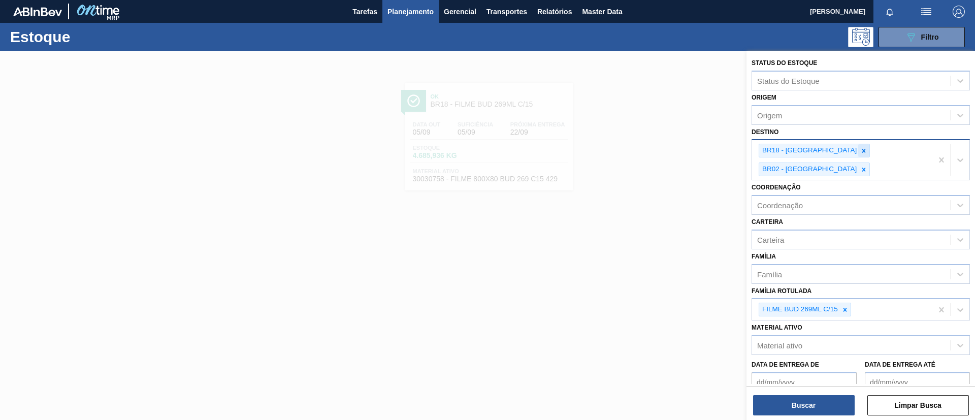
click at [861, 153] on icon at bounding box center [864, 150] width 7 height 7
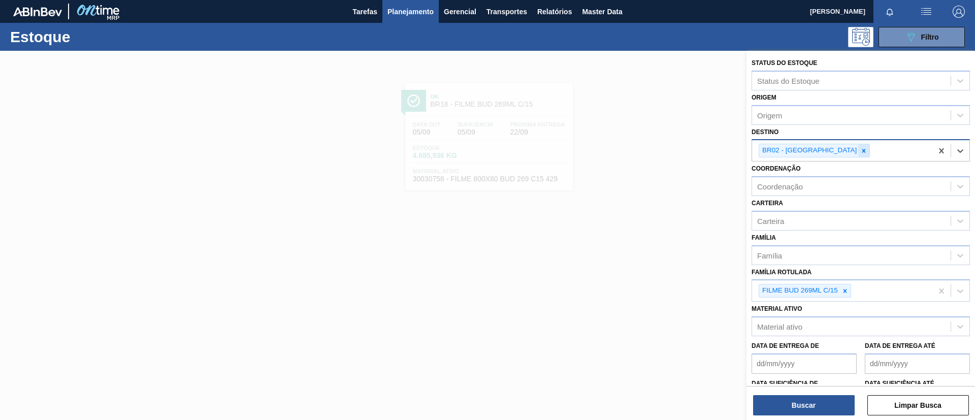
click at [861, 153] on icon at bounding box center [864, 150] width 7 height 7
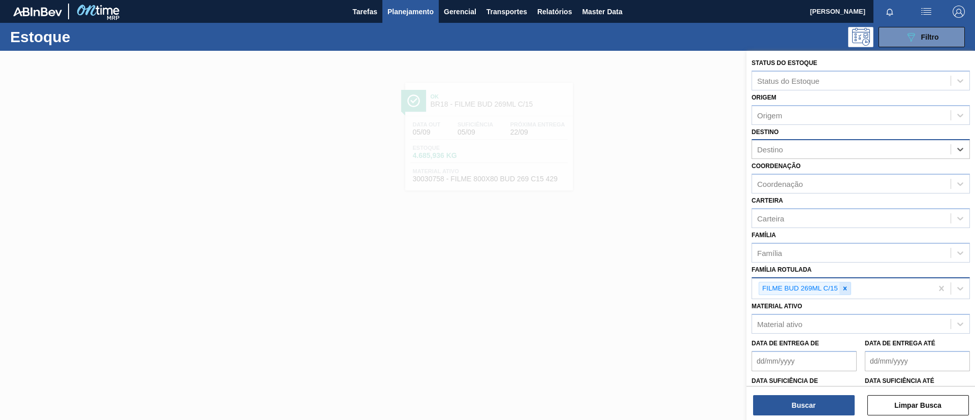
click at [848, 288] on icon at bounding box center [845, 288] width 7 height 7
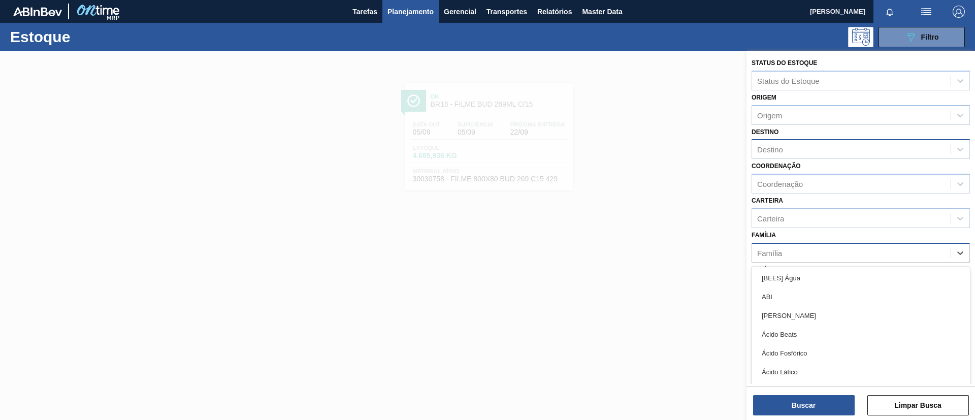
click at [828, 255] on div "Família" at bounding box center [851, 252] width 199 height 15
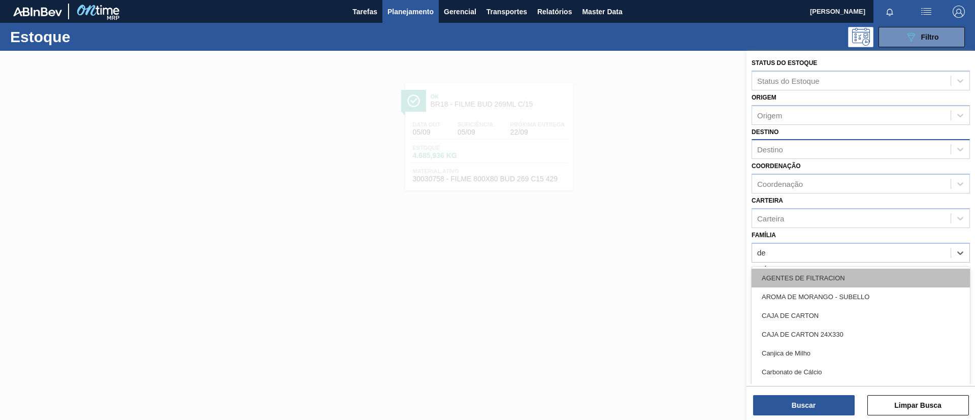
type input "dec"
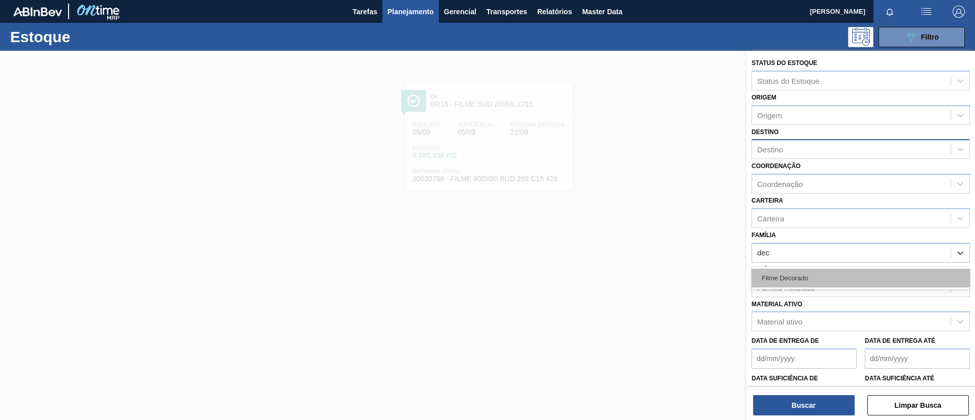
click at [823, 275] on div "Filme Decorado" at bounding box center [861, 278] width 218 height 19
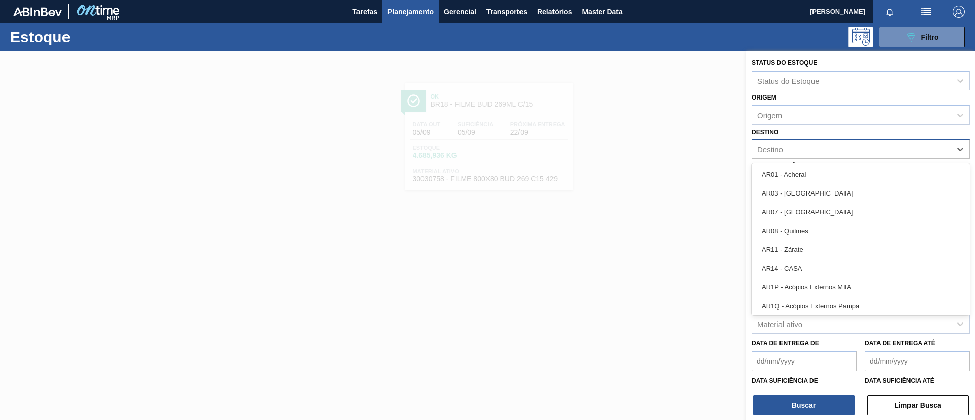
click at [825, 158] on div "Destino" at bounding box center [861, 149] width 218 height 20
type input "ag"
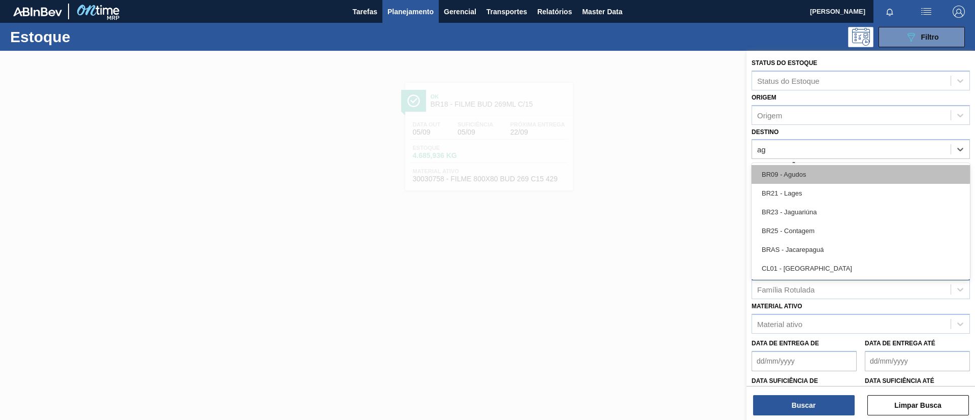
click at [823, 167] on div "BR09 - Agudos" at bounding box center [861, 174] width 218 height 19
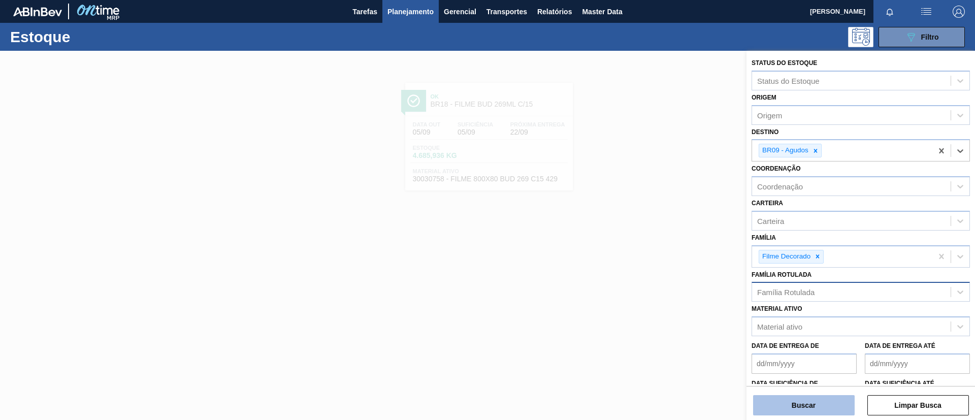
click at [790, 410] on button "Buscar" at bounding box center [804, 405] width 102 height 20
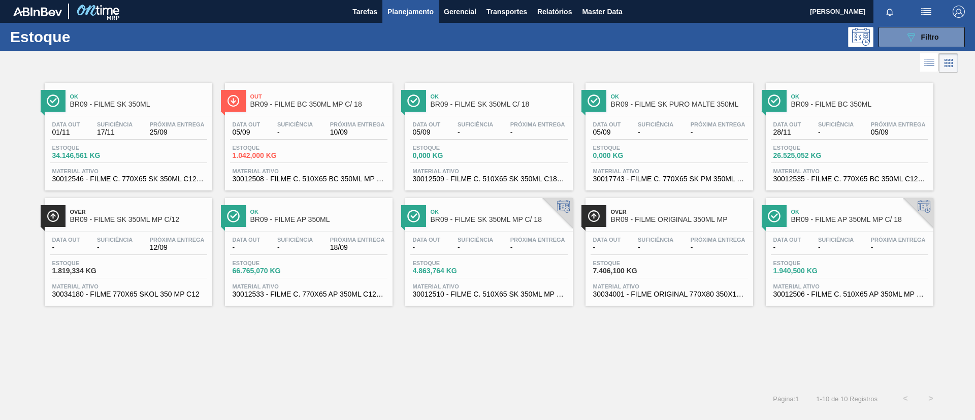
click at [868, 124] on div "Data out 28/11 Suficiência - Próxima Entrega 05/09" at bounding box center [849, 130] width 157 height 18
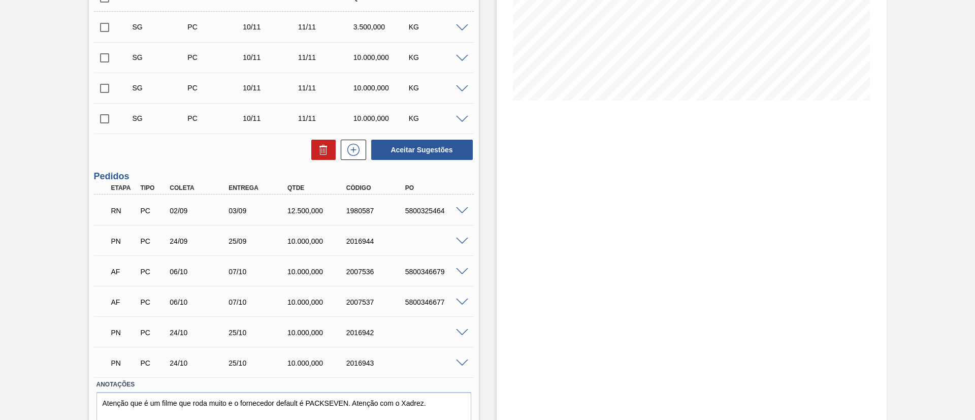
scroll to position [229, 0]
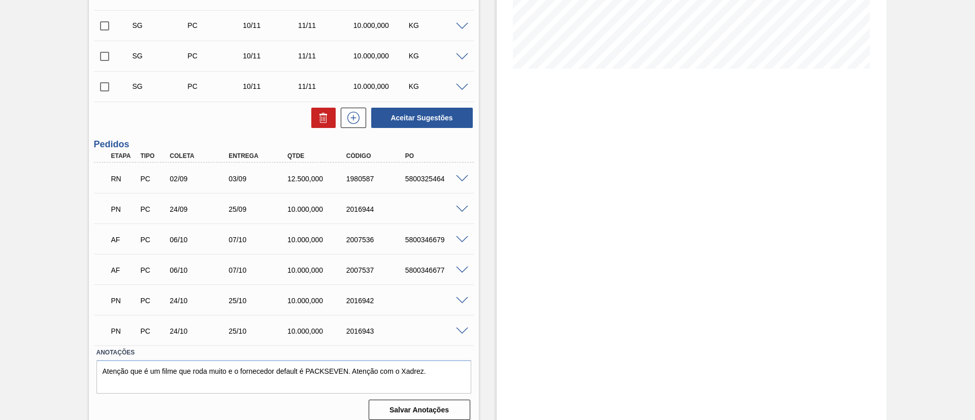
click at [461, 176] on span at bounding box center [462, 179] width 12 height 8
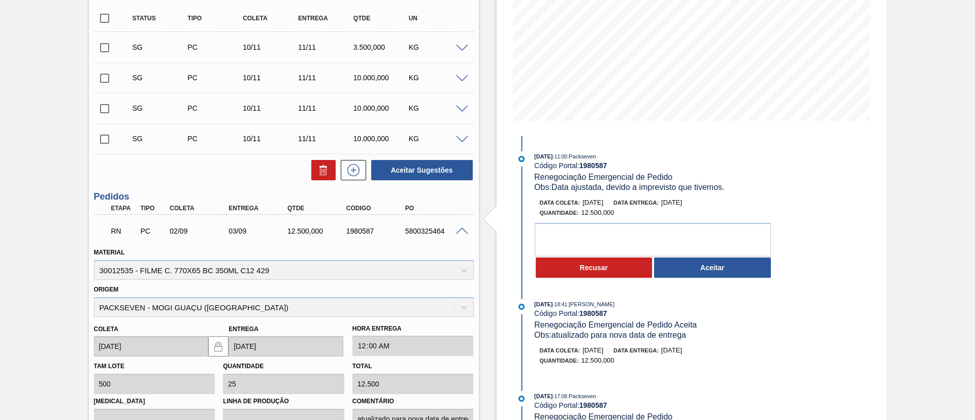
scroll to position [152, 0]
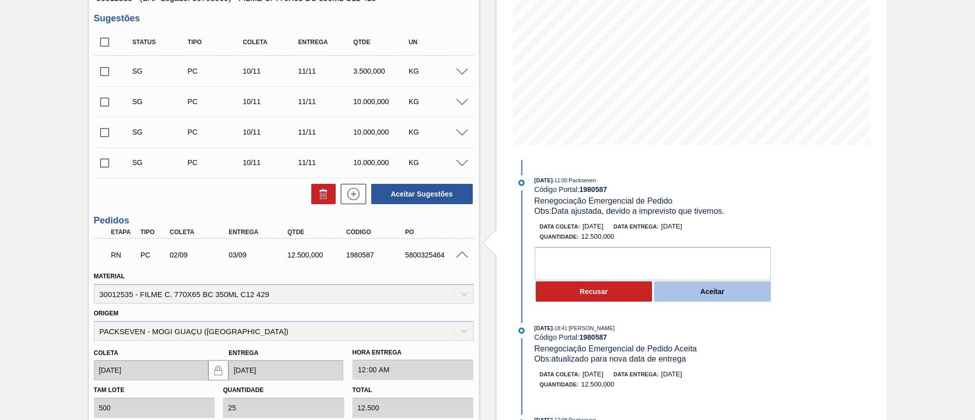
click at [701, 293] on button "Aceitar" at bounding box center [712, 291] width 117 height 20
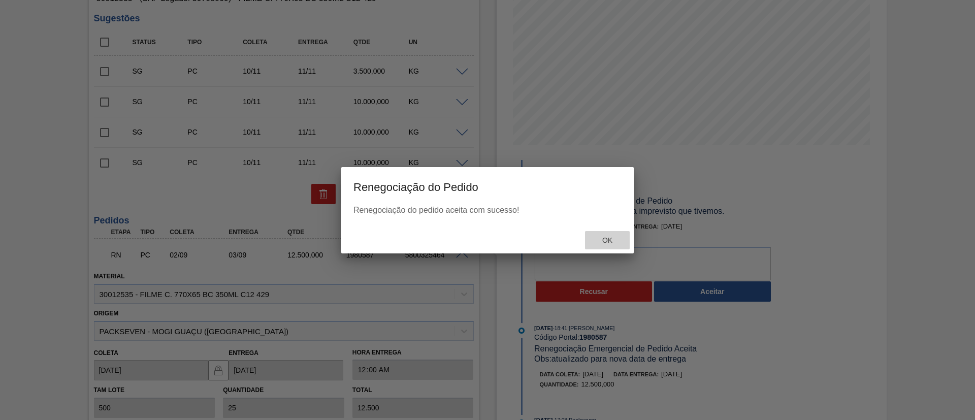
click at [608, 240] on span "Ok" at bounding box center [607, 240] width 26 height 8
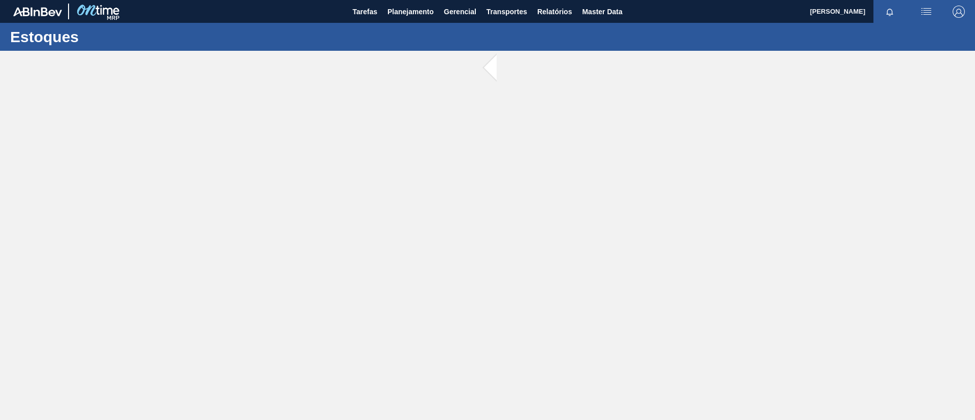
drag, startPoint x: 339, startPoint y: 184, endPoint x: 134, endPoint y: 128, distance: 213.2
click at [134, 128] on main "Tarefas Planejamento Gerencial Transportes Relatórios Master Data [PERSON_NAME]…" at bounding box center [487, 210] width 975 height 420
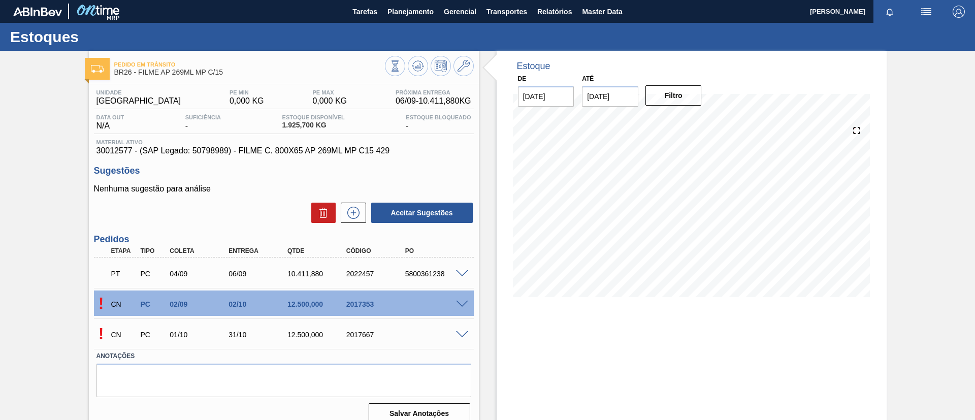
click at [465, 304] on span at bounding box center [462, 305] width 12 height 8
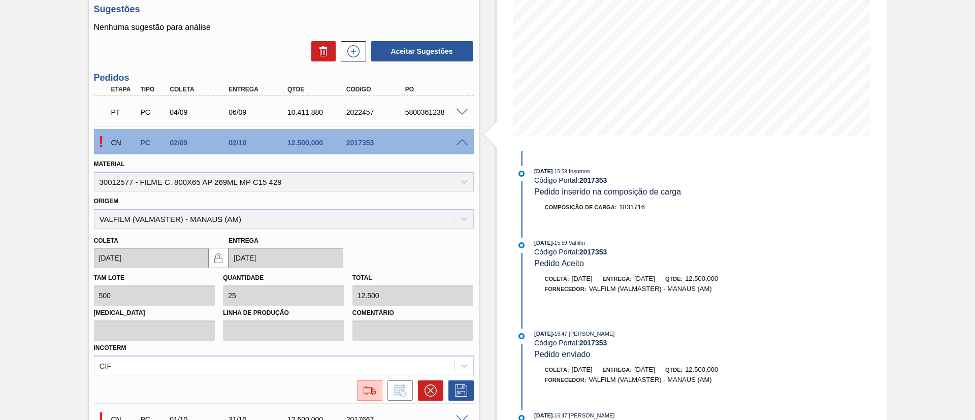
scroll to position [106, 0]
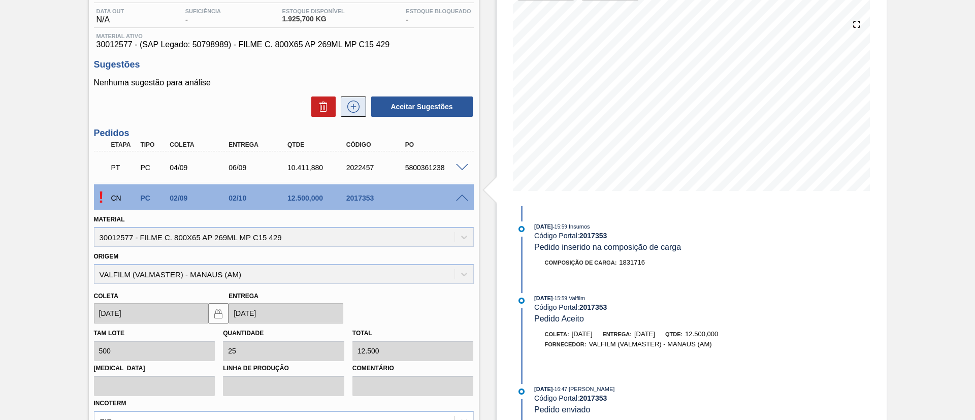
drag, startPoint x: 338, startPoint y: 114, endPoint x: 347, endPoint y: 114, distance: 8.6
click at [347, 114] on div at bounding box center [351, 107] width 30 height 20
click at [347, 113] on button at bounding box center [353, 107] width 25 height 20
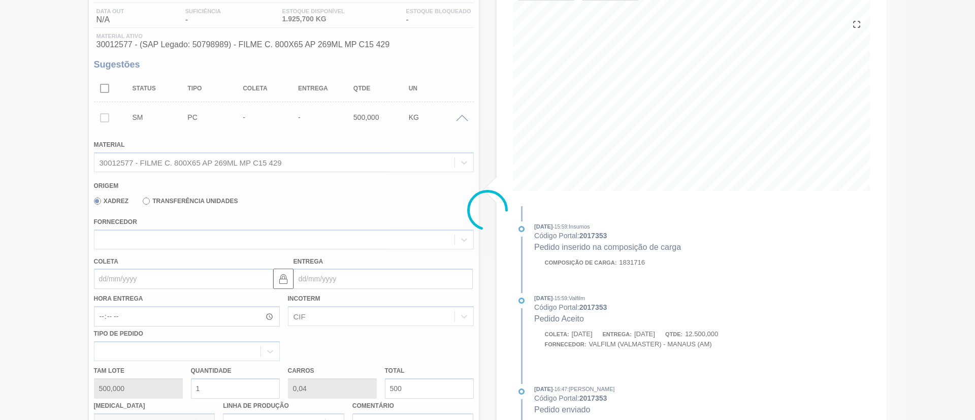
drag, startPoint x: 247, startPoint y: 229, endPoint x: 251, endPoint y: 233, distance: 5.4
click at [251, 233] on div at bounding box center [487, 210] width 975 height 420
click at [249, 231] on div at bounding box center [487, 210] width 975 height 420
click at [252, 234] on div at bounding box center [487, 210] width 975 height 420
click at [262, 241] on div at bounding box center [487, 210] width 975 height 420
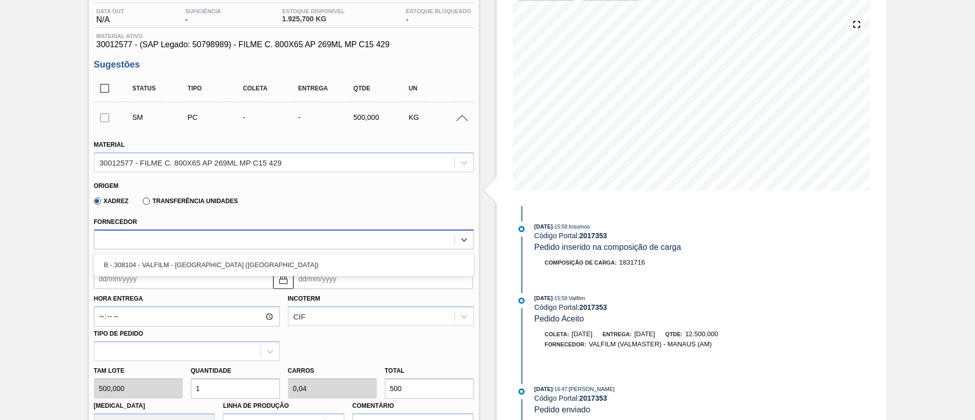
click at [265, 243] on div at bounding box center [274, 239] width 360 height 15
click at [283, 219] on div "Fornecedor option B - 308104 - VALFILM - [GEOGRAPHIC_DATA] ([GEOGRAPHIC_DATA]) …" at bounding box center [284, 232] width 380 height 35
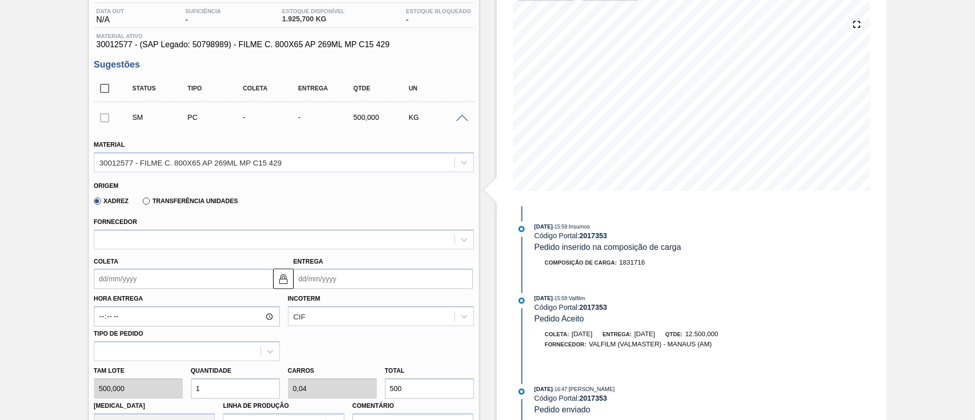
click at [466, 110] on div "SM PC - - 500,000 KG" at bounding box center [284, 117] width 380 height 25
click at [465, 115] on span at bounding box center [462, 119] width 12 height 8
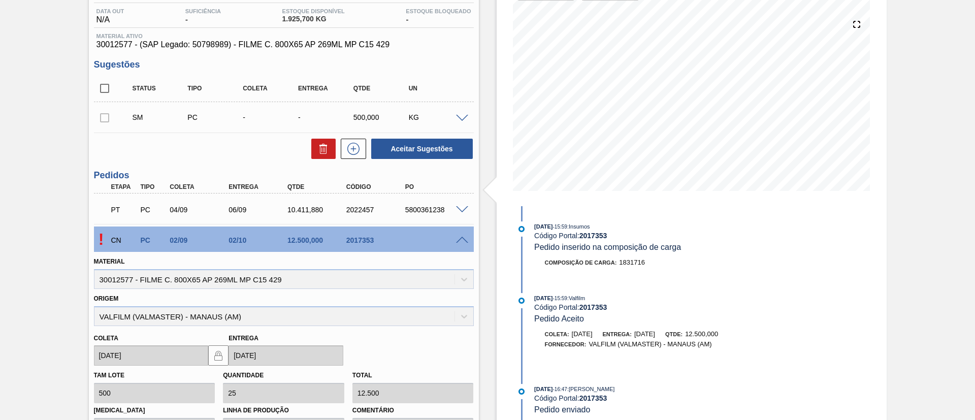
click at [892, 286] on div "Pedido [PERSON_NAME] BR26 - FILME AP 269ML MP C/15 Unidade Uberlândia PE MIN 0,…" at bounding box center [487, 280] width 975 height 670
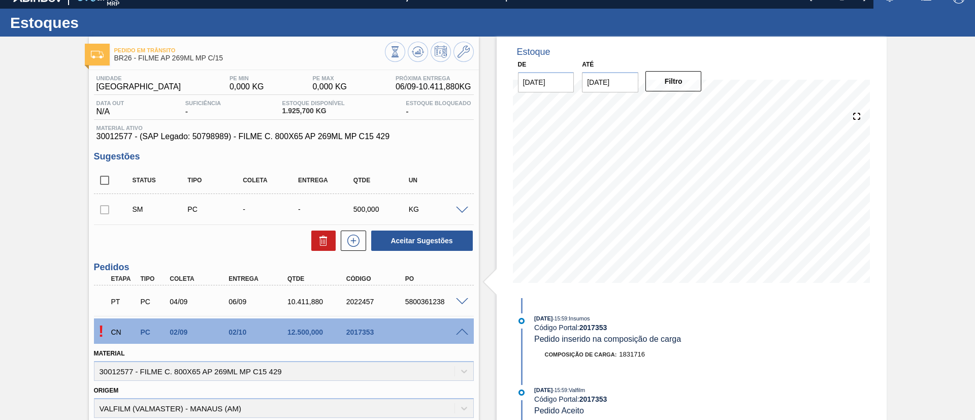
scroll to position [0, 0]
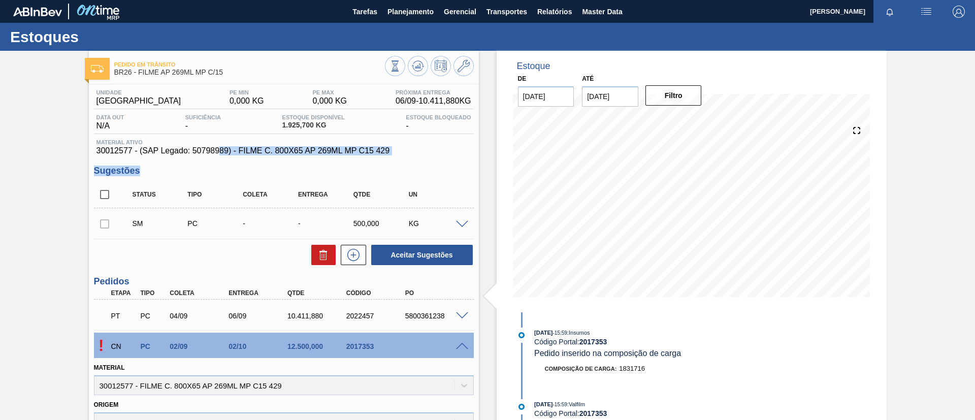
drag, startPoint x: 192, startPoint y: 155, endPoint x: 206, endPoint y: 151, distance: 14.9
click at [217, 153] on div "Unidade Uberlândia PE MIN 0,000 KG PE MAX 0,000 KG Próxima Entrega 06/09 - 10.4…" at bounding box center [284, 399] width 390 height 631
click at [205, 151] on span "30012577 - (SAP Legado: 50798989) - FILME C. 800X65 AP 269ML MP C15 429" at bounding box center [284, 150] width 375 height 9
drag, startPoint x: 193, startPoint y: 152, endPoint x: 228, endPoint y: 153, distance: 35.1
click at [228, 153] on span "30012577 - (SAP Legado: 50798989) - FILME C. 800X65 AP 269ML MP C15 429" at bounding box center [284, 150] width 375 height 9
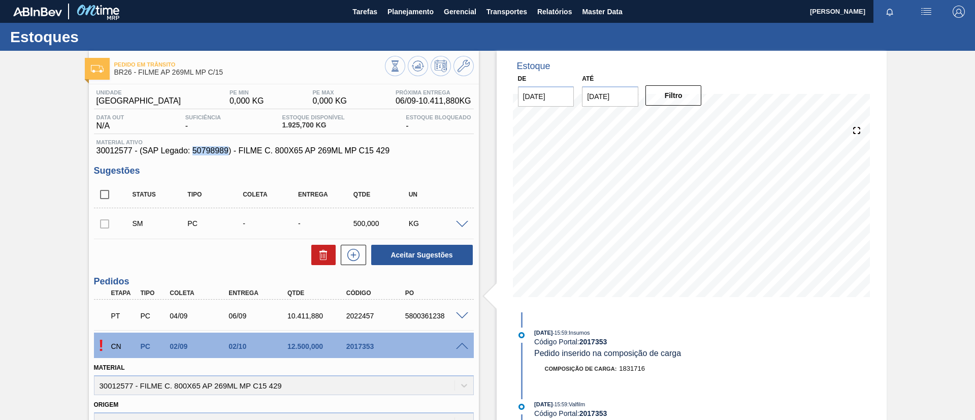
copy span "50798989"
click at [573, 6] on button "Relatórios" at bounding box center [554, 11] width 45 height 23
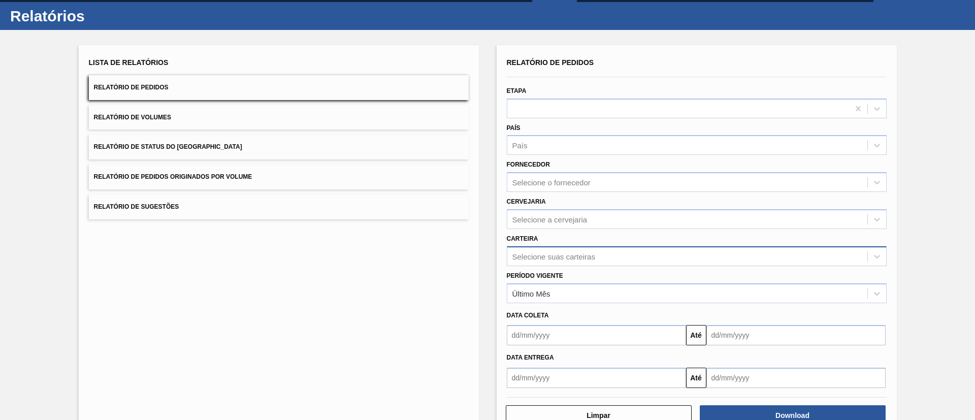
click at [562, 266] on div "Selecione suas carteiras" at bounding box center [697, 256] width 380 height 20
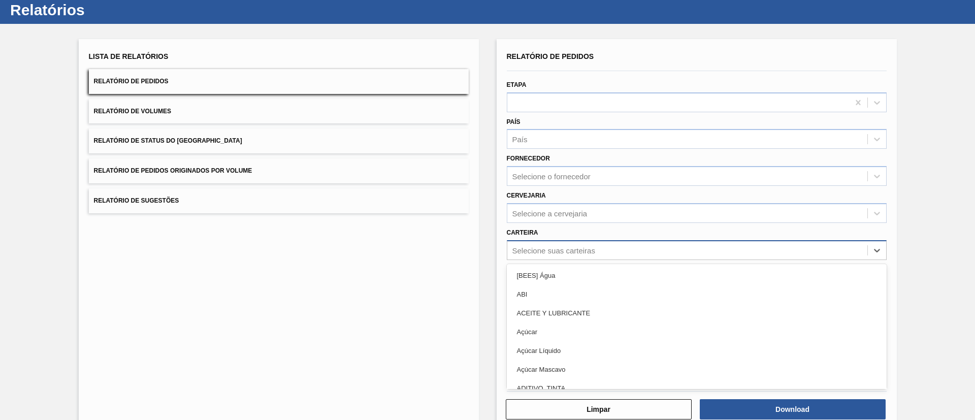
scroll to position [27, 0]
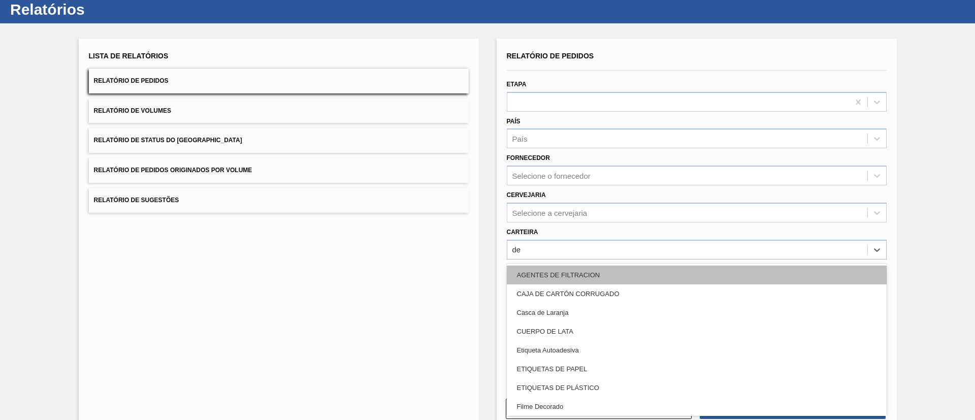
type input "dec"
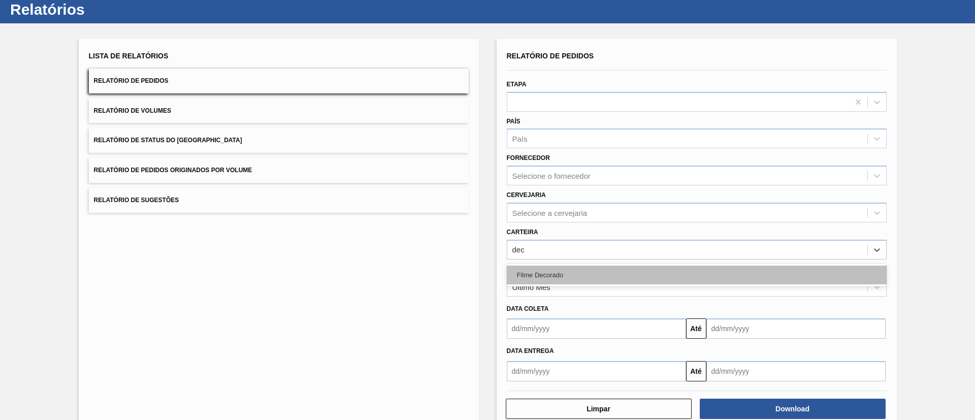
click at [563, 269] on div "Filme Decorado" at bounding box center [697, 275] width 380 height 19
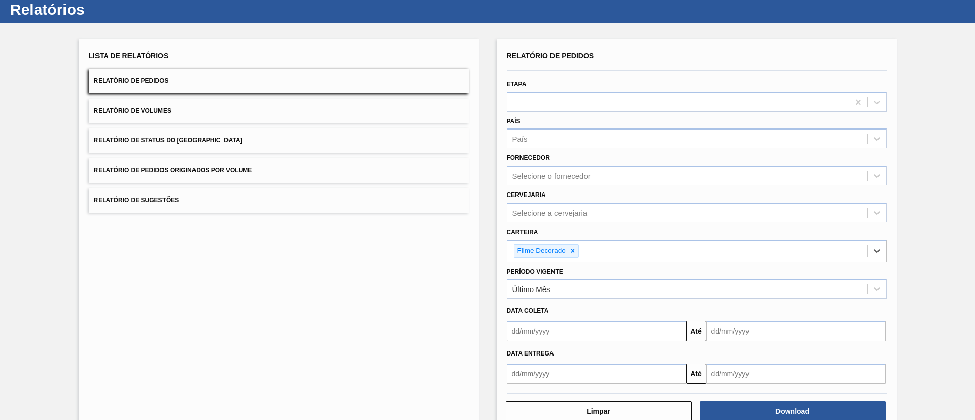
click at [564, 278] on div "Período Vigente Último Mês" at bounding box center [697, 282] width 380 height 35
click at [570, 282] on div "Último Mês" at bounding box center [688, 289] width 360 height 15
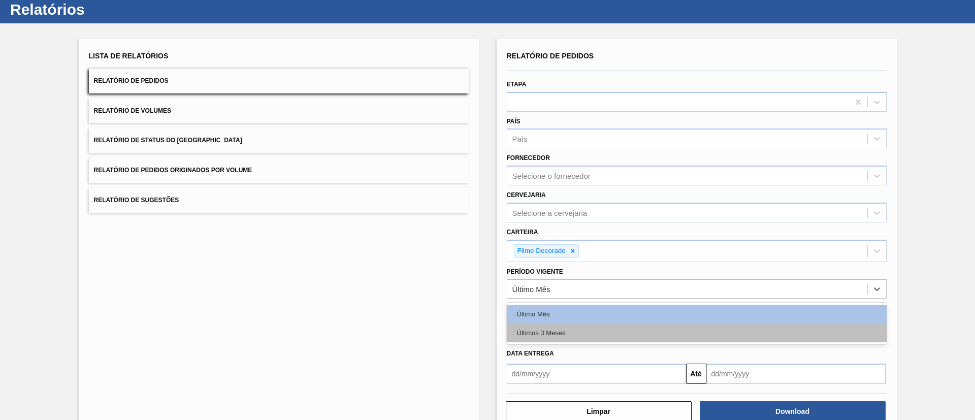
click at [559, 335] on div "Últimos 3 Meses" at bounding box center [697, 333] width 380 height 19
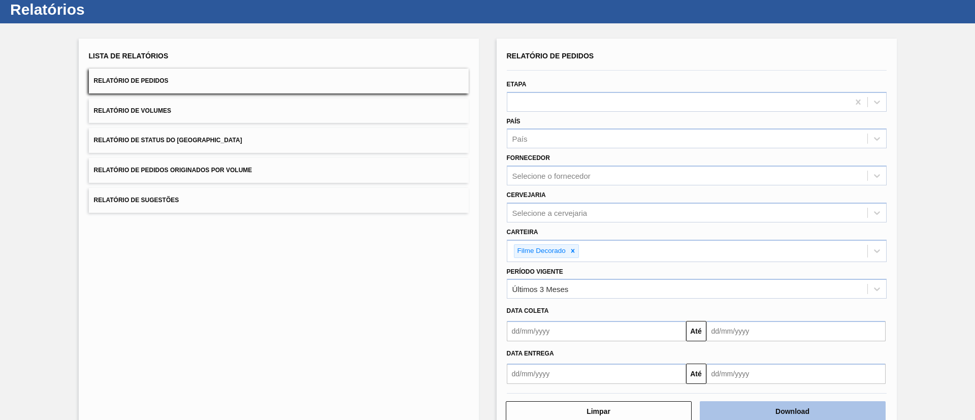
click at [773, 406] on button "Download" at bounding box center [793, 411] width 186 height 20
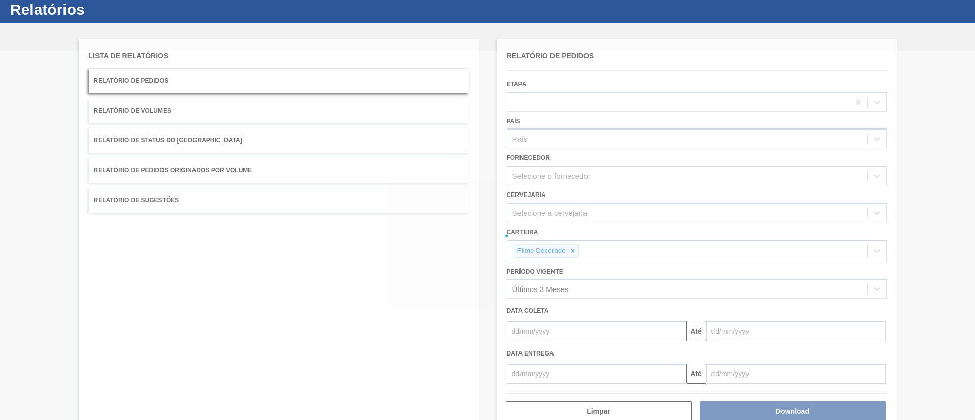
drag, startPoint x: 567, startPoint y: 310, endPoint x: 502, endPoint y: 275, distance: 73.9
click at [502, 275] on div at bounding box center [487, 235] width 975 height 369
click at [584, 252] on div at bounding box center [487, 235] width 975 height 369
click at [575, 254] on div at bounding box center [487, 235] width 975 height 369
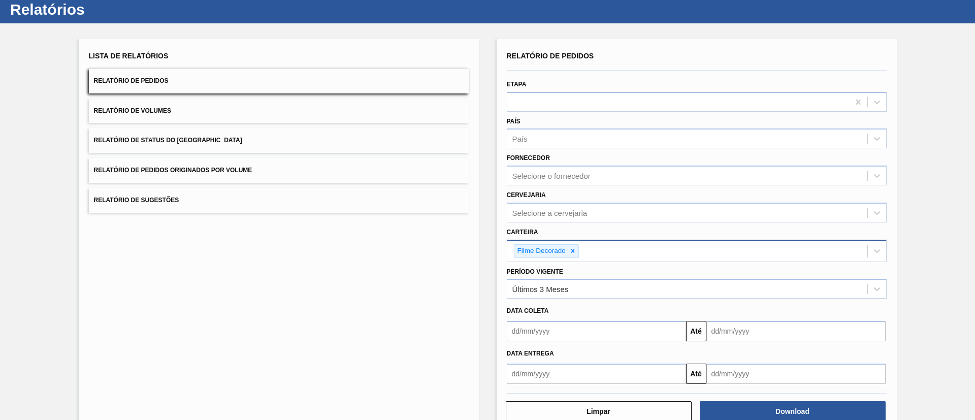
click at [592, 248] on div "Filme Decorado" at bounding box center [688, 251] width 360 height 21
click at [595, 250] on div "Filme Decorado" at bounding box center [688, 251] width 360 height 21
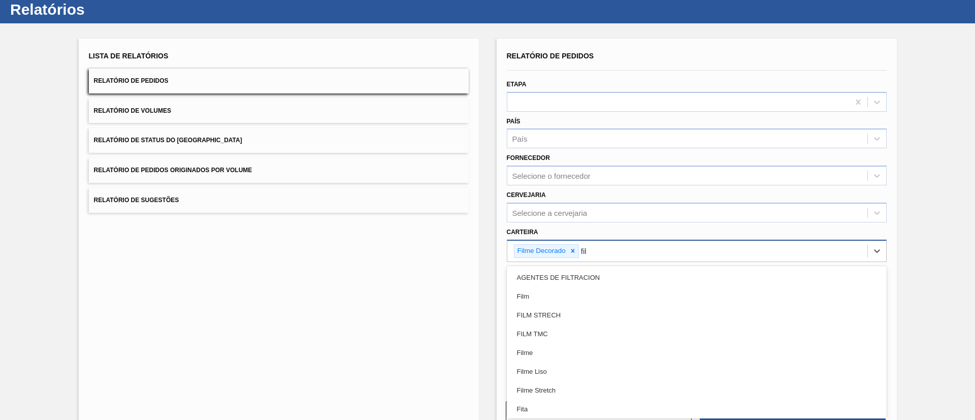
type input "filme"
type input "liso"
type input "str"
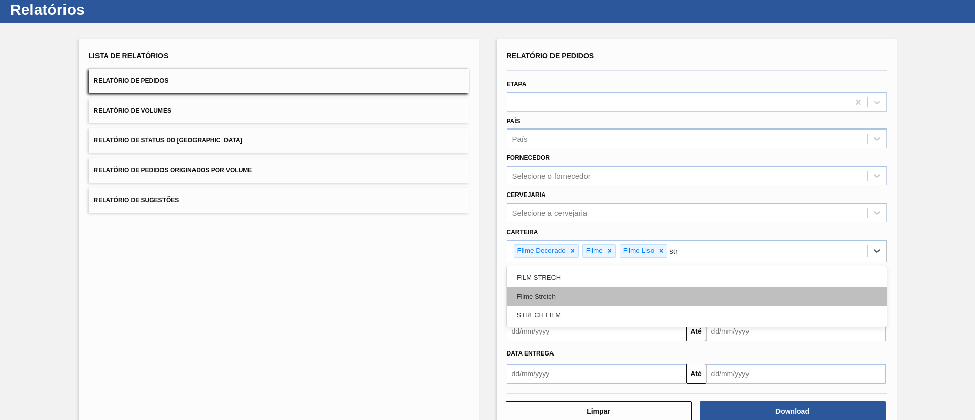
click at [592, 288] on div "Filme Stretch" at bounding box center [697, 296] width 380 height 19
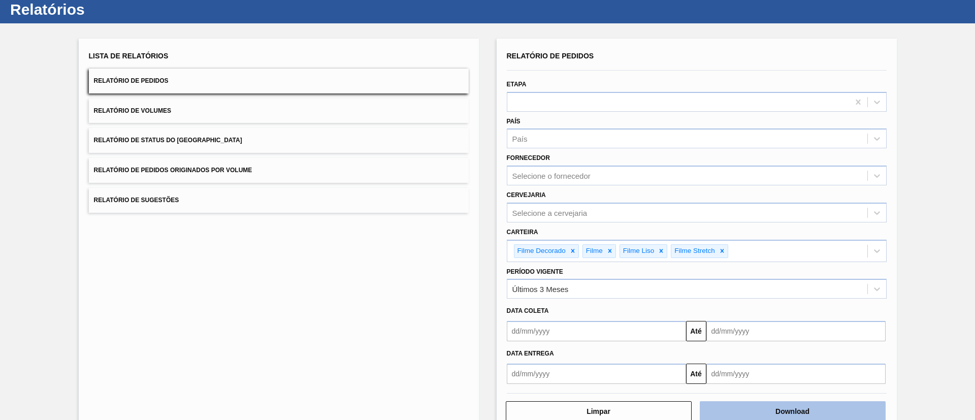
click at [795, 407] on button "Download" at bounding box center [793, 411] width 186 height 20
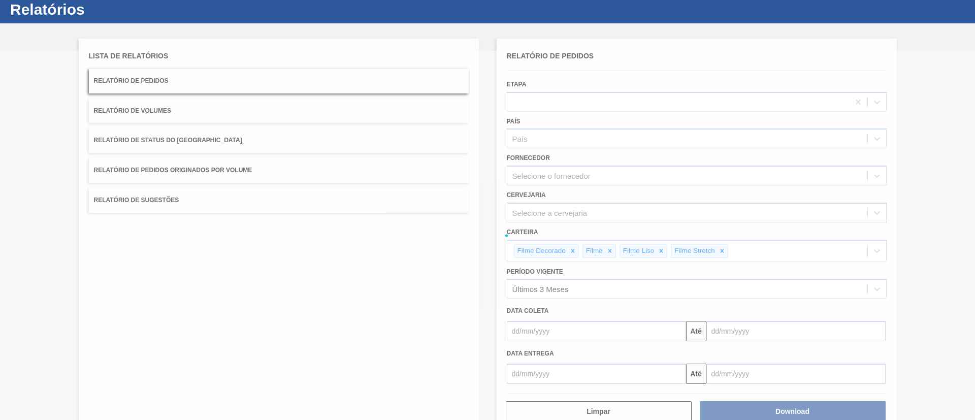
click at [471, 252] on icon at bounding box center [487, 235] width 41 height 41
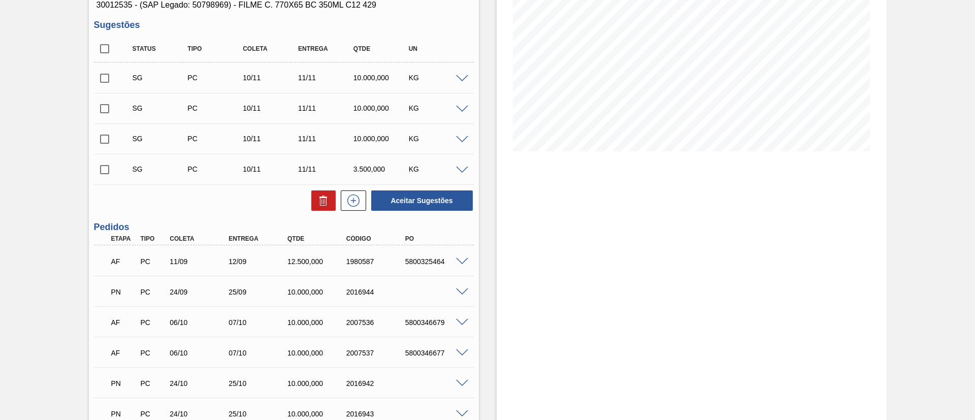
scroll to position [152, 0]
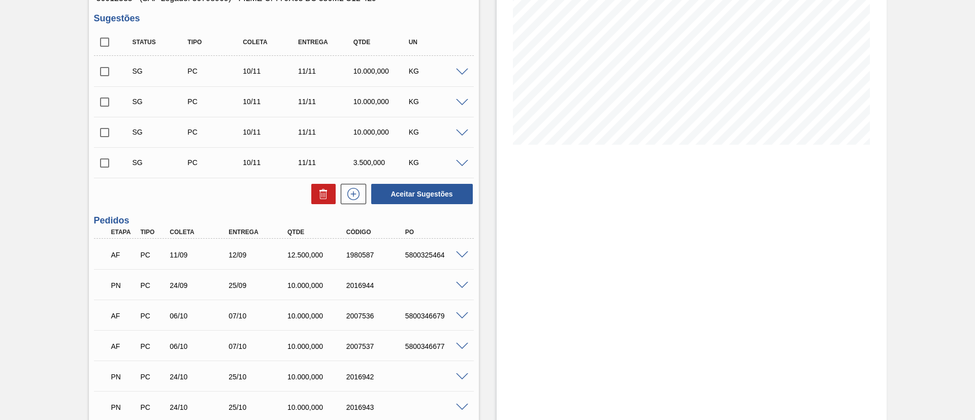
click at [465, 283] on span at bounding box center [462, 286] width 12 height 8
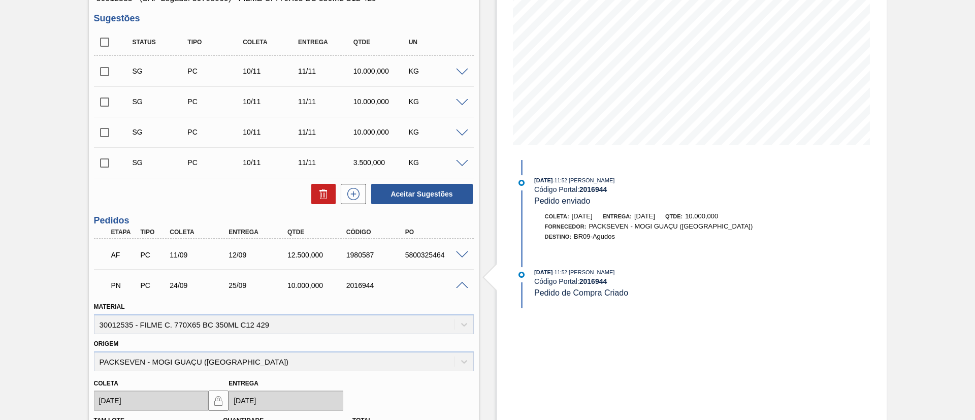
click at [624, 212] on div "Entrega: [DATE]" at bounding box center [629, 216] width 52 height 10
click at [624, 227] on span "PACKSEVEN - MOGI GUAÇU ([GEOGRAPHIC_DATA])" at bounding box center [671, 227] width 164 height 8
click at [628, 242] on div "Coleta: [DATE] Entrega: [DATE] Qtde: 10.000,000 Fornecedor: PACKSEVEN - MOGI GU…" at bounding box center [646, 229] width 262 height 36
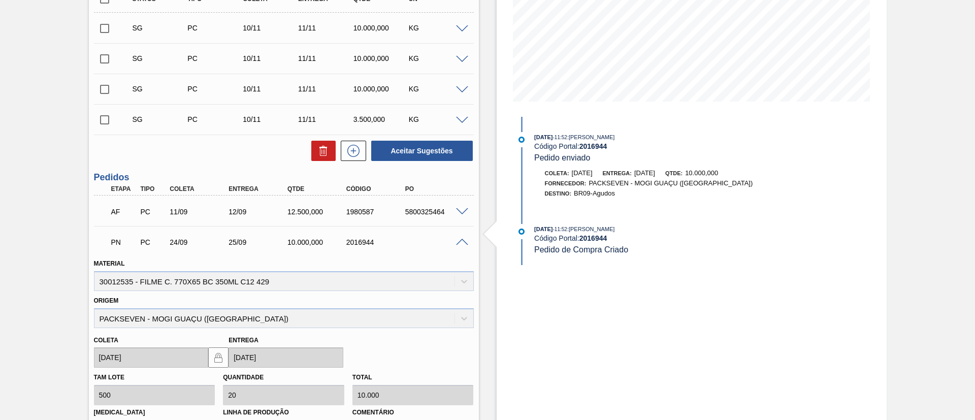
scroll to position [229, 0]
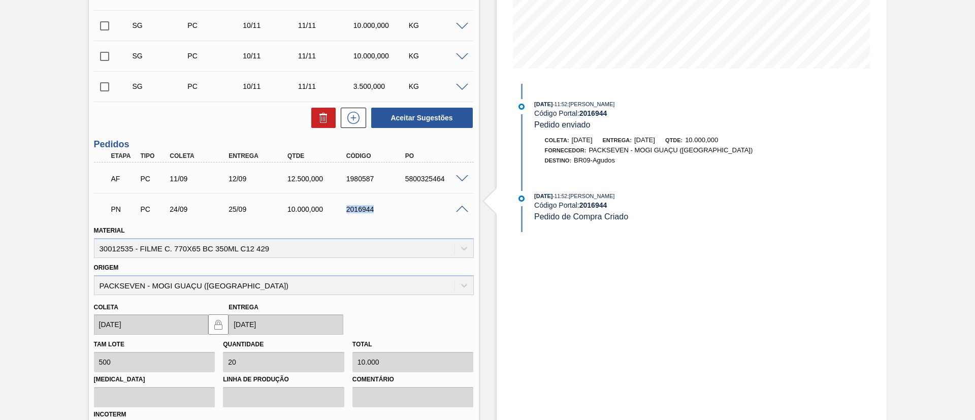
drag, startPoint x: 342, startPoint y: 210, endPoint x: 407, endPoint y: 211, distance: 65.0
click at [399, 211] on div "2016944" at bounding box center [369, 209] width 59 height 8
copy div "2016944"
click at [52, 138] on div "Aguardando Faturamento BR09 - FILME BC 350ML Unidade Agudos PE MIN 11.266,297 K…" at bounding box center [487, 248] width 975 height 853
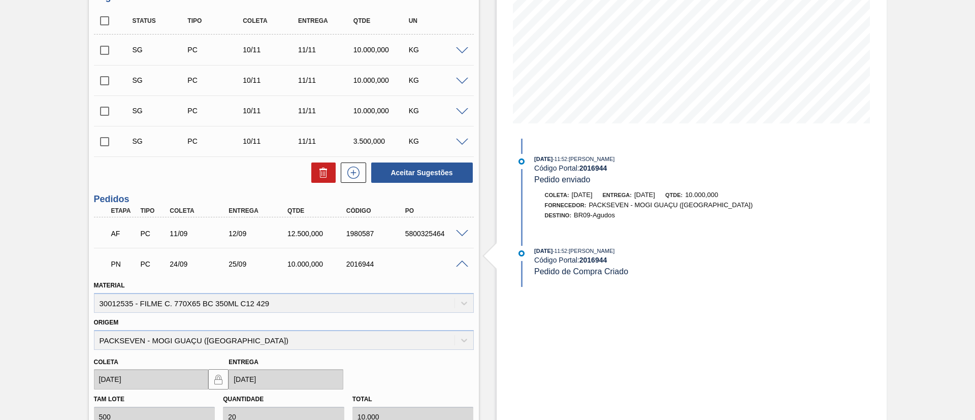
scroll to position [152, 0]
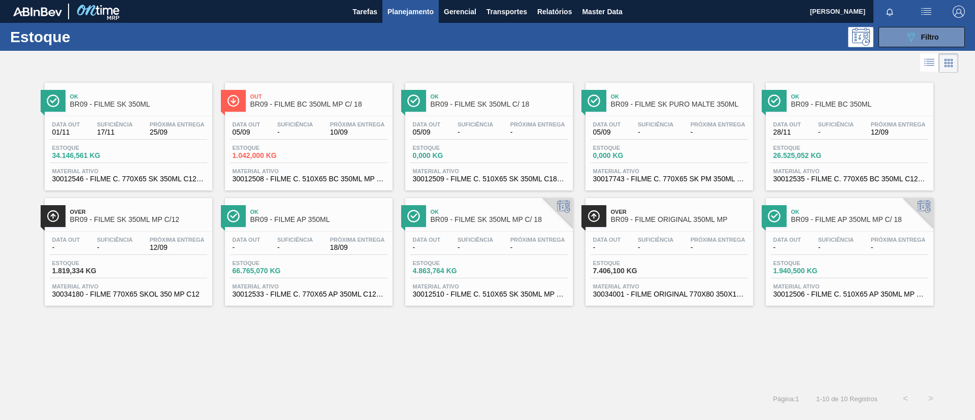
click at [145, 93] on span "Ok" at bounding box center [138, 96] width 137 height 6
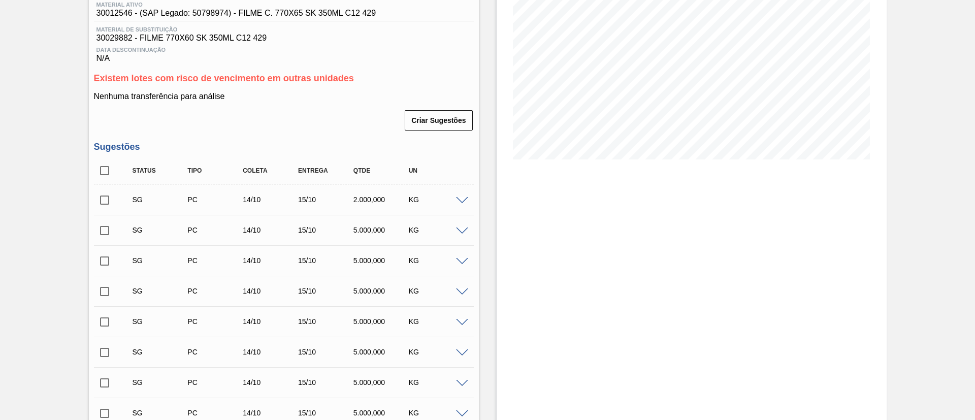
scroll to position [442, 0]
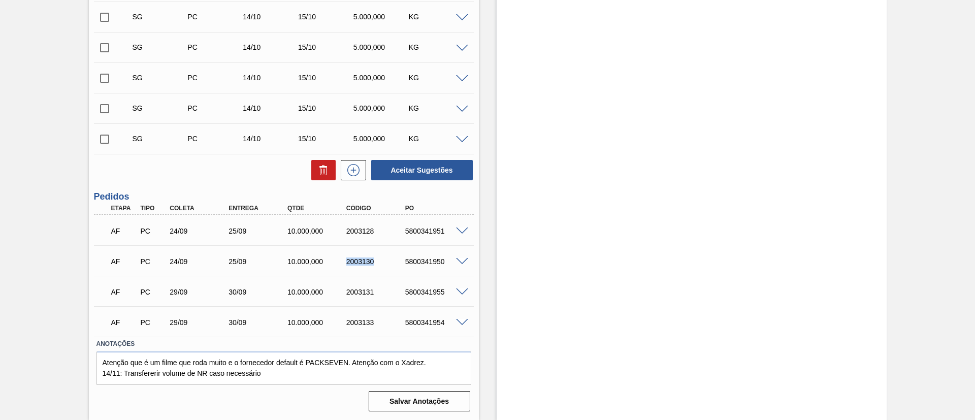
drag, startPoint x: 337, startPoint y: 267, endPoint x: 377, endPoint y: 265, distance: 40.7
click at [377, 265] on div "AF PC 24/09 25/09 10.000,000 2003130 5800341950" at bounding box center [281, 260] width 353 height 20
copy div "2003130"
drag, startPoint x: 342, startPoint y: 294, endPoint x: 391, endPoint y: 294, distance: 48.8
click at [391, 294] on div "2003131" at bounding box center [369, 292] width 59 height 8
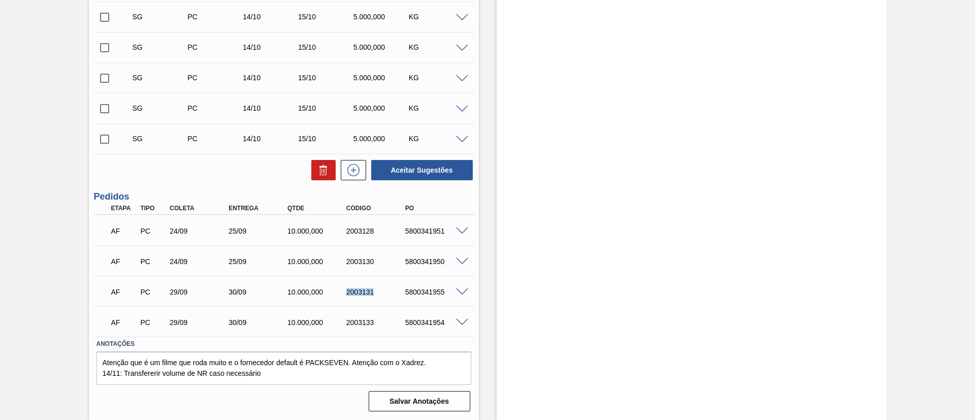
copy div "2003131"
drag, startPoint x: 345, startPoint y: 322, endPoint x: 382, endPoint y: 330, distance: 37.9
click at [382, 330] on div "AF PC 29/09 30/09 10.000,000 2003133 5800341954" at bounding box center [281, 321] width 353 height 20
copy div "2003133"
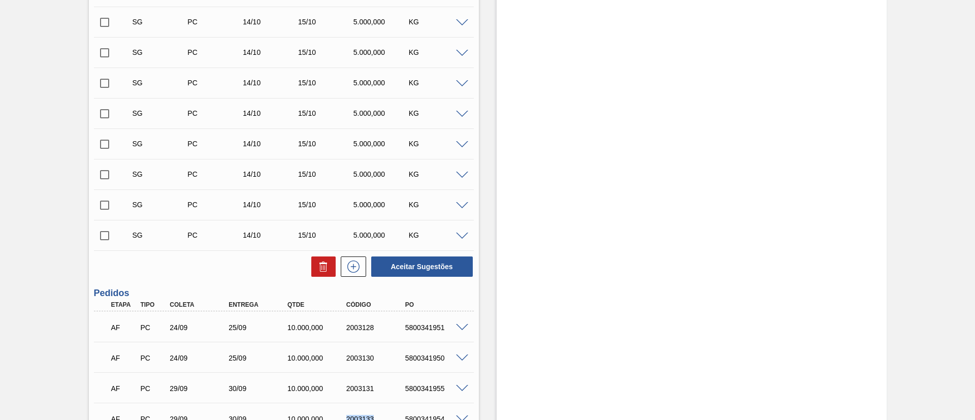
scroll to position [290, 0]
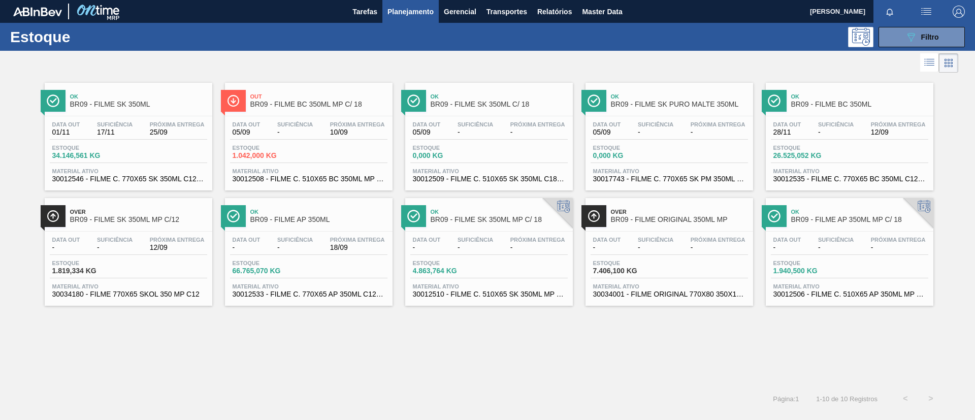
click at [333, 215] on div "Ok BR09 - FILME AP 350ML" at bounding box center [318, 216] width 137 height 23
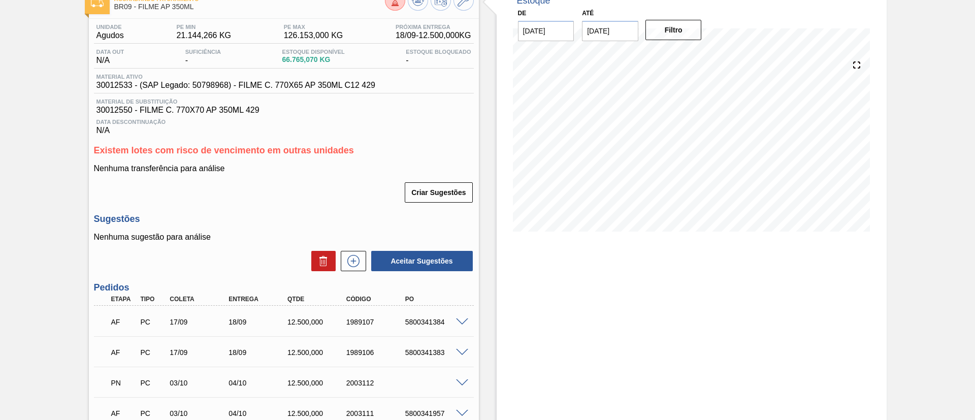
scroll to position [152, 0]
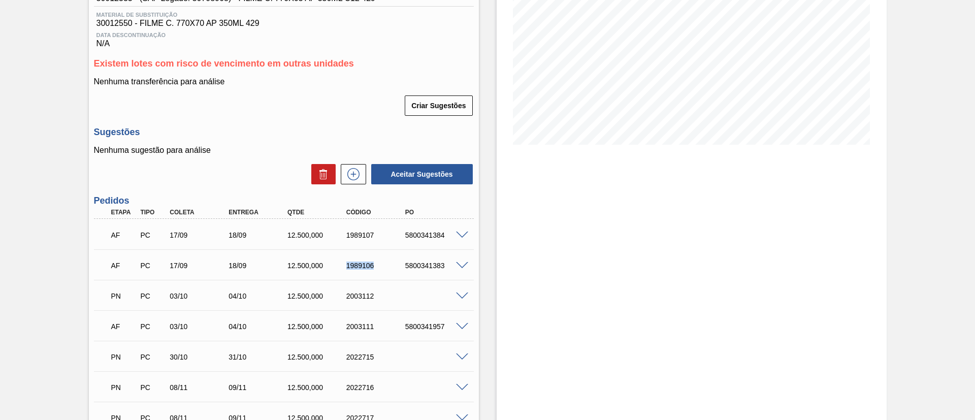
drag, startPoint x: 344, startPoint y: 263, endPoint x: 381, endPoint y: 273, distance: 38.0
click at [381, 273] on div "AF PC 17/09 18/09 12.500,000 1989106 5800341383" at bounding box center [281, 265] width 353 height 20
copy div "1989106"
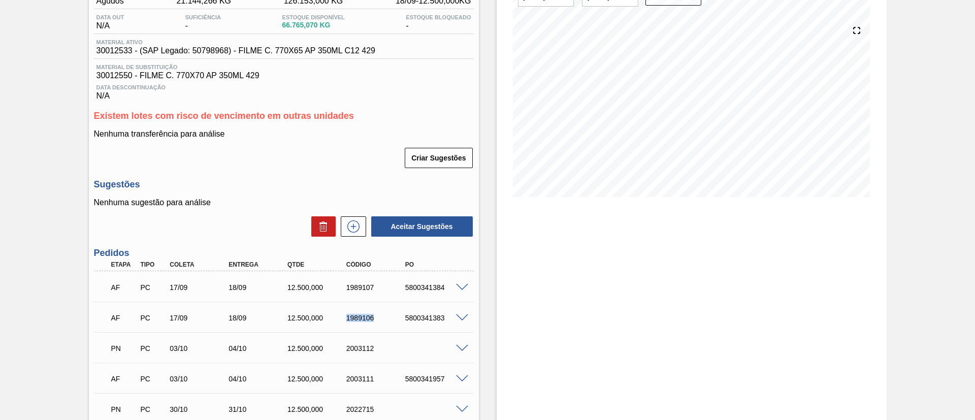
scroll to position [76, 0]
